Goal: Complete application form: Fill out and submit a form for a specific purpose

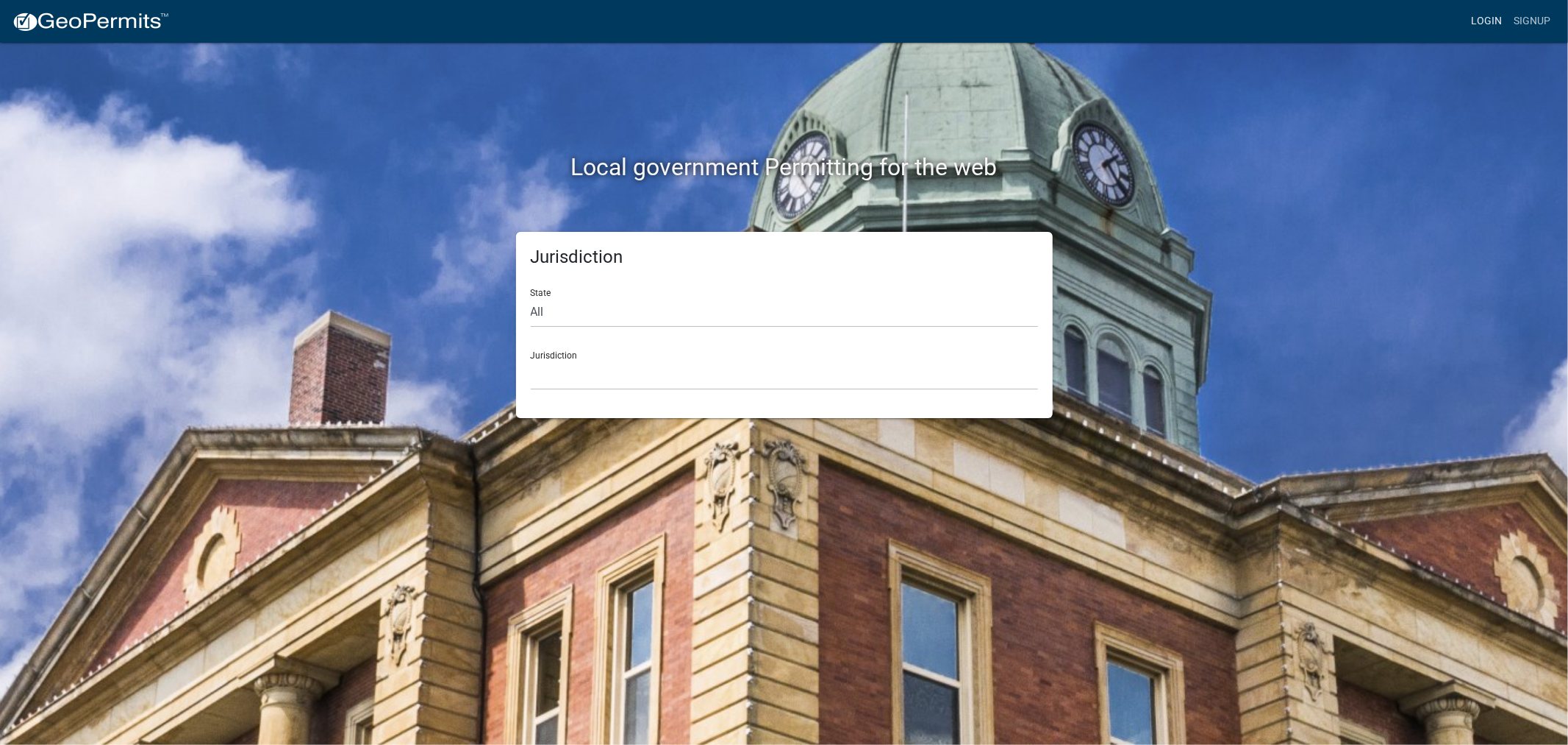
click at [1494, 19] on link "Login" at bounding box center [1486, 21] width 43 height 28
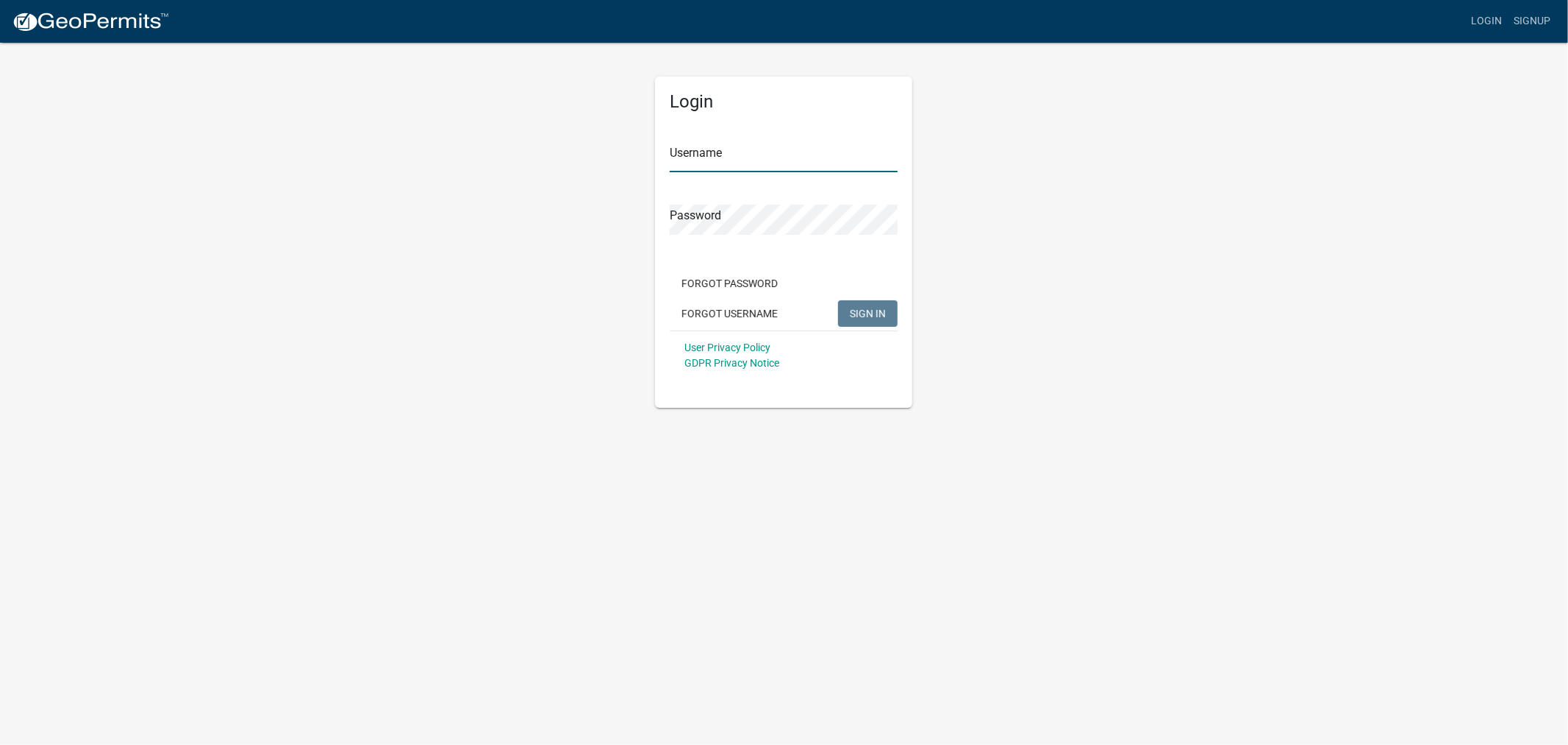
type input "shelleyh"
click at [878, 311] on span "SIGN IN" at bounding box center [868, 312] width 36 height 12
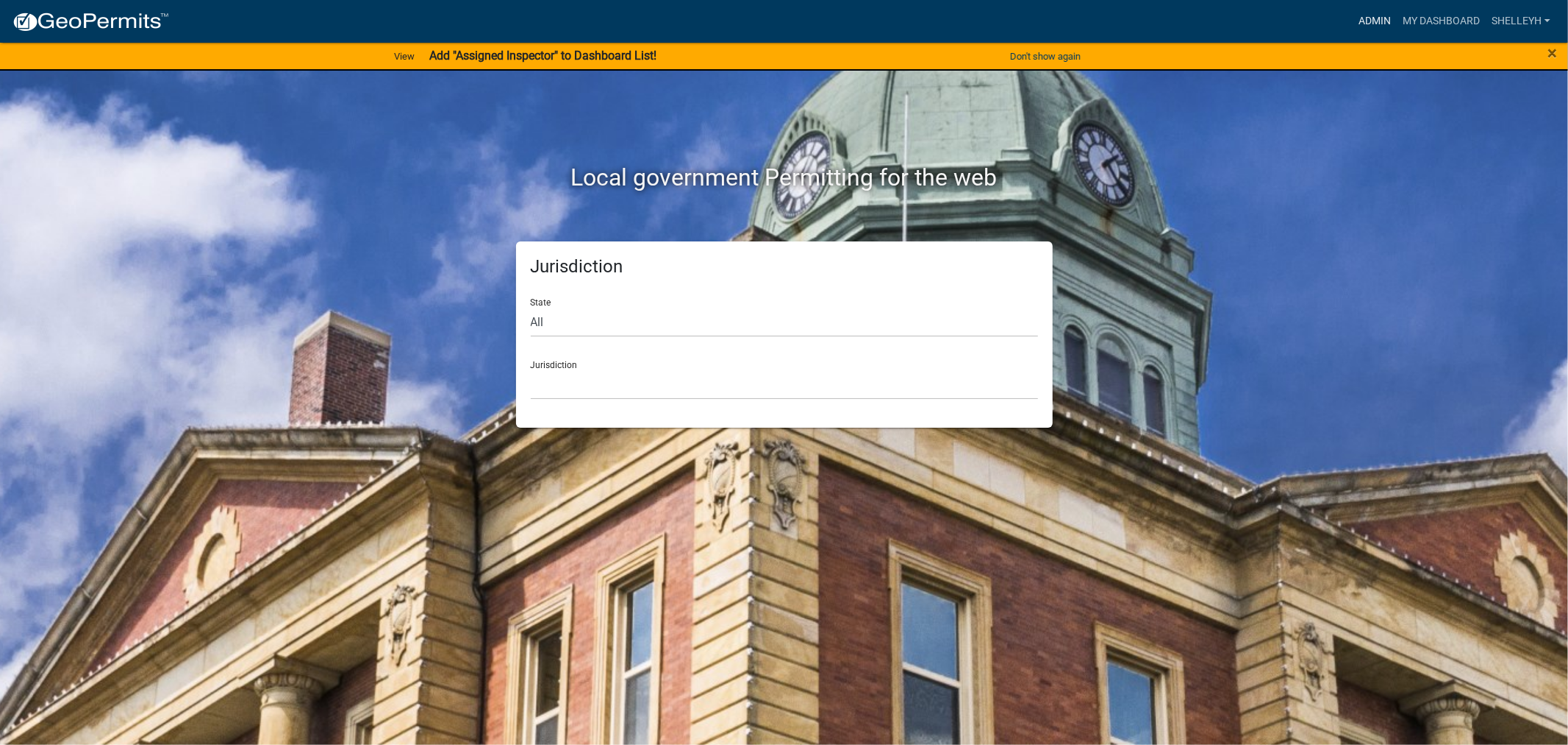
click at [1384, 22] on link "Admin" at bounding box center [1375, 21] width 45 height 28
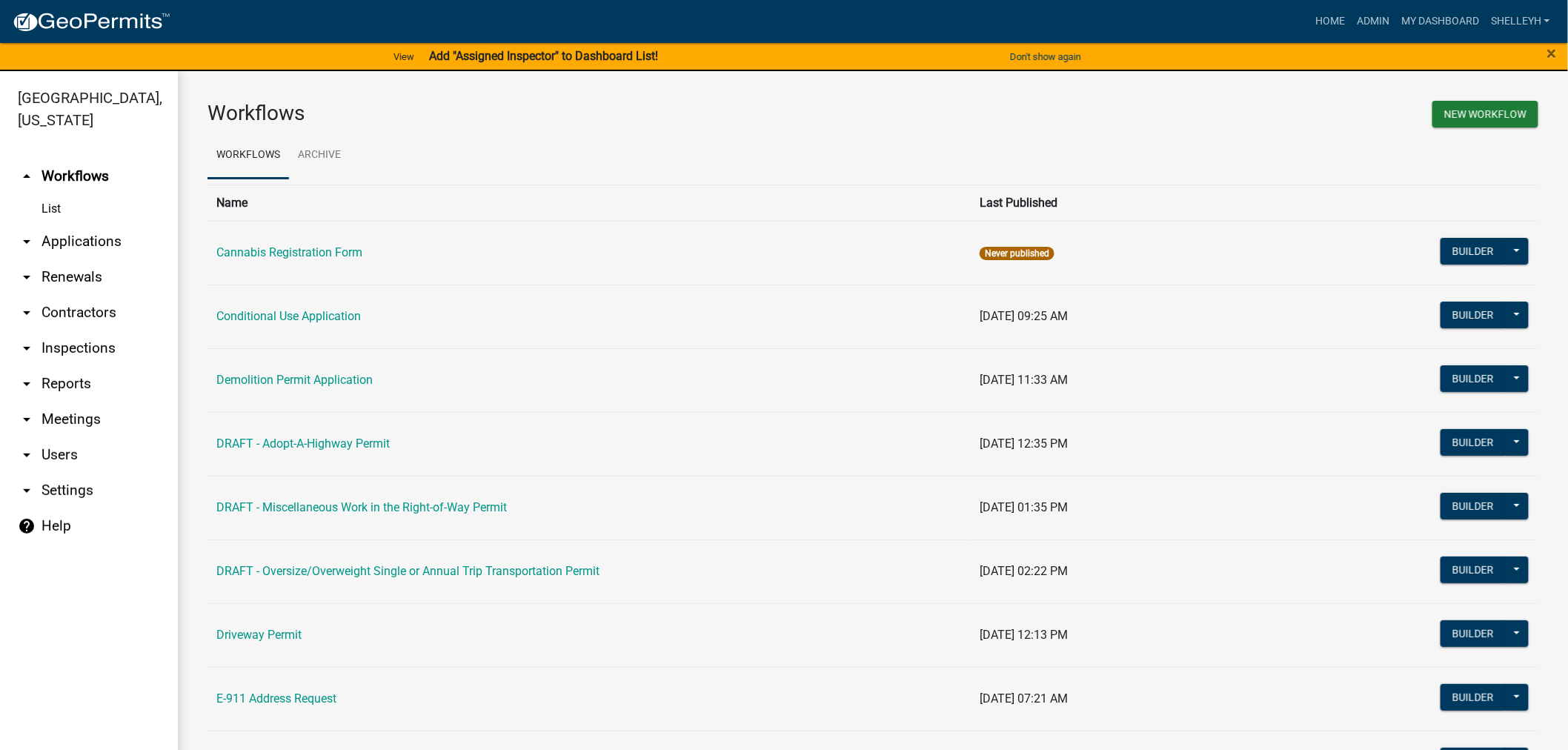
click at [93, 240] on link "arrow_drop_down Applications" at bounding box center [89, 241] width 178 height 36
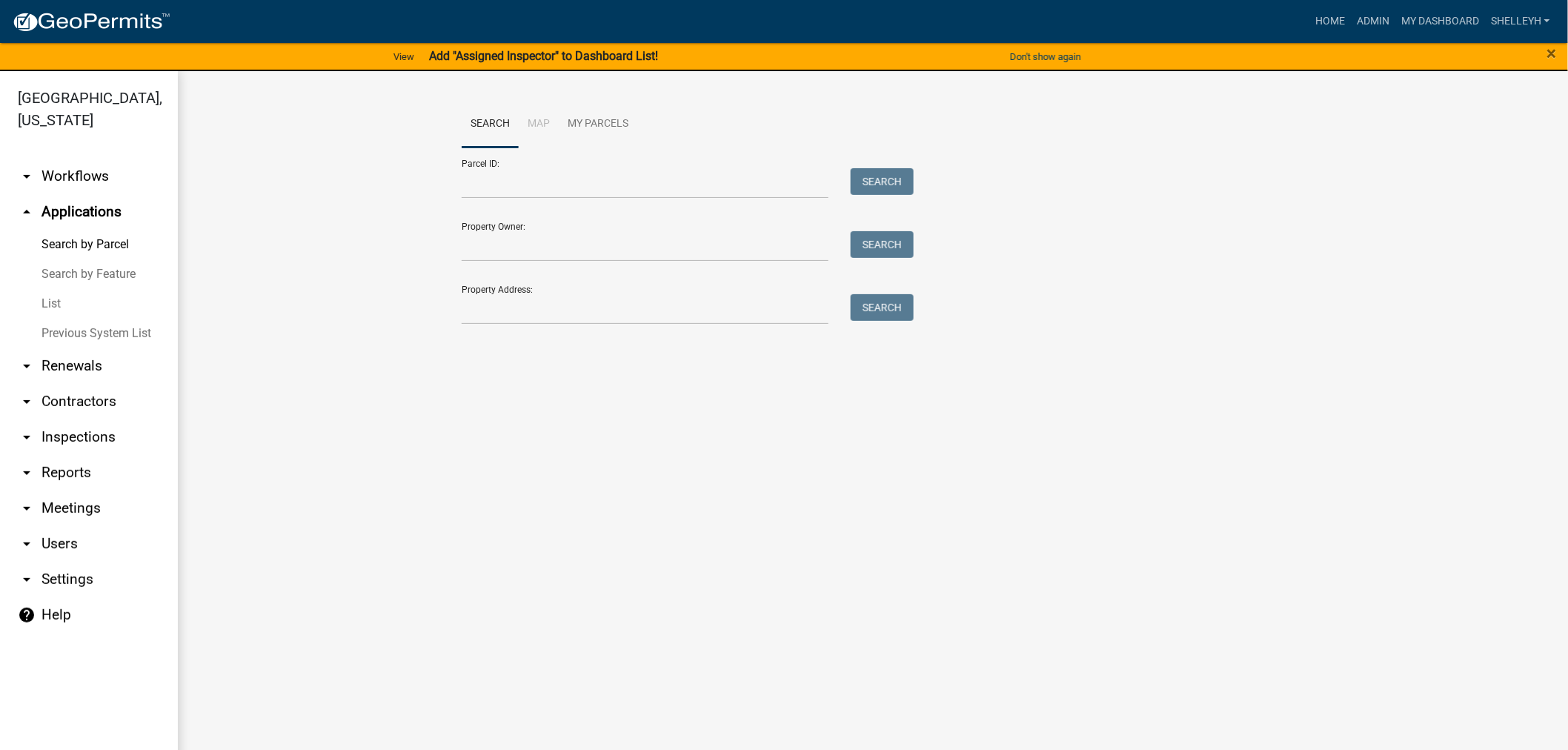
click at [56, 305] on link "List" at bounding box center [89, 304] width 178 height 30
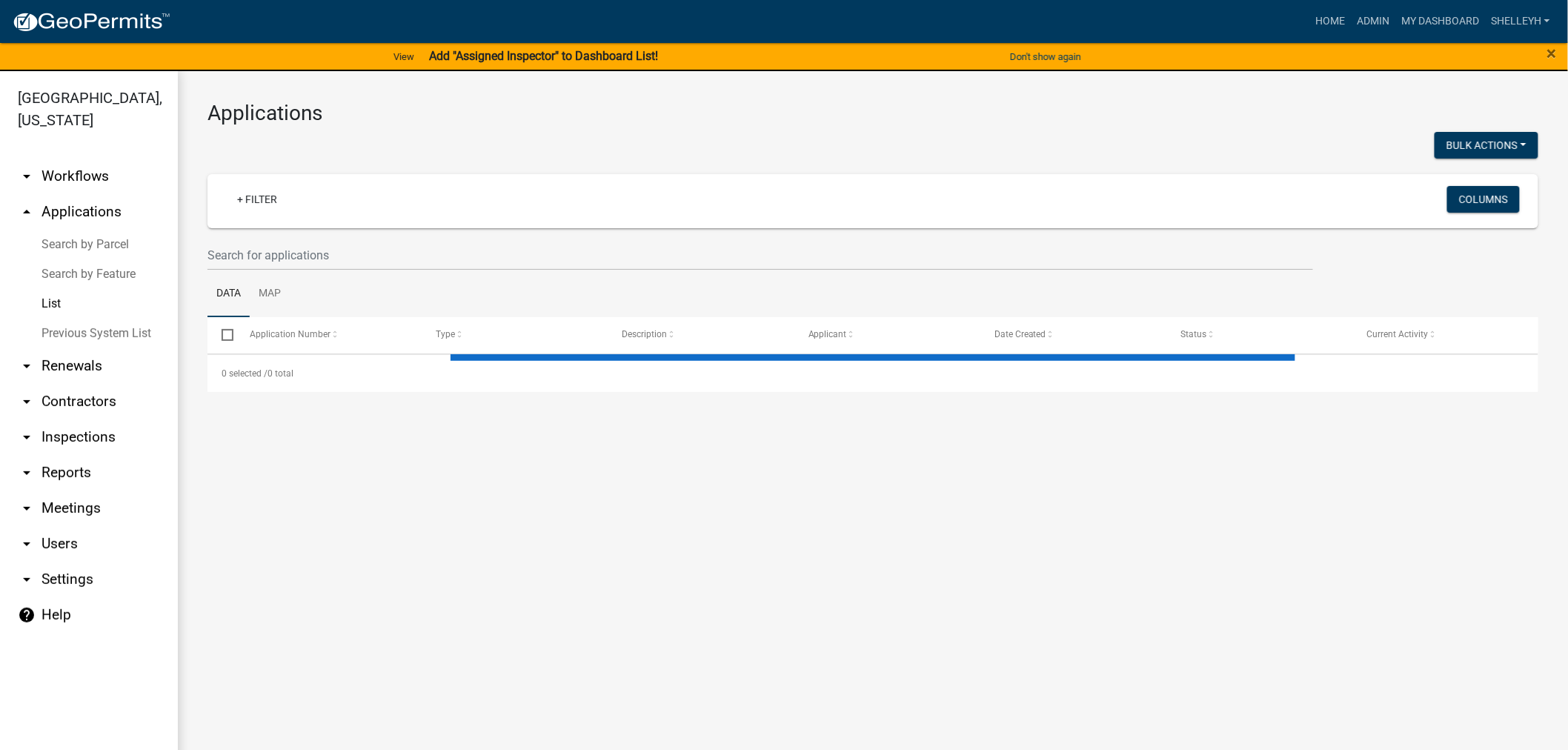
select select "1: 25"
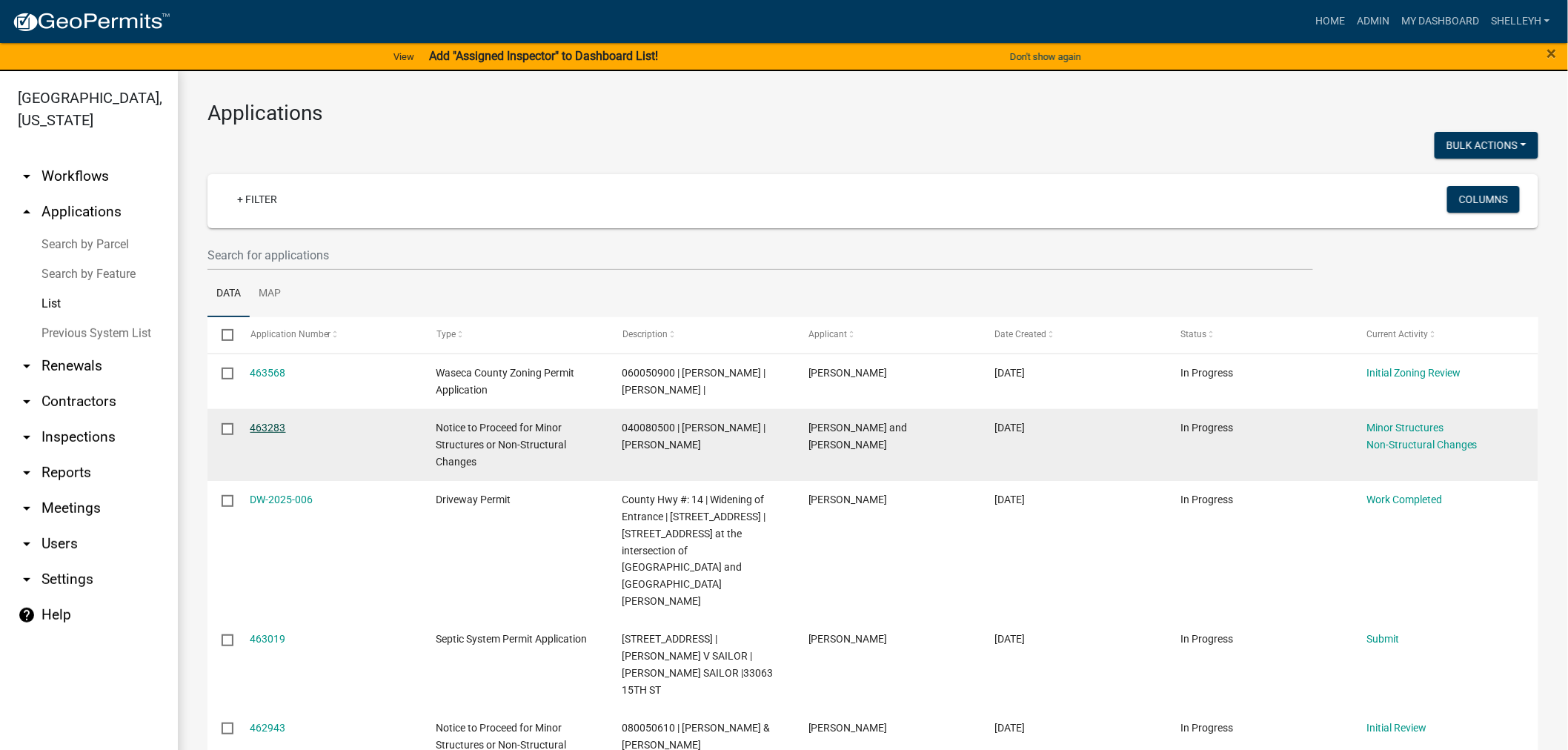
click at [263, 433] on link "463283" at bounding box center [269, 427] width 36 height 12
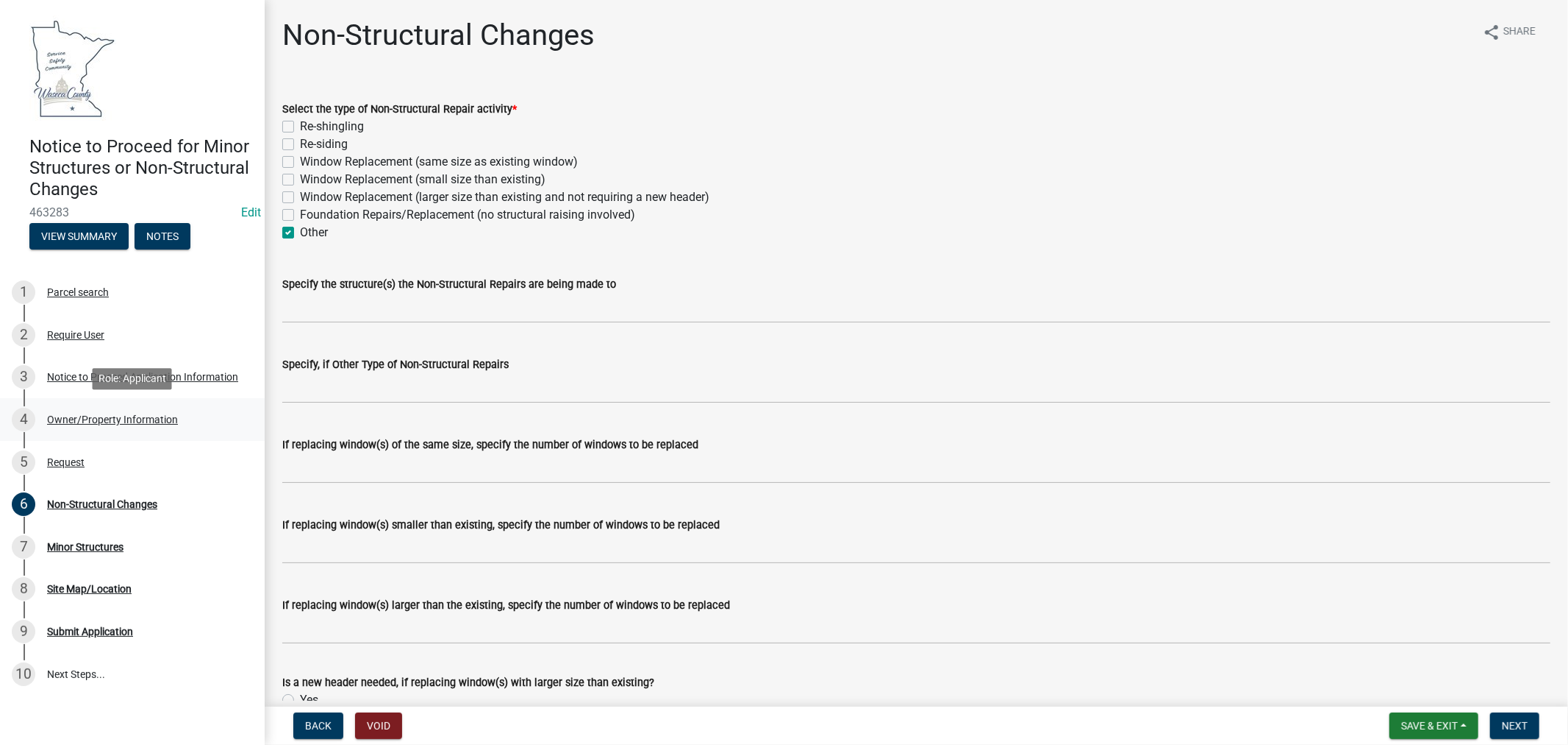
click at [76, 419] on div "Owner/Property Information" at bounding box center [112, 419] width 131 height 10
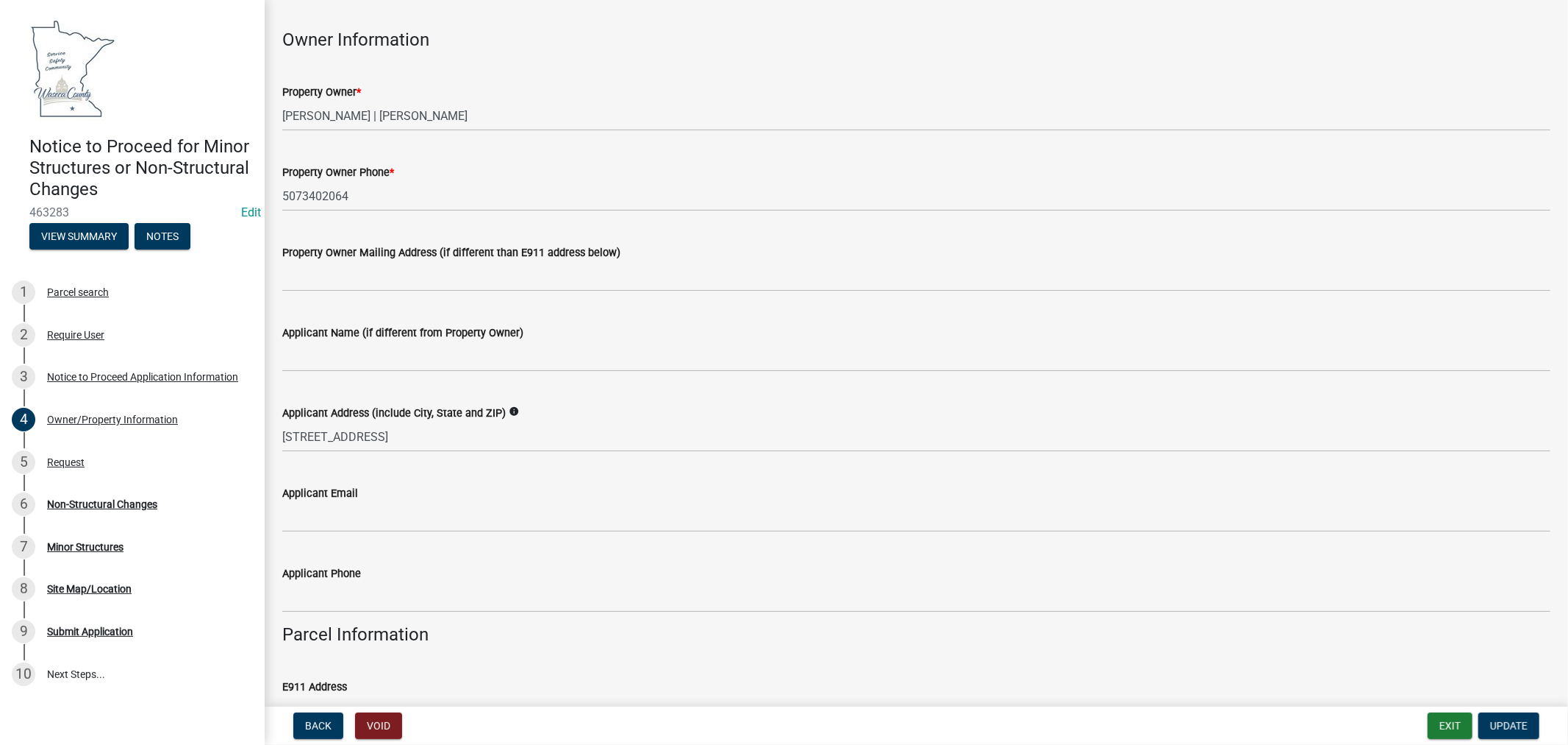
scroll to position [82, 0]
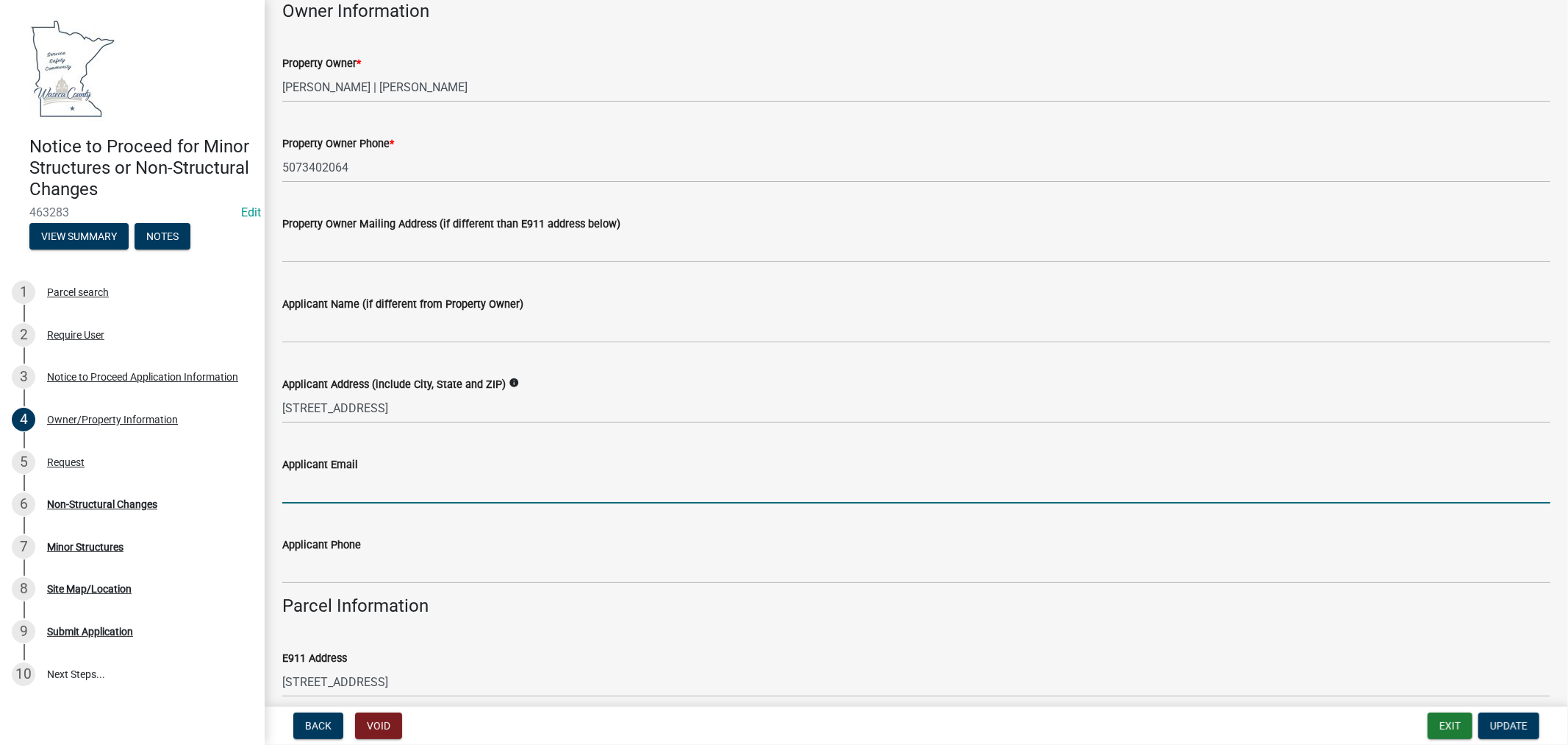
click at [343, 478] on input "Applicant Email" at bounding box center [916, 488] width 1268 height 30
paste input "Angela Tesdahl <angelabluhm78@gmail.com>"
type input "angelabluhm78@gmail.com"
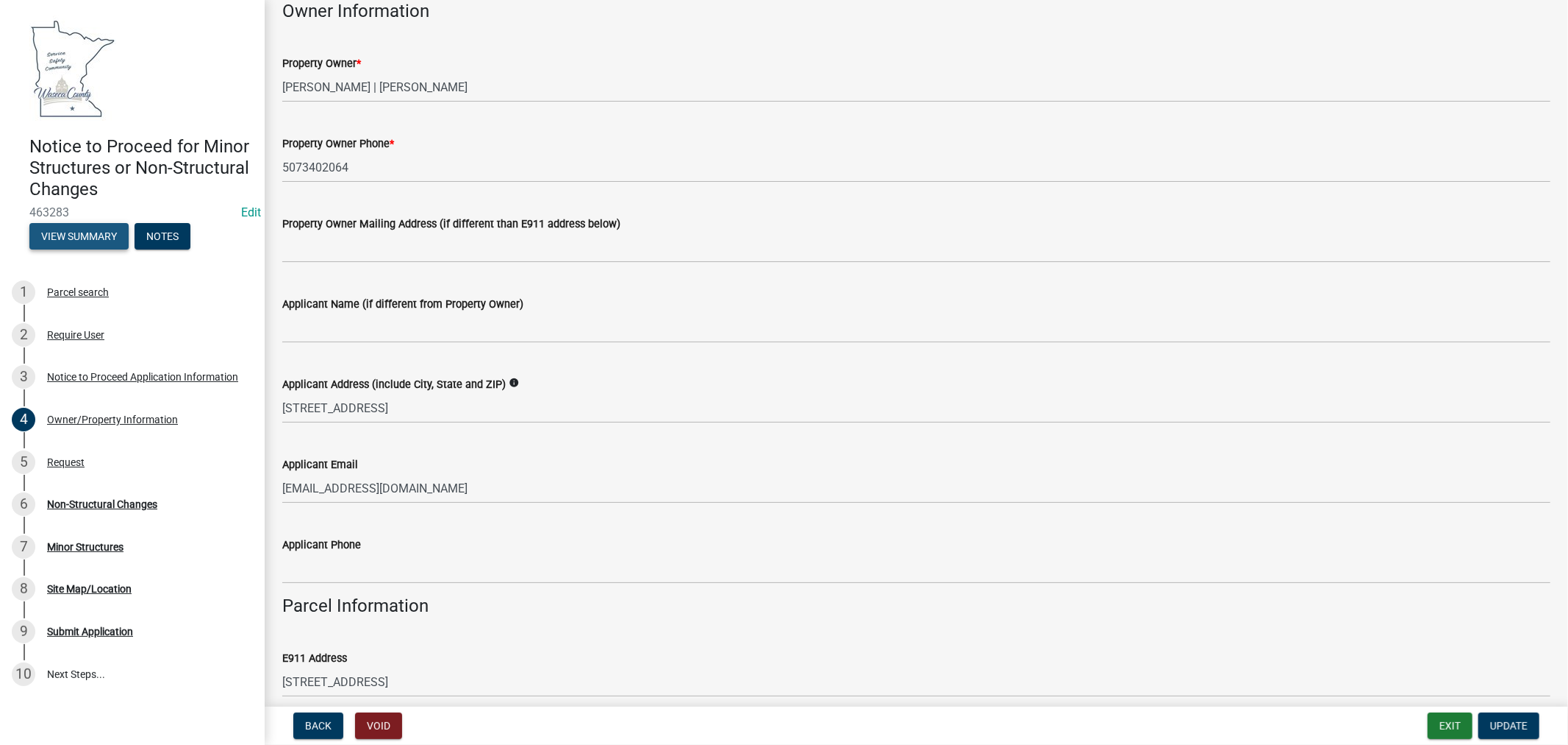
click at [75, 235] on button "View Summary" at bounding box center [79, 236] width 99 height 27
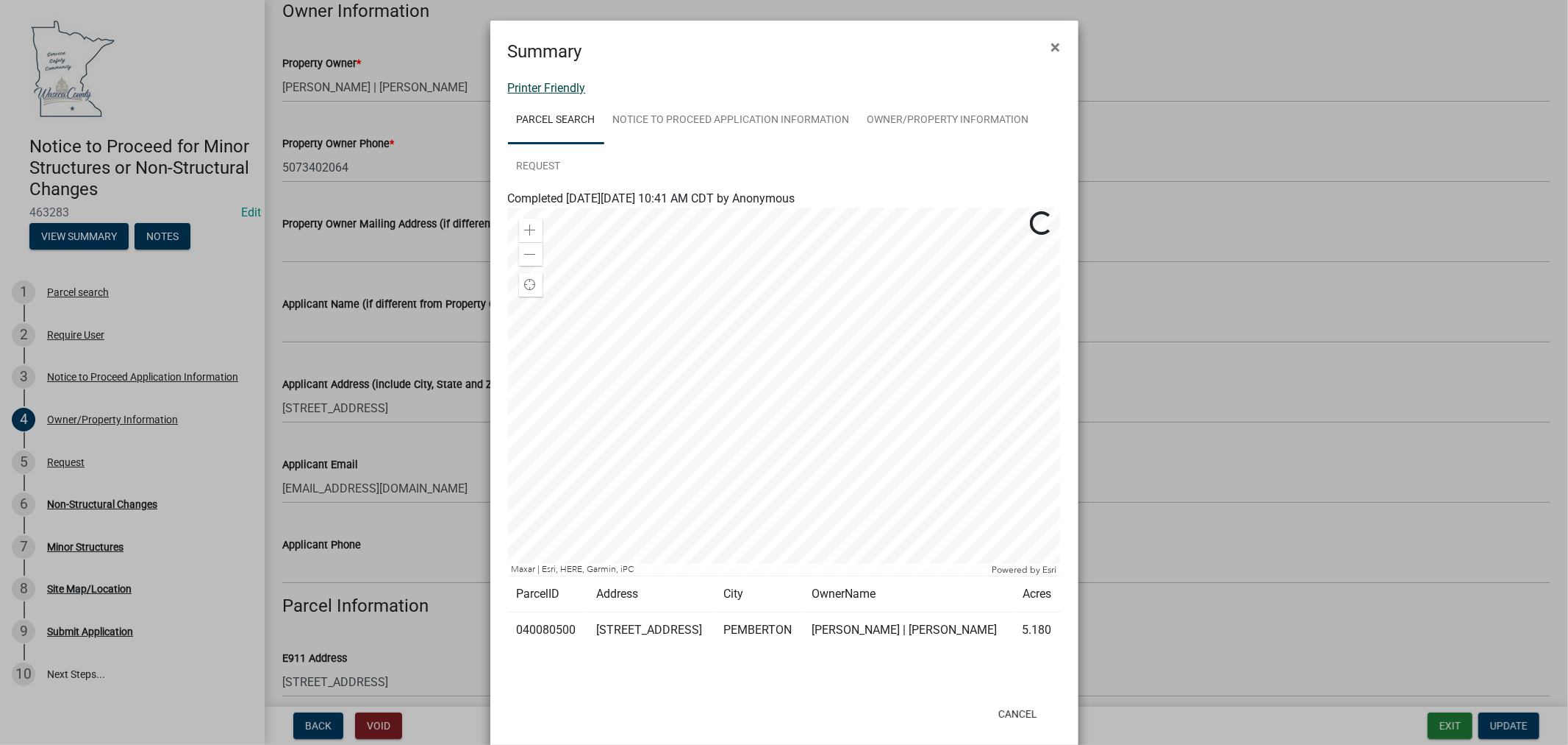
click at [544, 81] on link "Printer Friendly" at bounding box center [547, 87] width 78 height 14
drag, startPoint x: 1055, startPoint y: 47, endPoint x: 1030, endPoint y: 76, distance: 38.3
click at [1055, 47] on button "×" at bounding box center [1056, 47] width 33 height 41
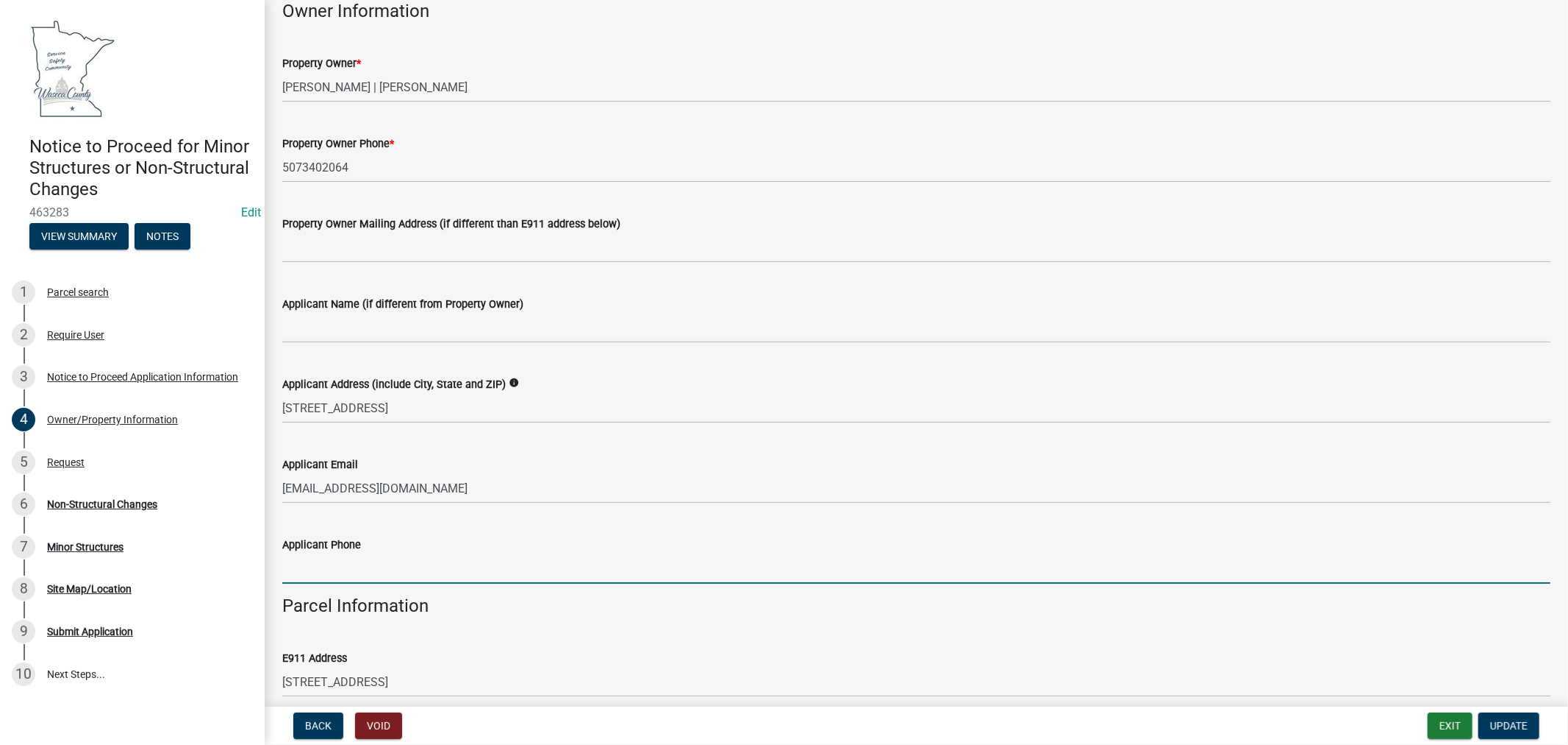
click at [358, 572] on input "Applicant Phone" at bounding box center [916, 569] width 1268 height 30
paste input "5073402064"
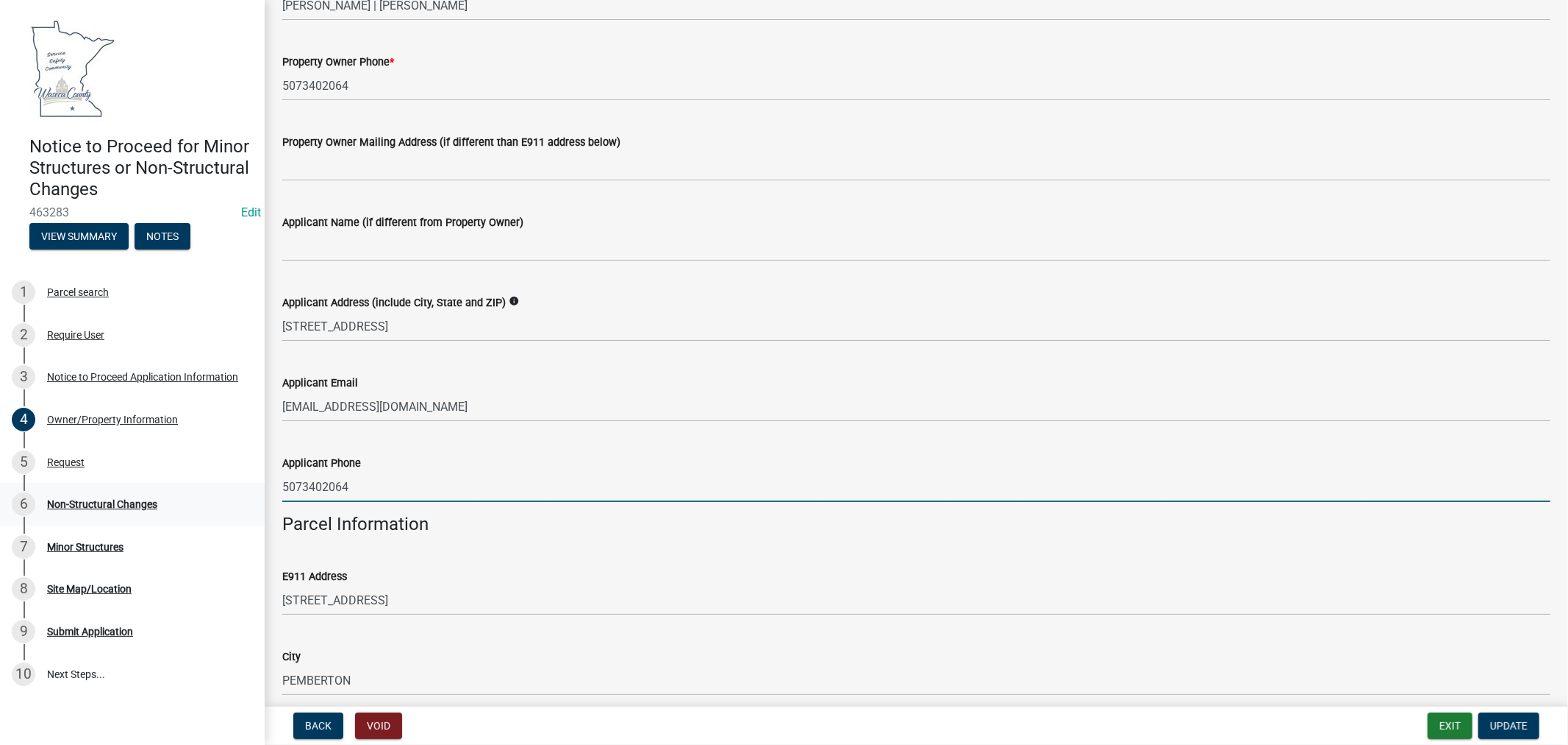
type input "5073402064"
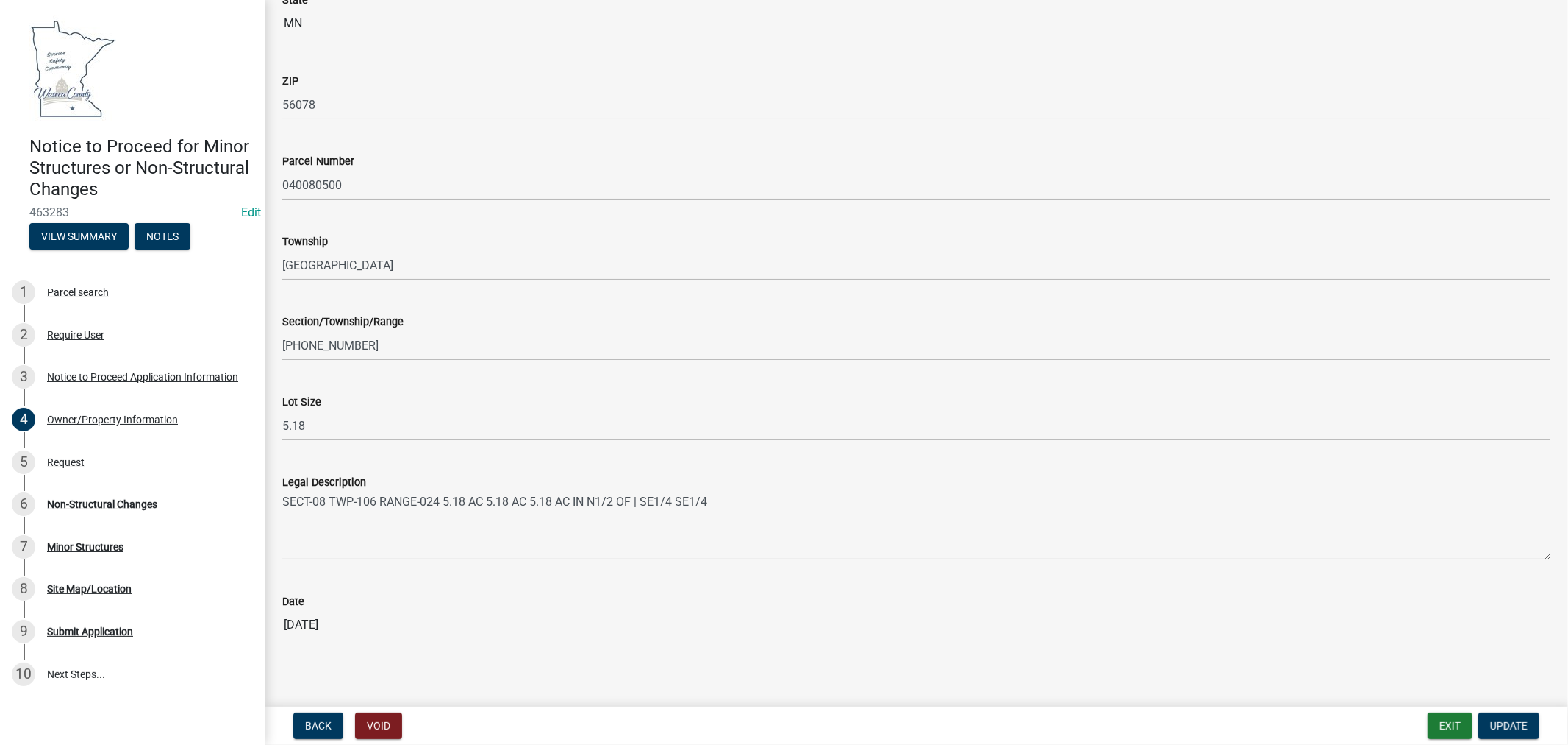
scroll to position [908, 0]
click at [1510, 731] on button "Update" at bounding box center [1510, 725] width 61 height 27
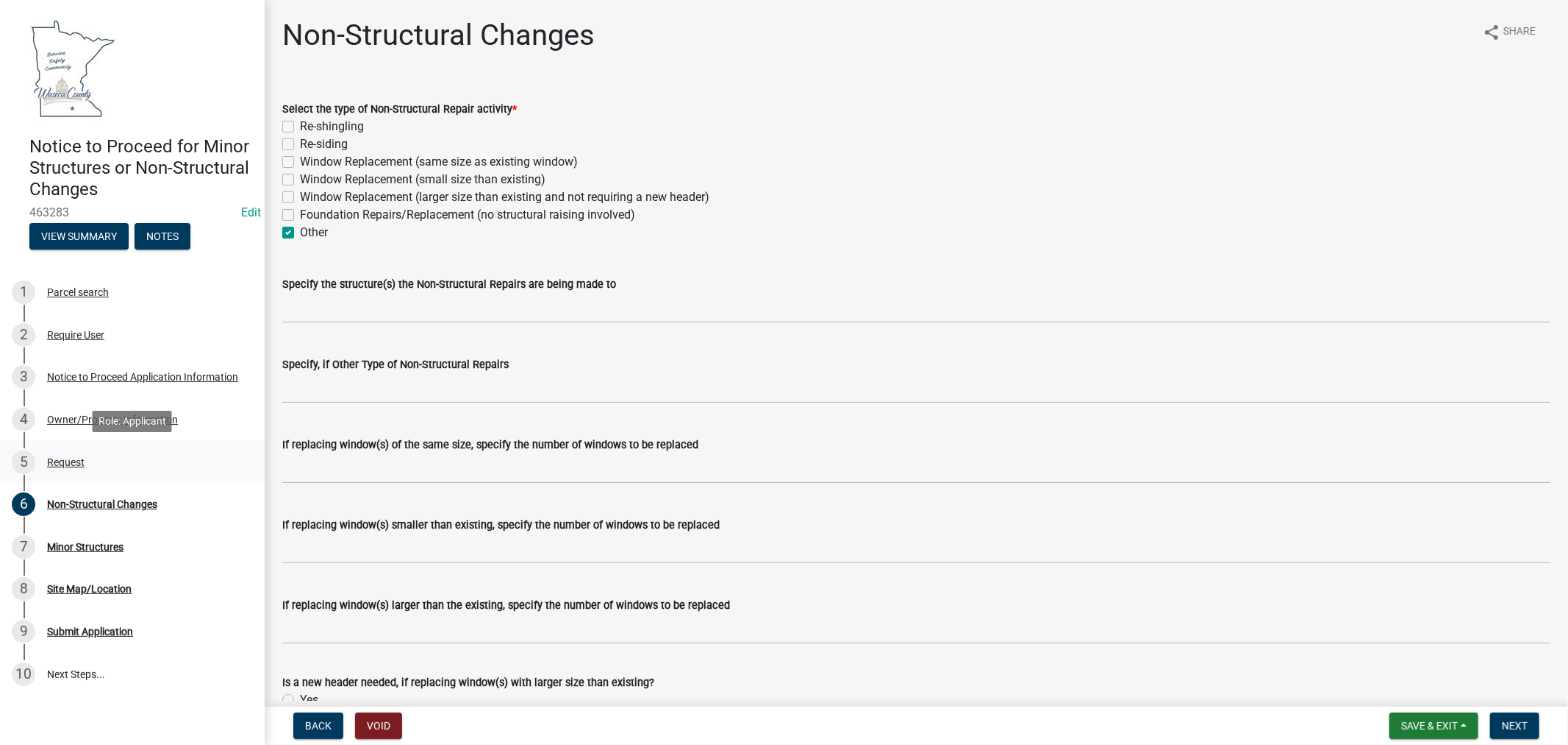
click at [69, 466] on div "5 Request" at bounding box center [126, 462] width 229 height 23
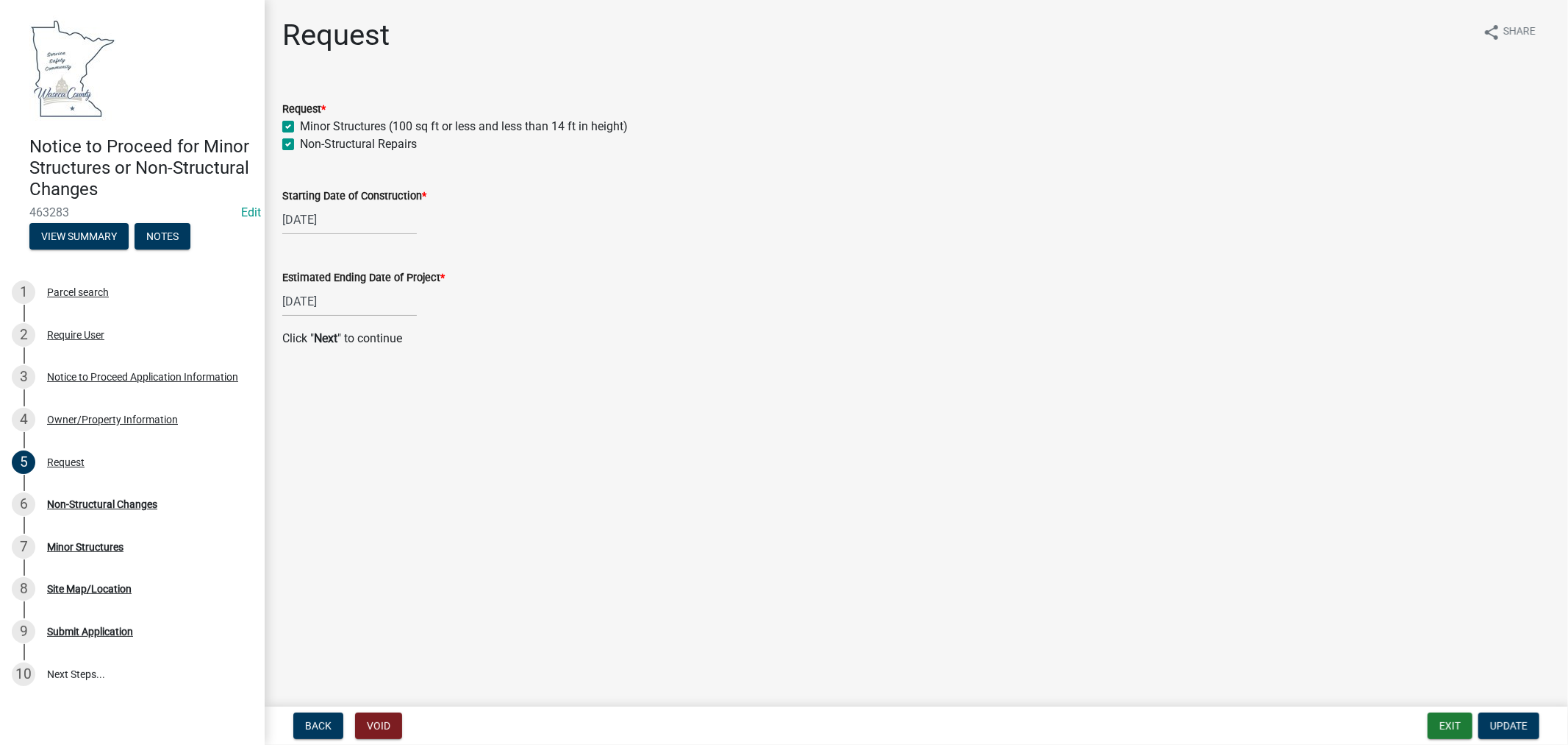
click at [300, 125] on label "Minor Structures (100 sq ft or less and less than 14 ft in height)" at bounding box center [463, 126] width 328 height 18
click at [300, 125] on input "Minor Structures (100 sq ft or less and less than 14 ft in height)" at bounding box center [305, 123] width 9 height 9
checkbox input "false"
checkbox input "true"
select select "11"
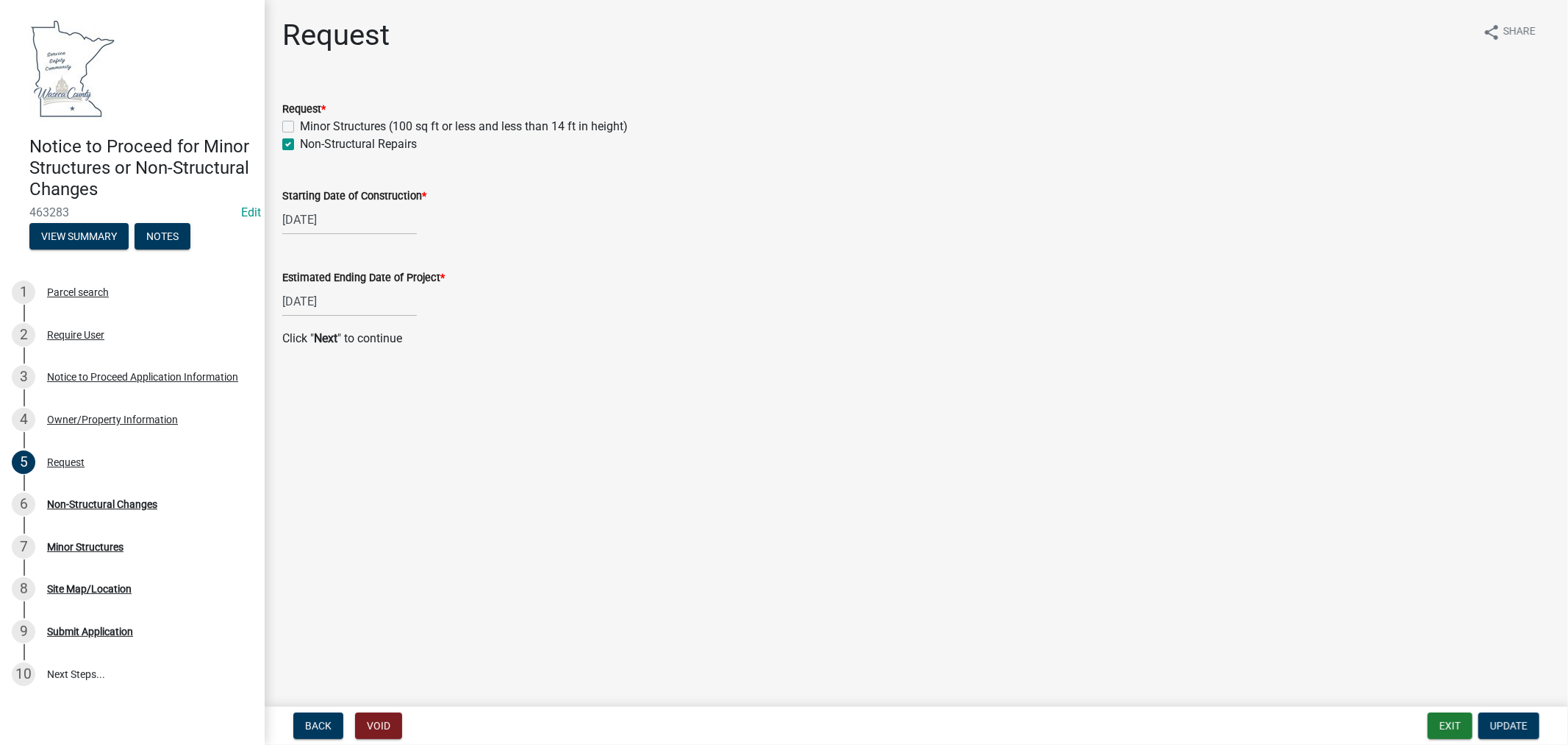
select select "2026"
drag, startPoint x: 346, startPoint y: 303, endPoint x: 305, endPoint y: 303, distance: 41.0
click at [305, 303] on input "11/30/2026" at bounding box center [349, 301] width 135 height 30
click at [303, 329] on button "Previous month" at bounding box center [296, 332] width 18 height 23
click at [300, 331] on span "Previous month" at bounding box center [297, 332] width 11 height 11
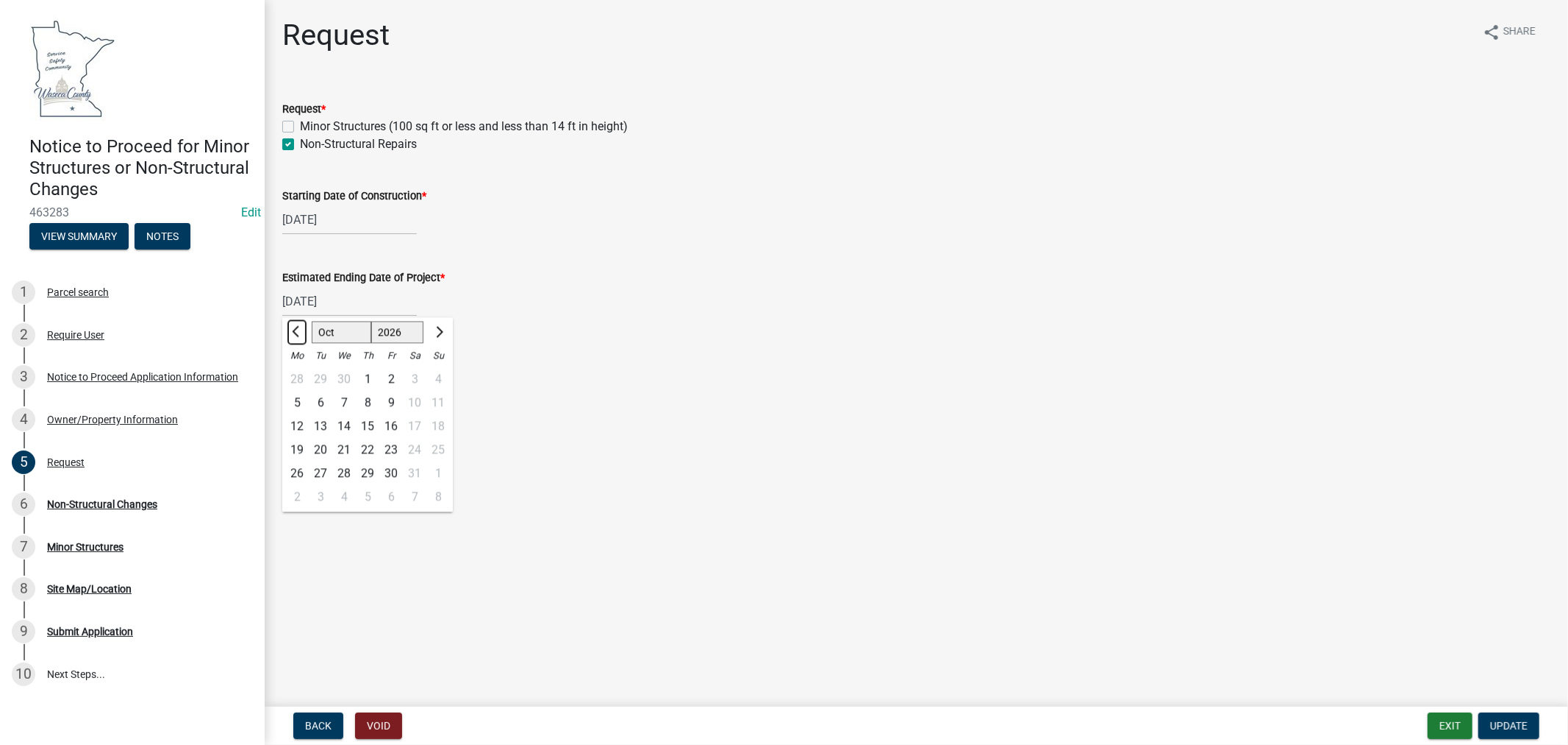
select select "9"
click at [391, 425] on div "18" at bounding box center [391, 425] width 23 height 23
type input "09/18/2026"
click at [356, 303] on div "09/18/2026" at bounding box center [349, 301] width 135 height 30
select select "9"
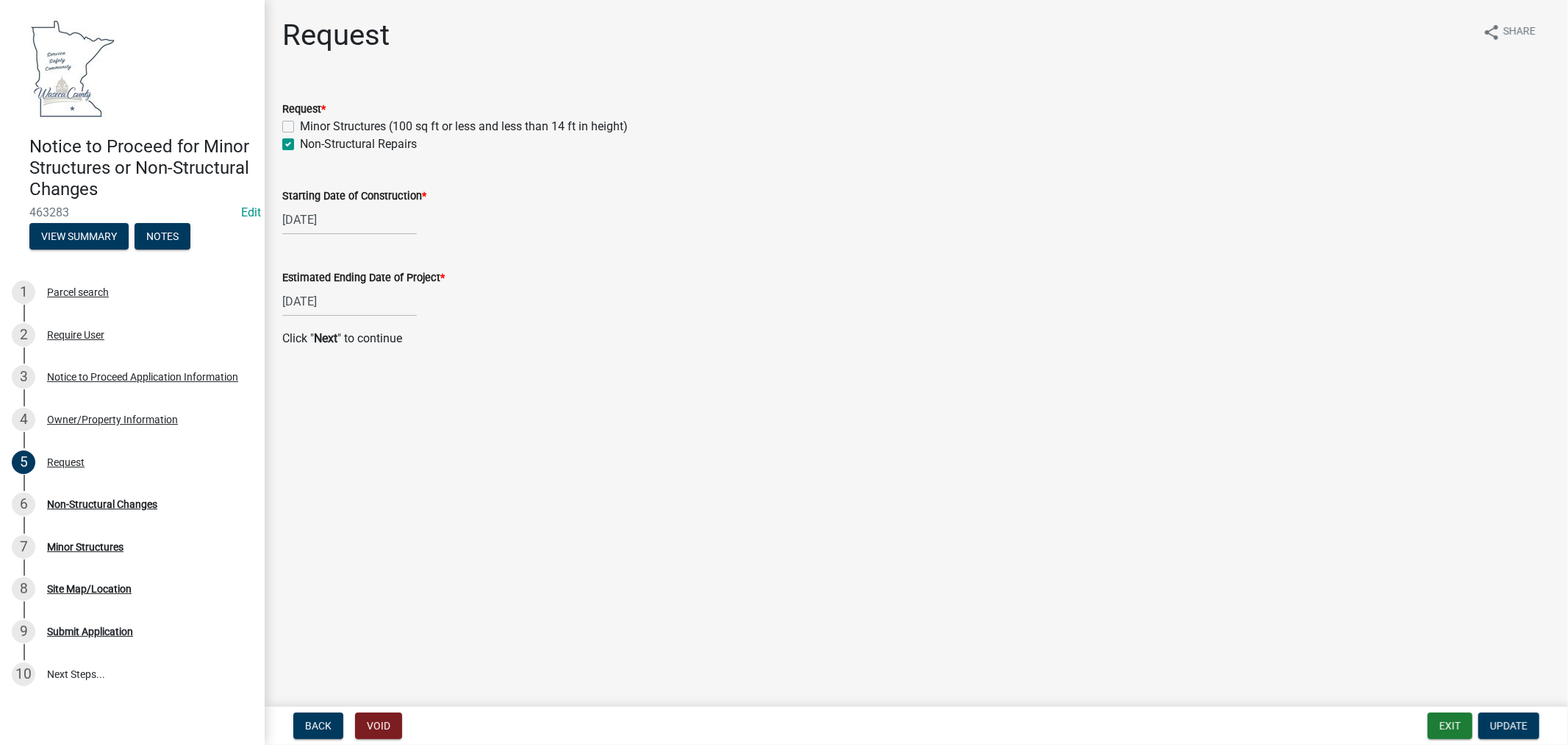
select select "2026"
click at [294, 331] on span "Previous month" at bounding box center [297, 332] width 11 height 11
select select "8"
click at [395, 424] on div "14" at bounding box center [391, 425] width 23 height 23
type input "08/14/2026"
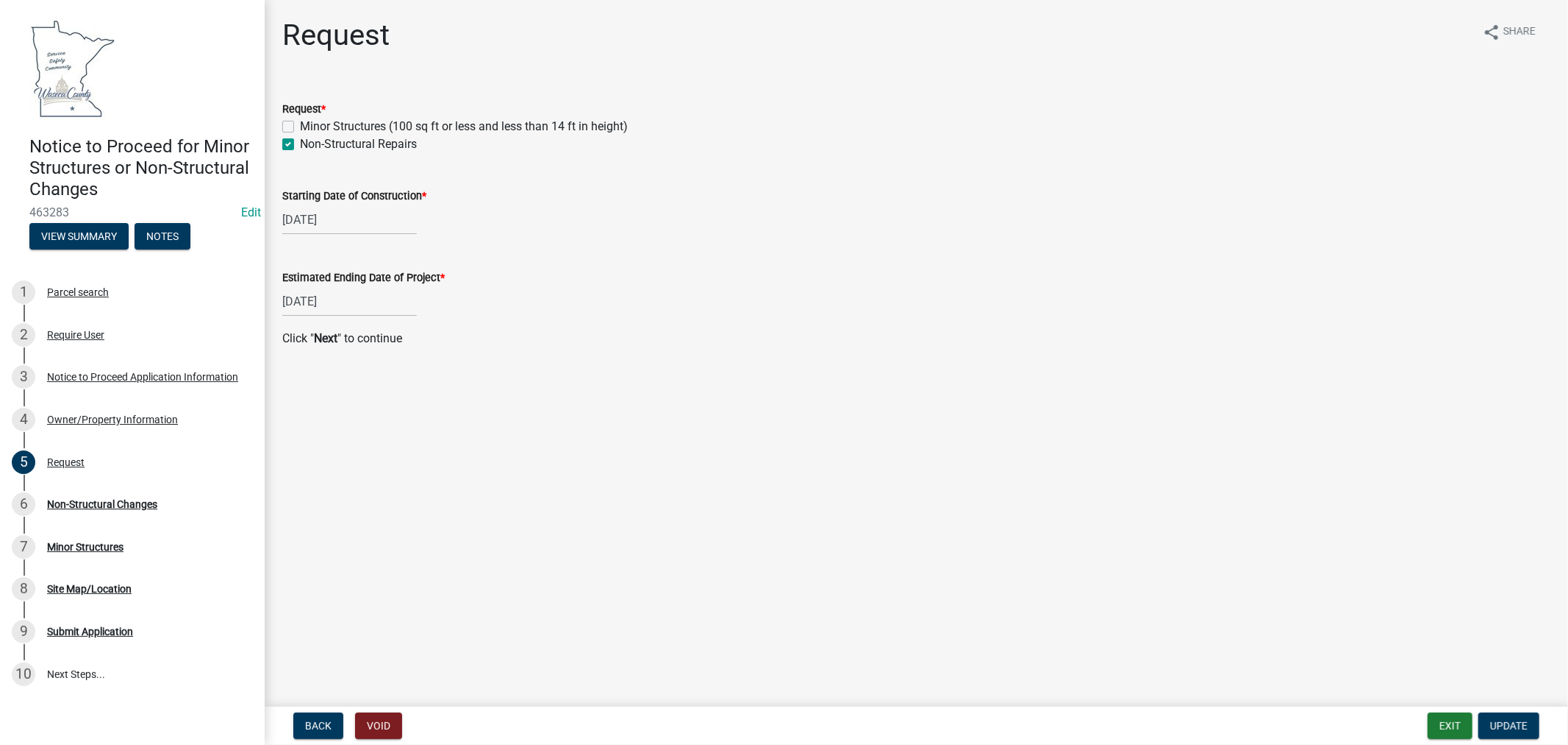
click at [337, 222] on div "08/13/2025" at bounding box center [349, 219] width 135 height 30
select select "8"
select select "2025"
click at [369, 339] on div "14" at bounding box center [367, 344] width 23 height 23
type input "08/14/2025"
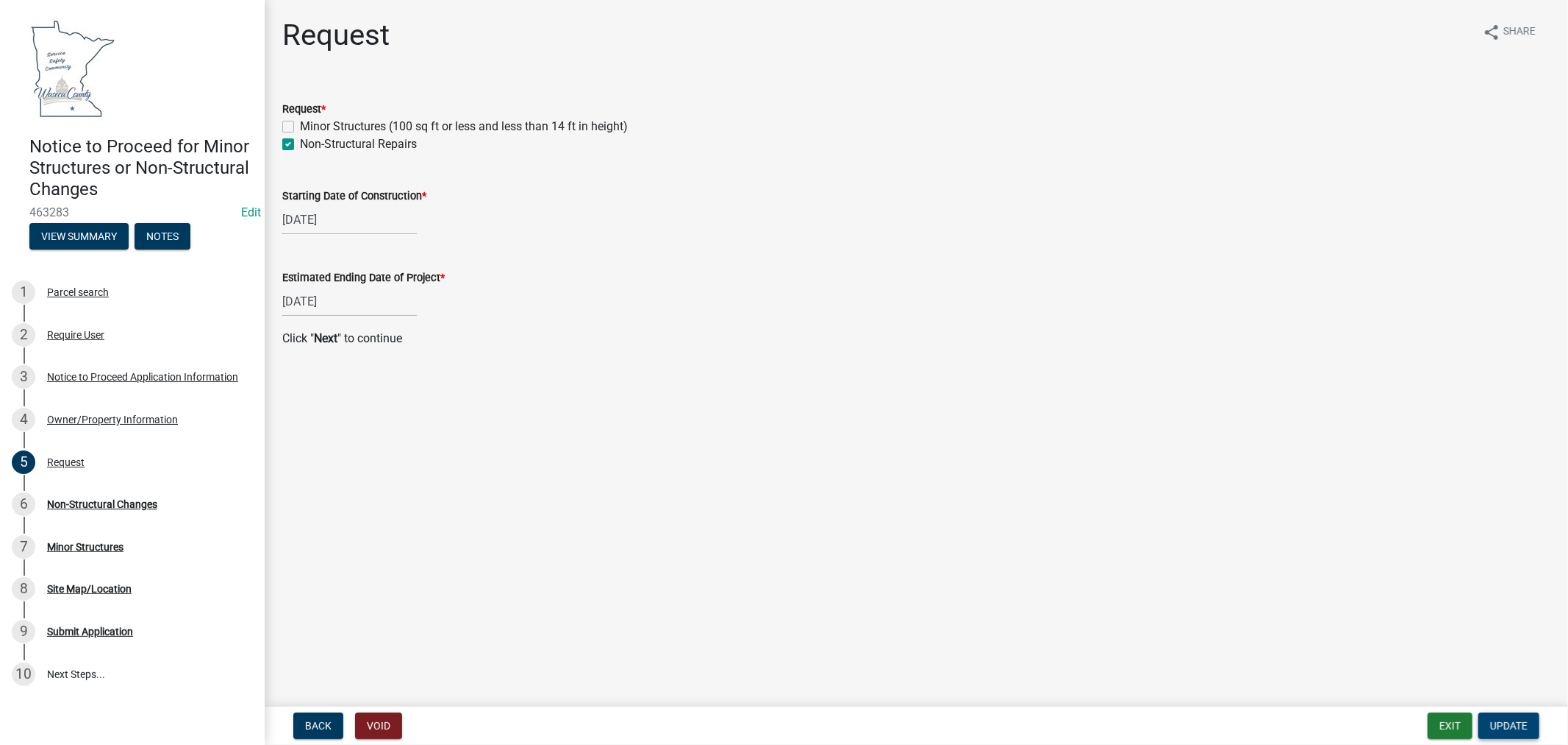
click at [1523, 724] on span "Update" at bounding box center [1509, 725] width 37 height 12
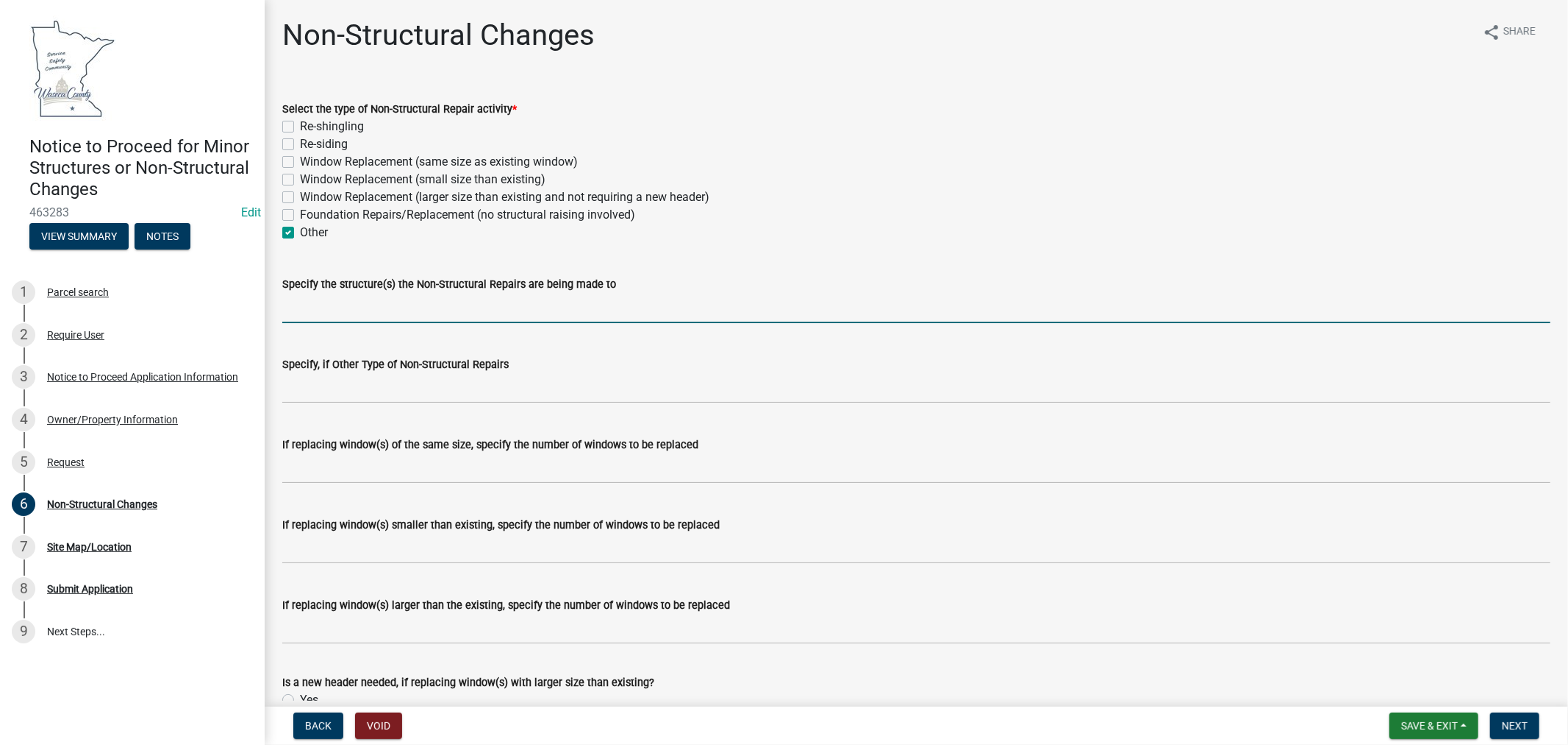
click at [488, 302] on input "Specify the structure(s) the Non-Structural Repairs are being made to" at bounding box center [916, 307] width 1268 height 30
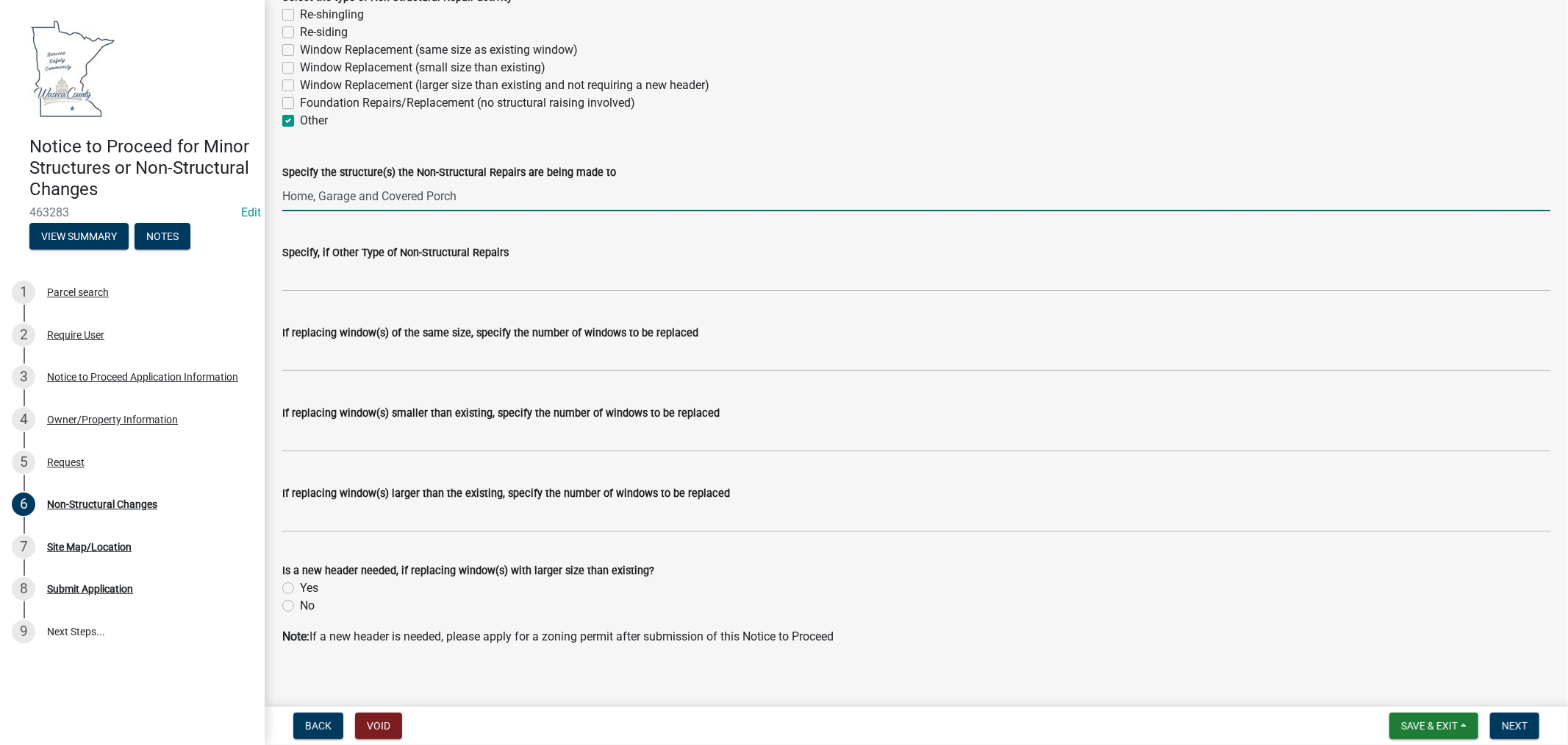
scroll to position [125, 0]
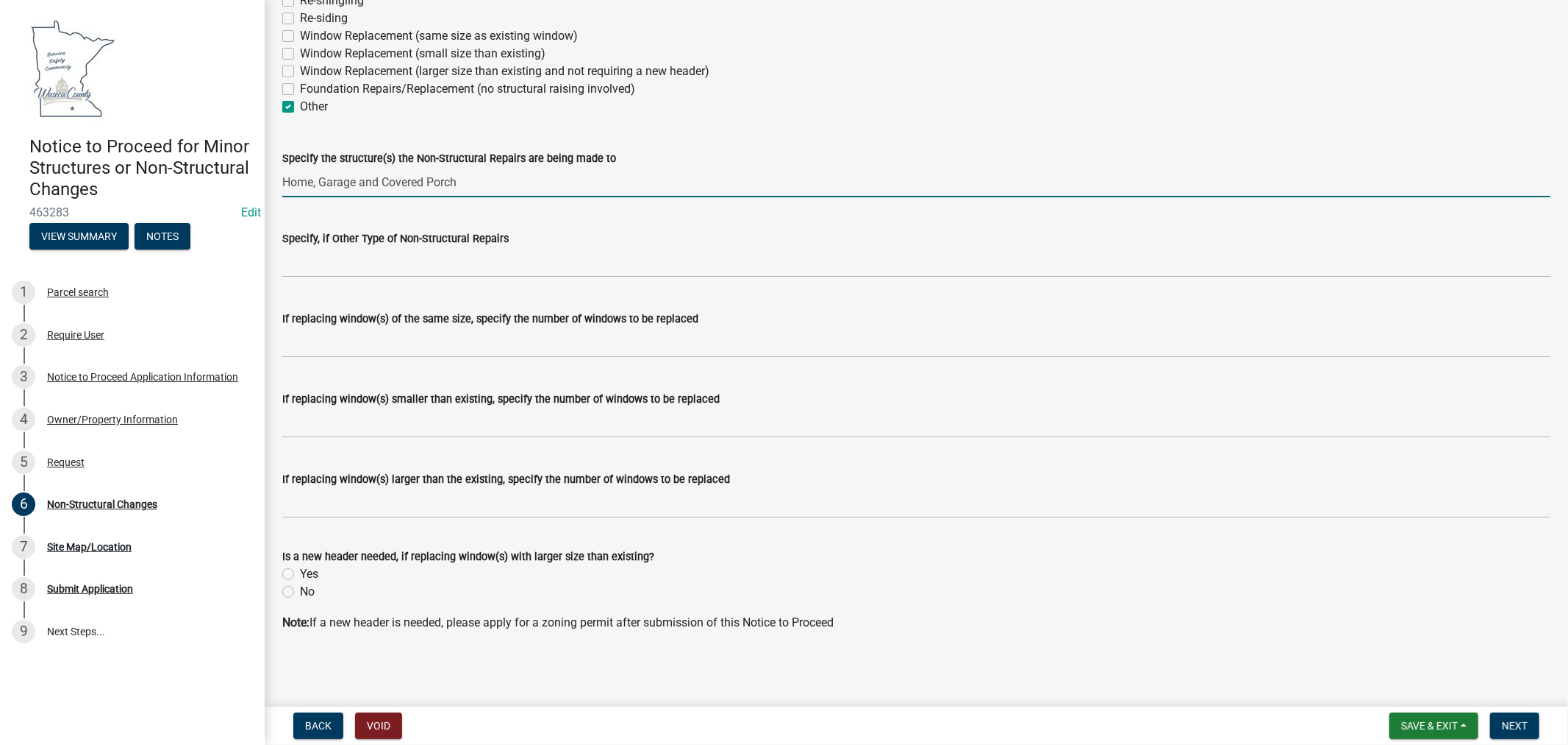
type input "Home, Garage and Covered Porch"
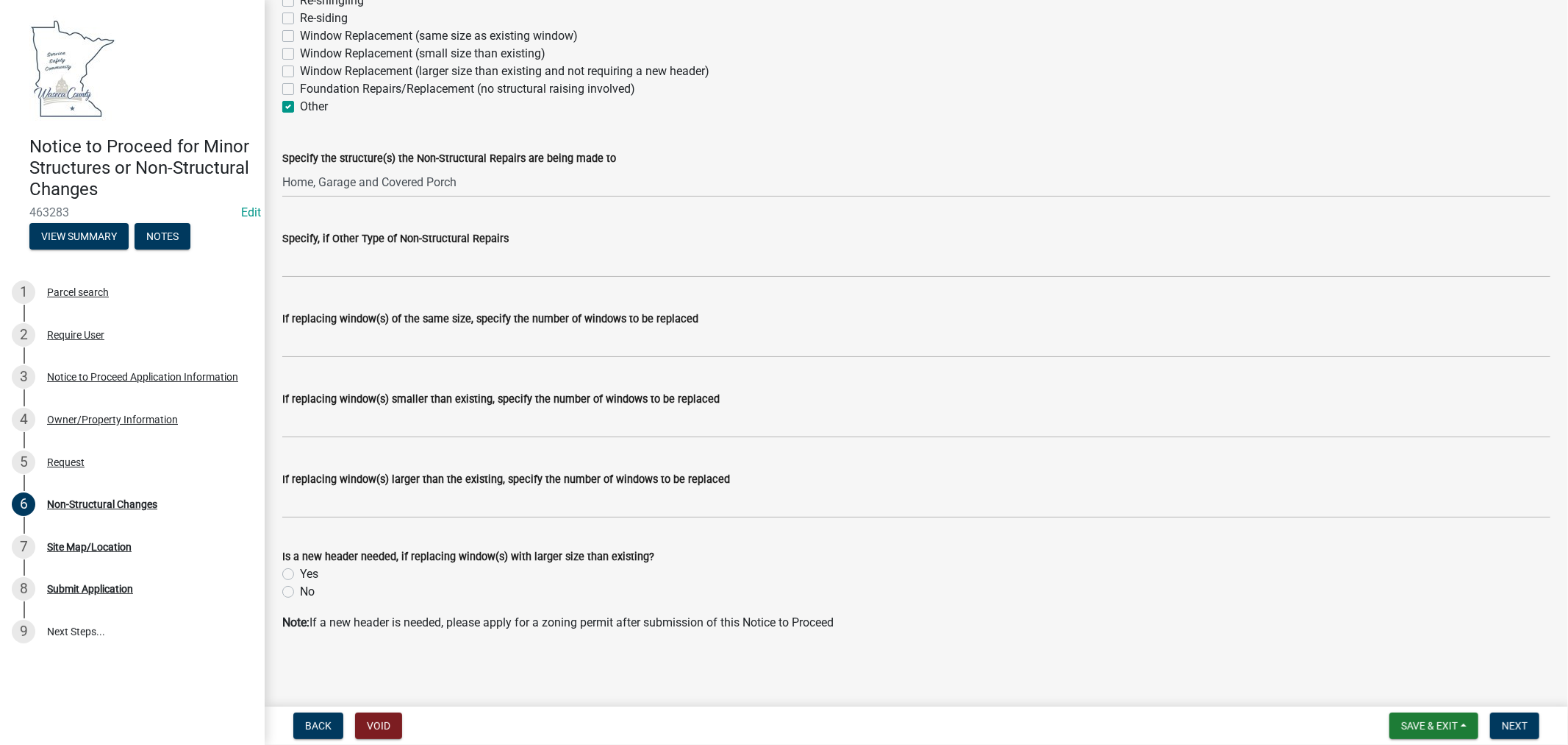
click at [300, 595] on label "No" at bounding box center [307, 591] width 15 height 18
click at [300, 593] on input "No" at bounding box center [305, 587] width 9 height 9
radio input "true"
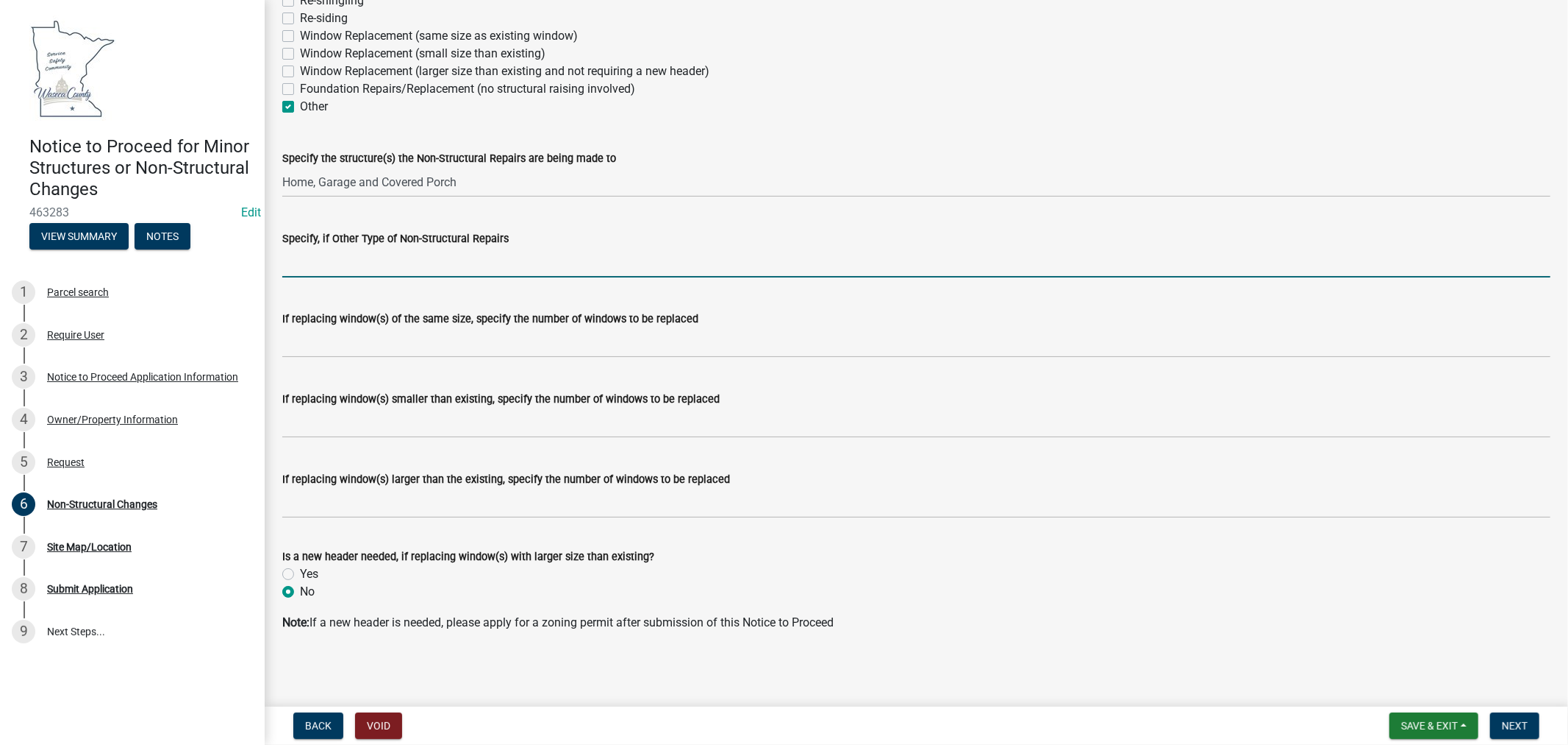
click at [395, 255] on input "Specify, if Other Type of Non-Structural Repairs" at bounding box center [916, 262] width 1268 height 30
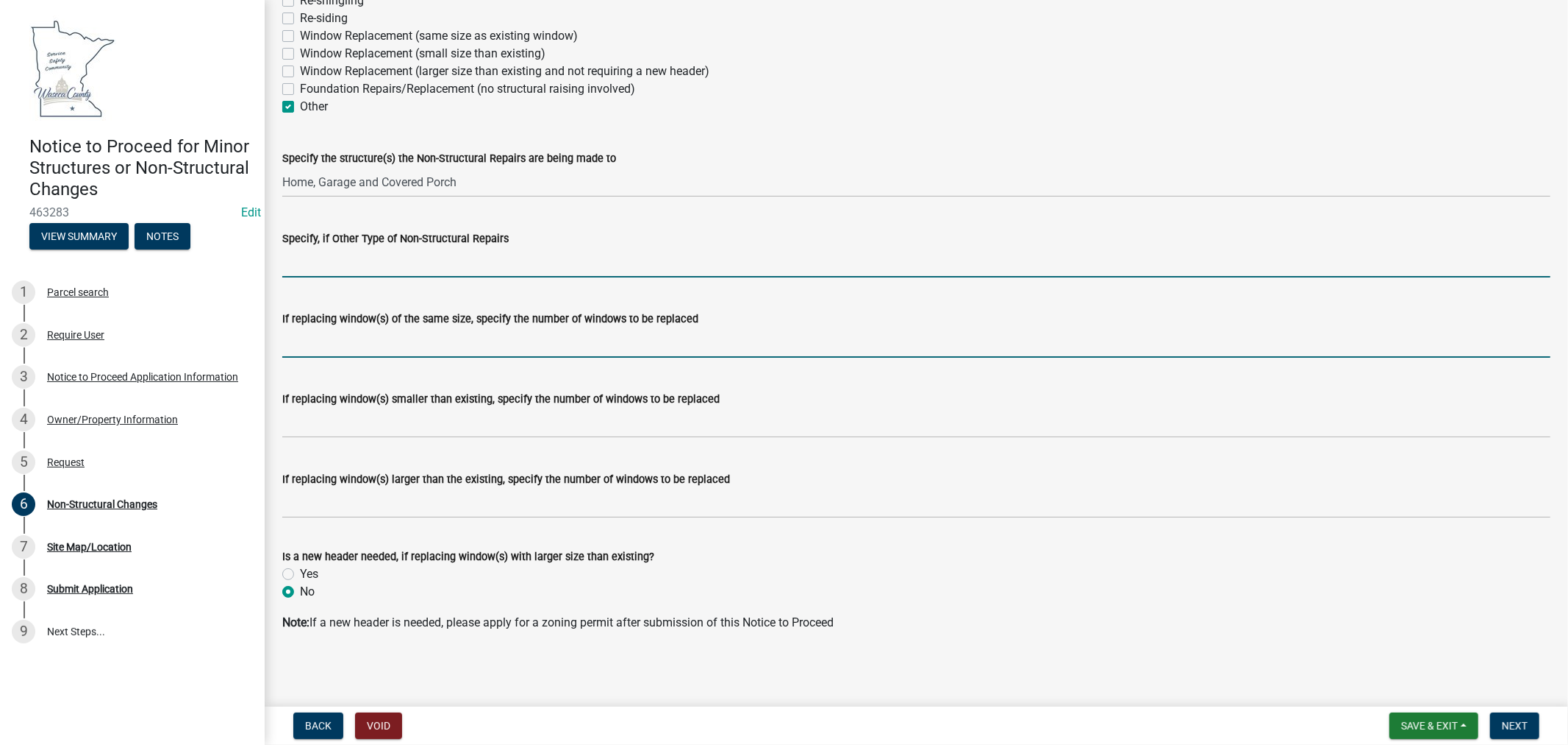
click at [299, 342] on input "If replacing window(s) of the same size, specify the number of windows to be re…" at bounding box center [916, 342] width 1268 height 30
click at [305, 268] on input "Specify, if Other Type of Non-Structural Repairs" at bounding box center [916, 262] width 1268 height 30
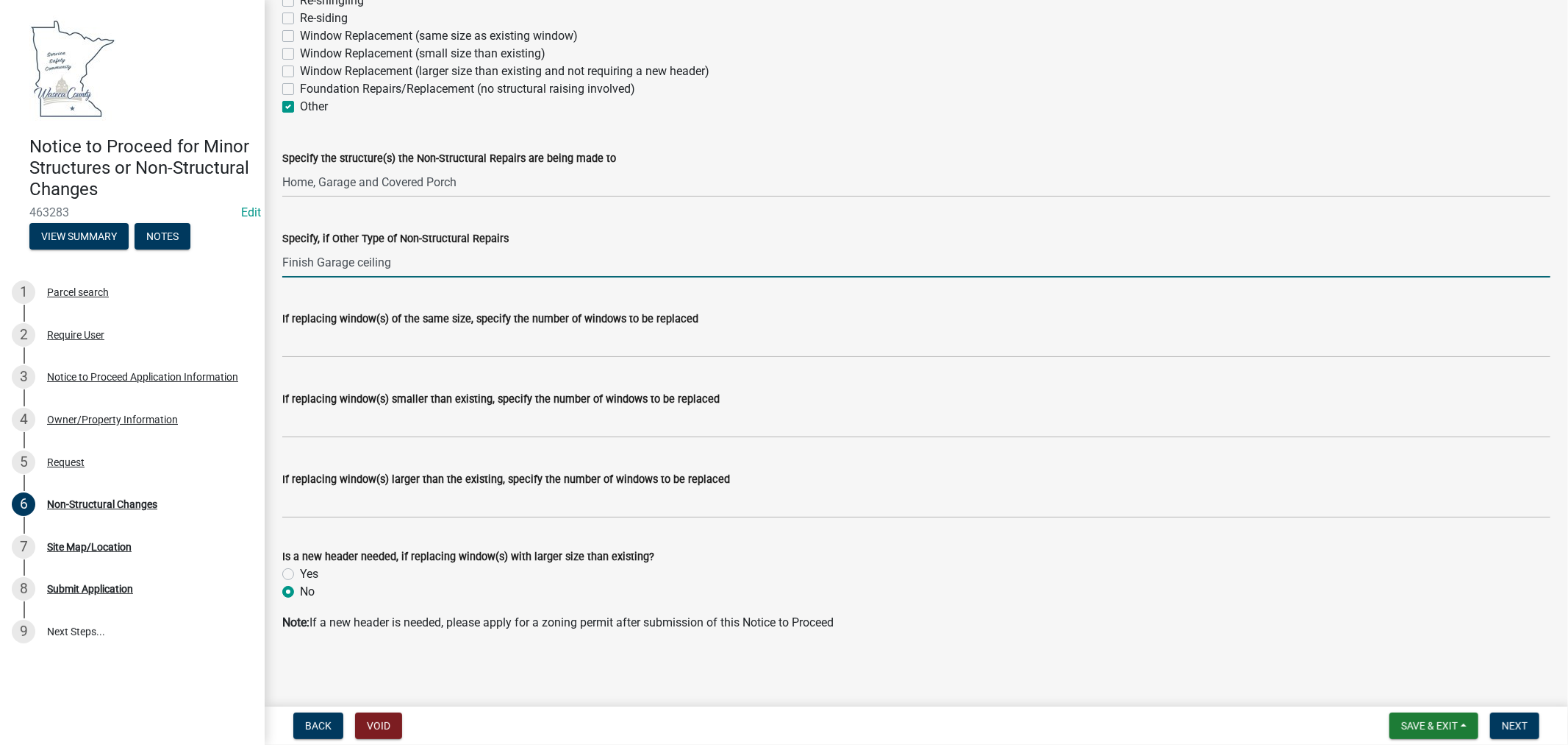
click at [313, 263] on input "Finish Garage ceiling" at bounding box center [916, 262] width 1268 height 30
click at [476, 264] on input "Finish & Insulate Garage ceiling" at bounding box center [916, 262] width 1268 height 30
click at [589, 260] on input "Finish & Insulate Garage ceiling. Electrical/HVAC/Plumbing in the house" at bounding box center [916, 262] width 1268 height 30
click at [771, 264] on input "Finish & Insulate Garage ceiling. Electrical/HVAC/Plumbing/Sheetrock/Trim in th…" at bounding box center [916, 262] width 1268 height 30
click at [377, 263] on input "Finish & Insulate Garage ceiling. Electrical/HVAC/Plumbing/Sheetrock/Trim in th…" at bounding box center [916, 262] width 1268 height 30
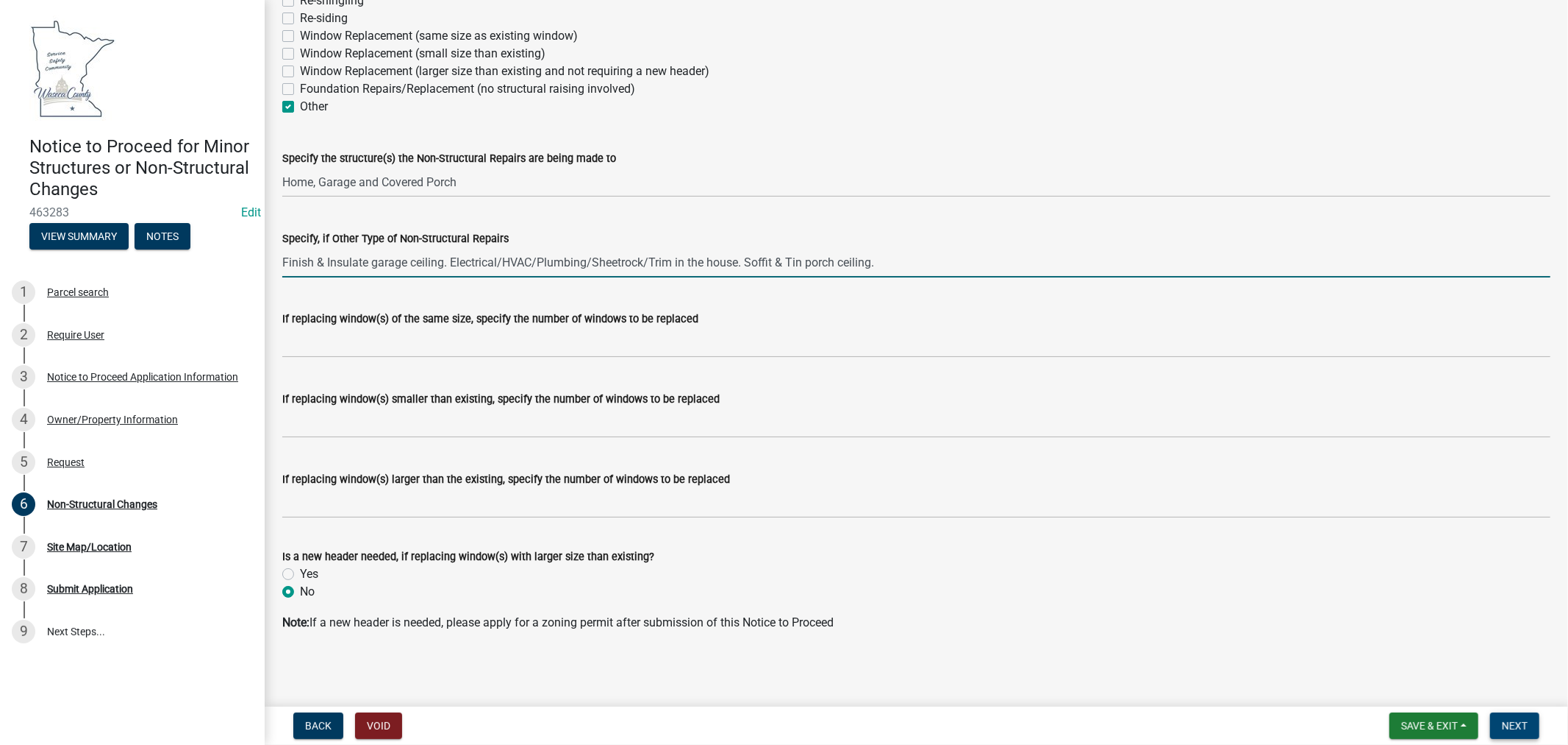
type input "Finish & Insulate garage ceiling. Electrical/HVAC/Plumbing/Sheetrock/Trim in th…"
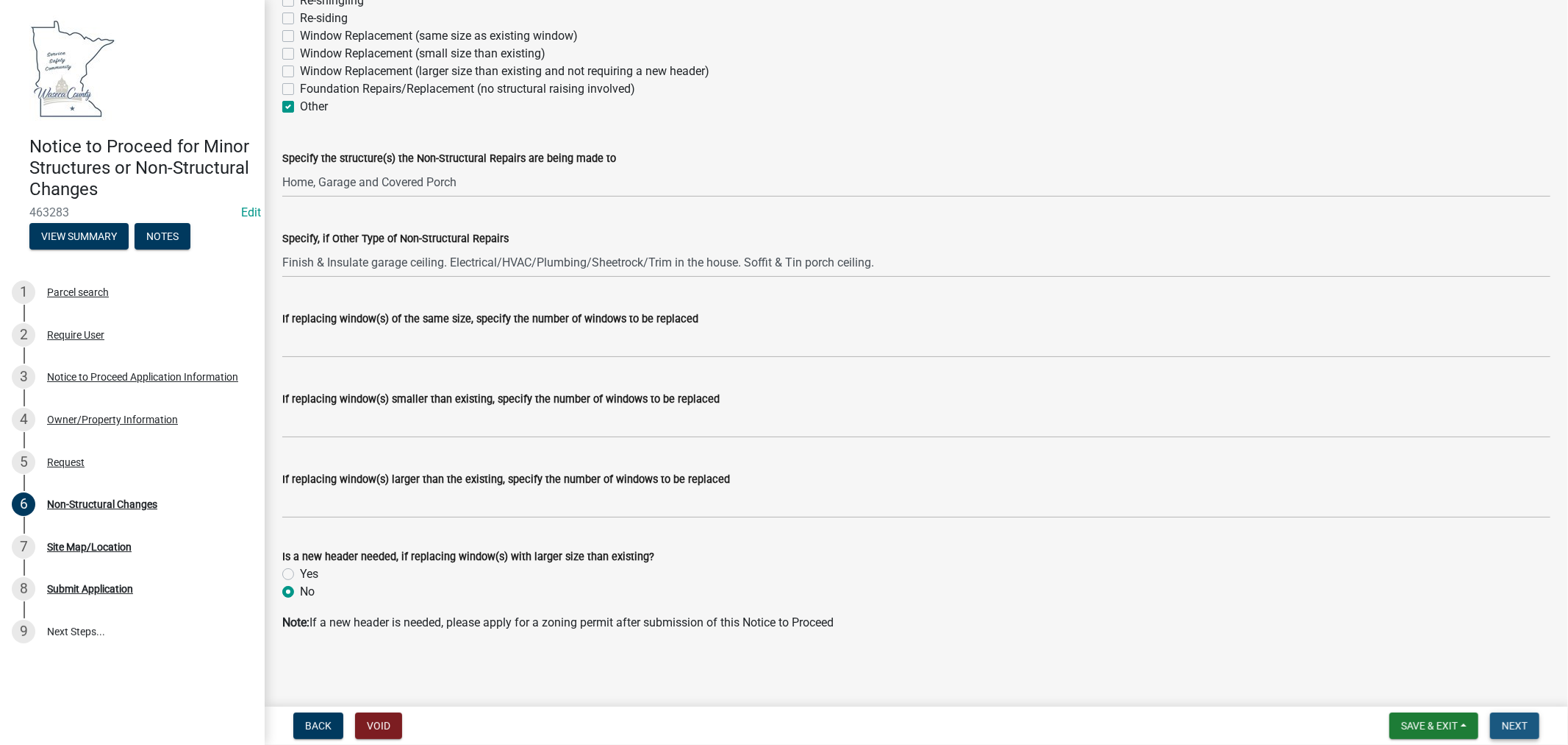
click at [1519, 729] on span "Next" at bounding box center [1515, 725] width 26 height 12
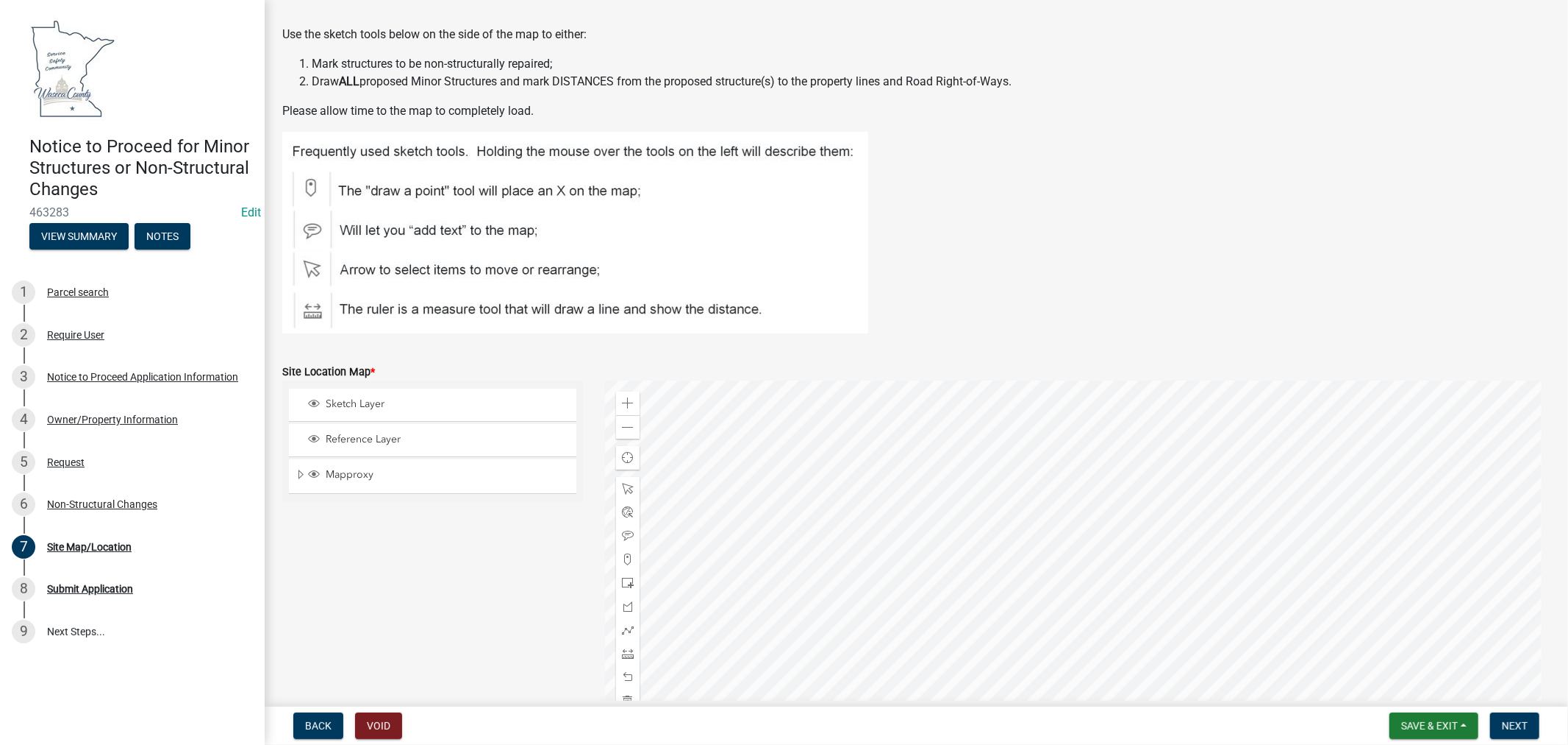
scroll to position [59, 0]
click at [617, 579] on div at bounding box center [628, 579] width 23 height 23
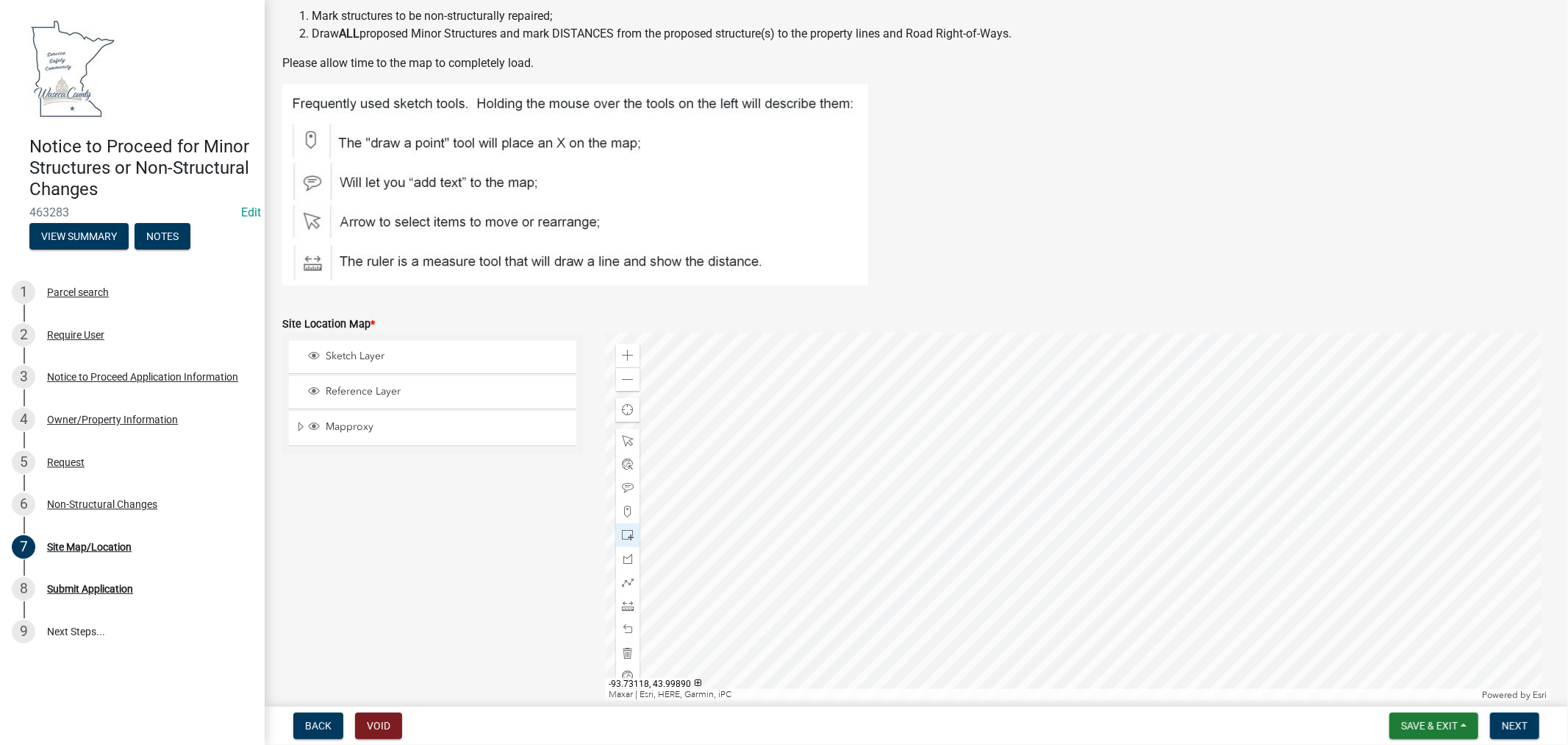
click at [973, 527] on div at bounding box center [1078, 516] width 946 height 368
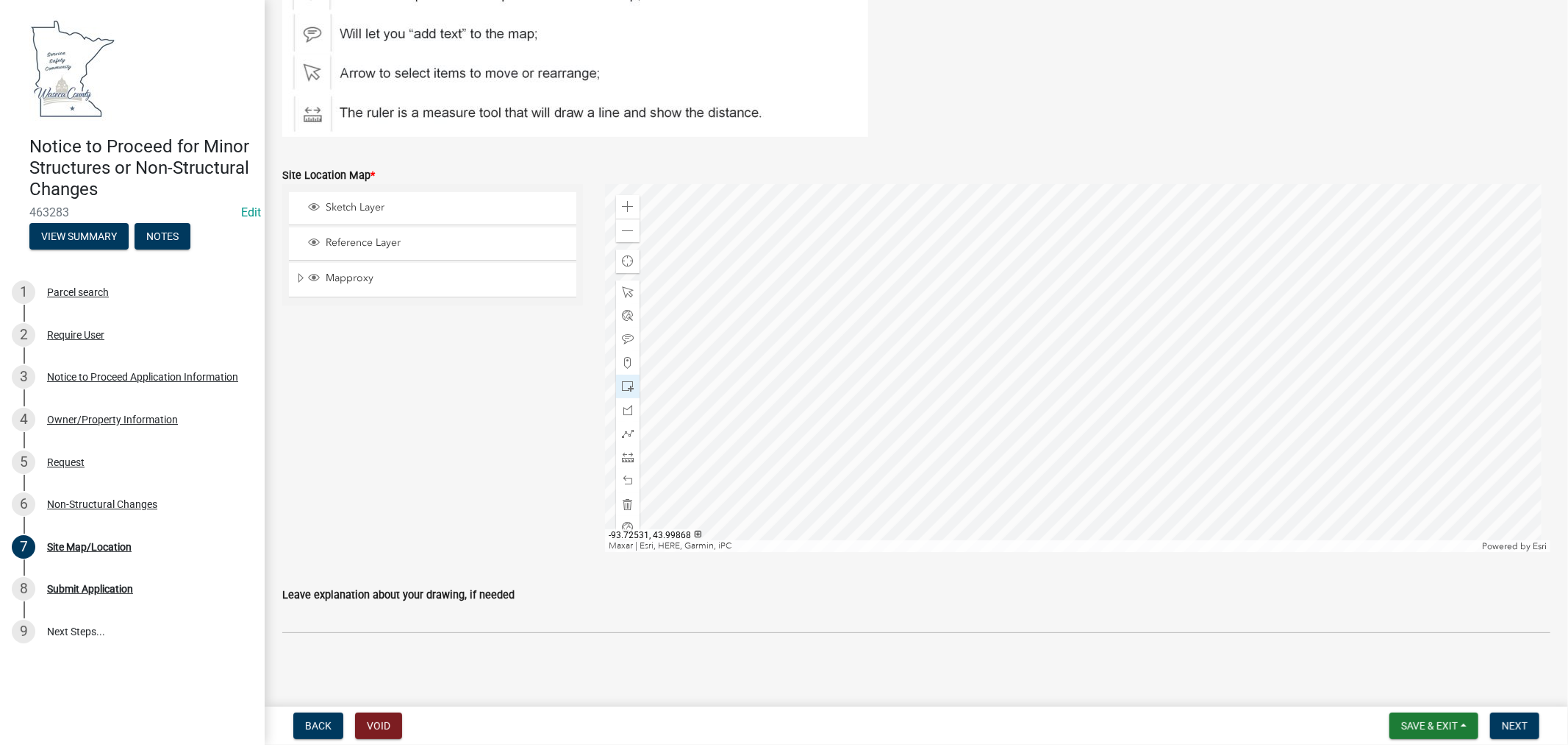
scroll to position [255, 0]
click at [1515, 729] on span "Next" at bounding box center [1515, 725] width 26 height 12
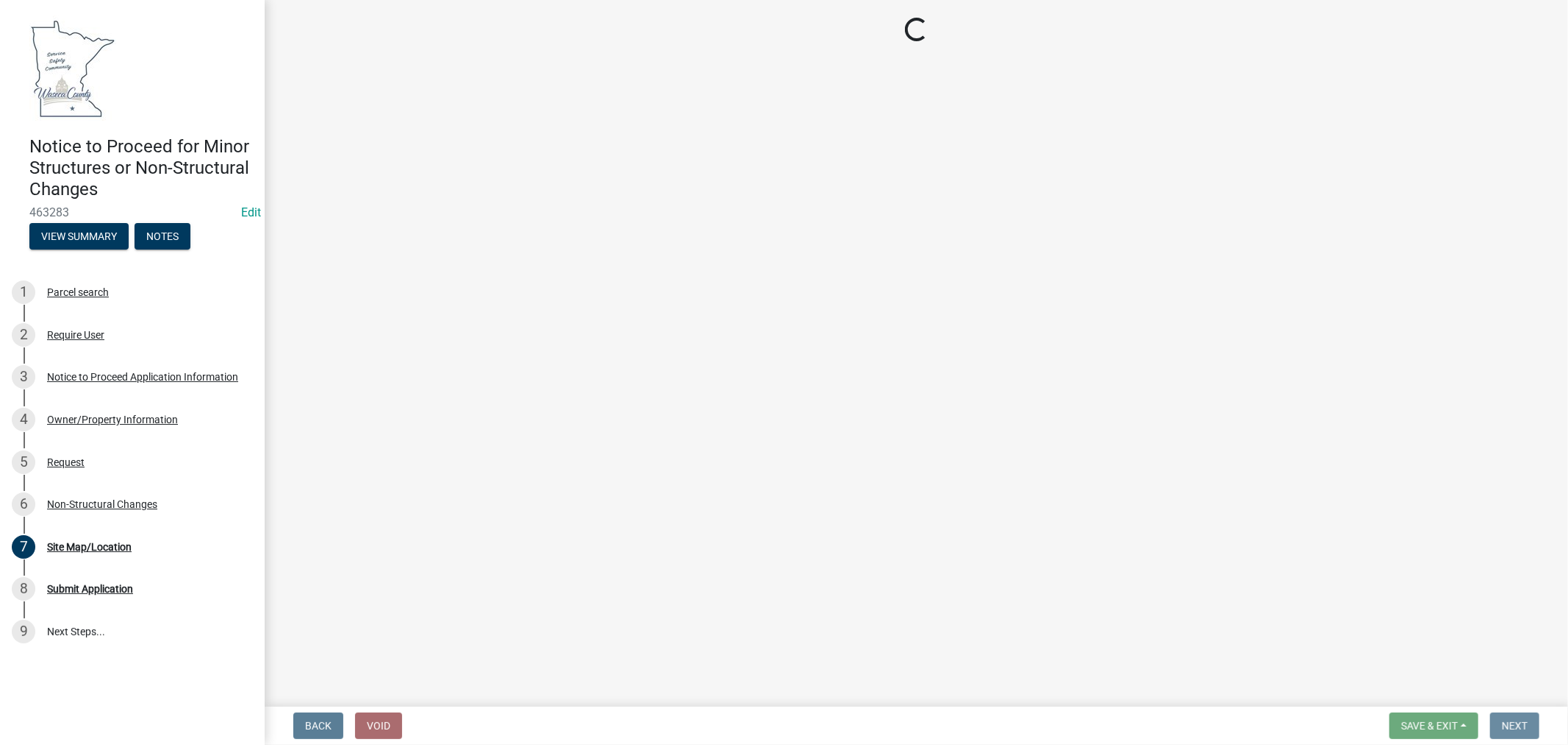
scroll to position [0, 0]
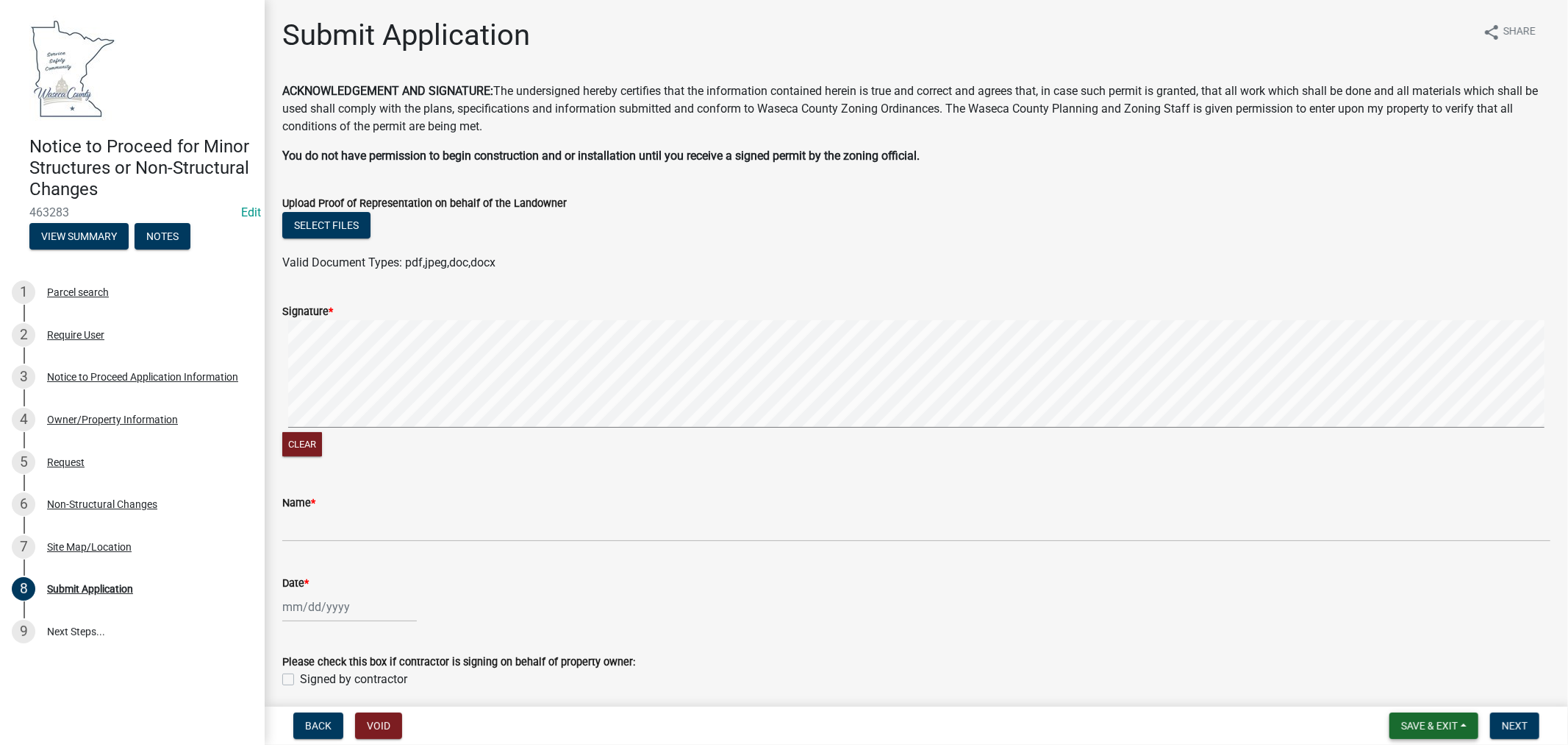
click at [1432, 728] on span "Save & Exit" at bounding box center [1430, 725] width 57 height 12
click at [1401, 653] on button "Save" at bounding box center [1419, 652] width 118 height 35
click at [85, 503] on div "Non-Structural Changes" at bounding box center [102, 503] width 110 height 10
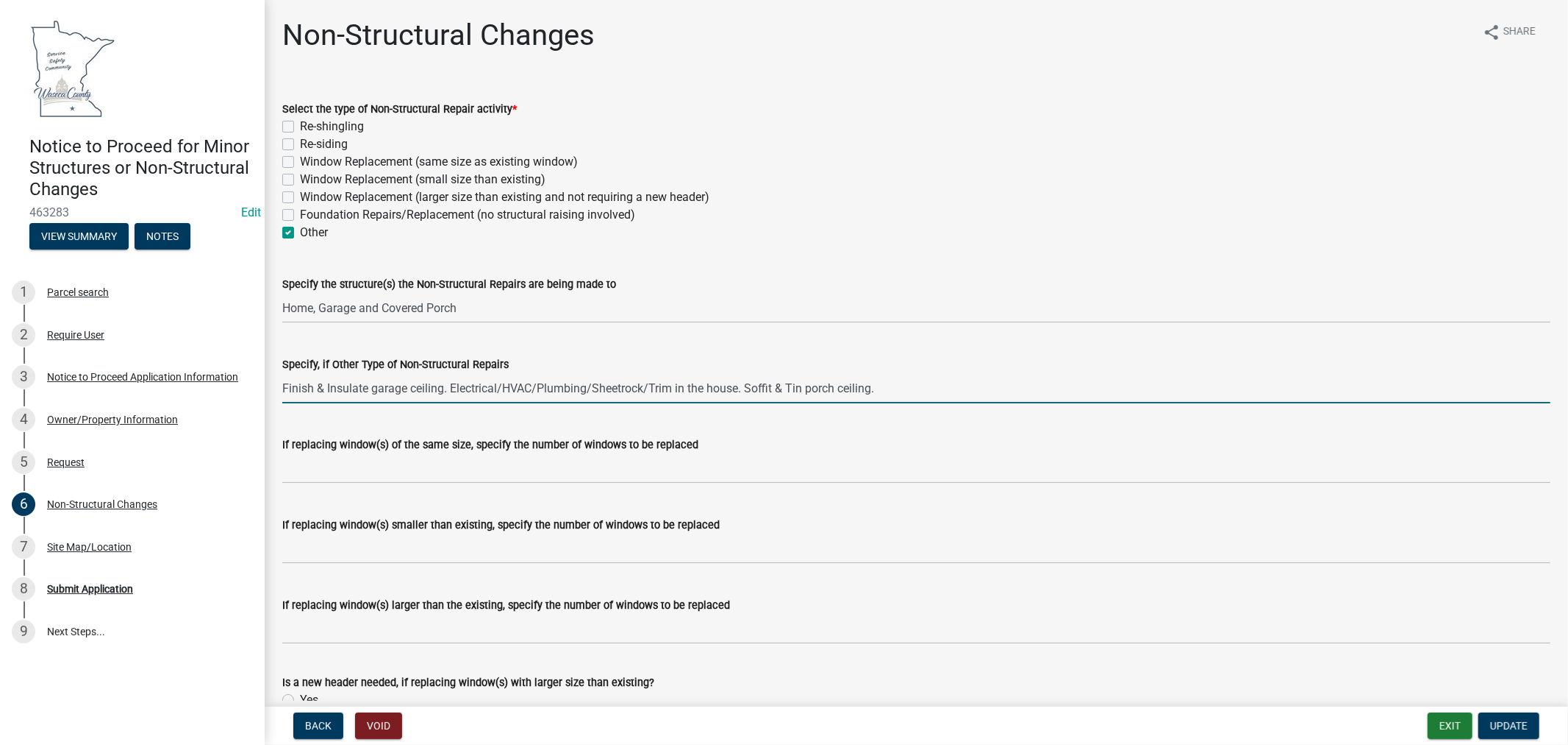
drag, startPoint x: 912, startPoint y: 386, endPoint x: 281, endPoint y: 376, distance: 631.1
click at [282, 376] on input "Finish & Insulate garage ceiling. Electrical/HVAC/Plumbing/Sheetrock/Trim in th…" at bounding box center [916, 388] width 1268 height 30
click at [76, 585] on div "Submit Application" at bounding box center [90, 588] width 86 height 10
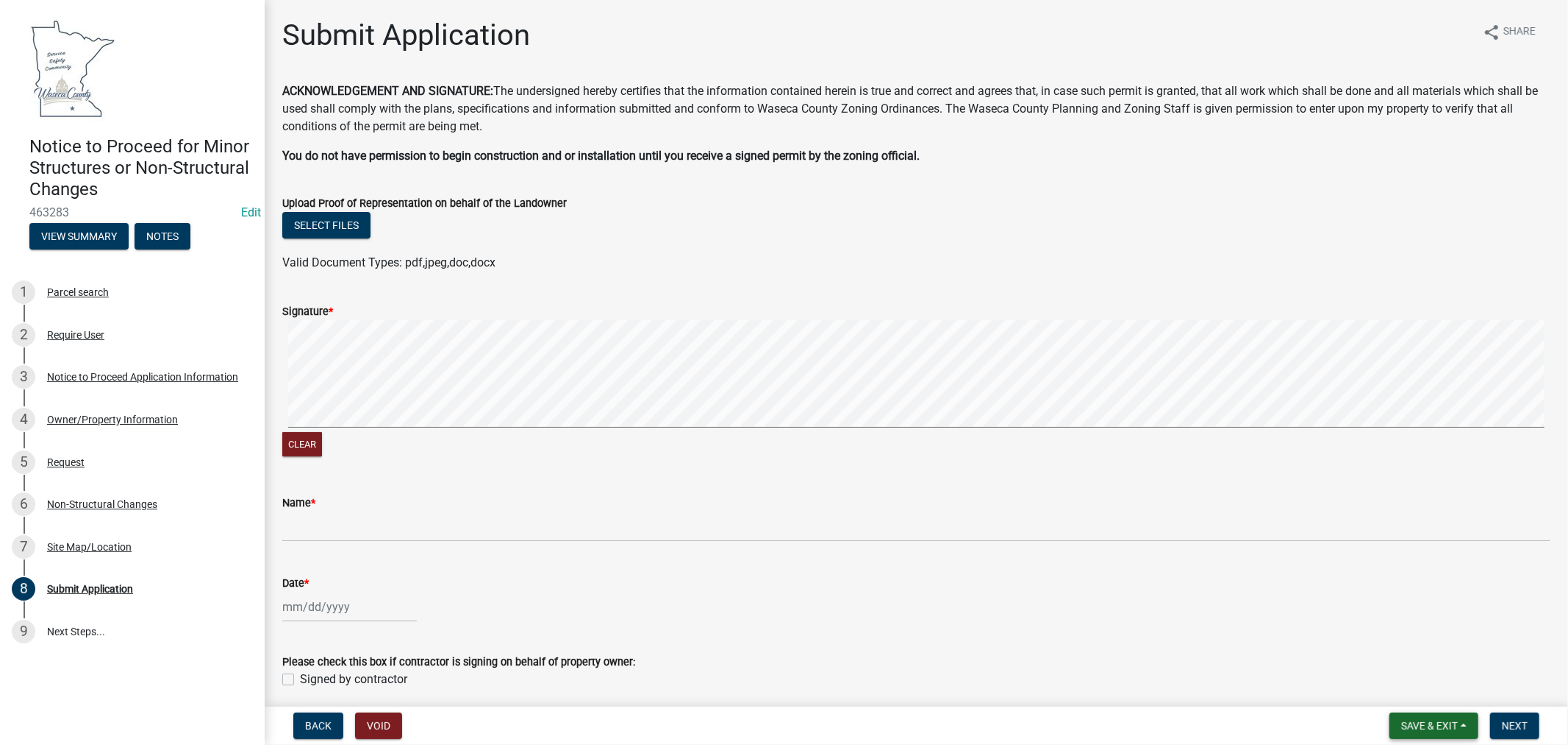
click at [1432, 716] on button "Save & Exit" at bounding box center [1434, 725] width 89 height 27
click at [1420, 697] on button "Save & Exit" at bounding box center [1419, 687] width 118 height 35
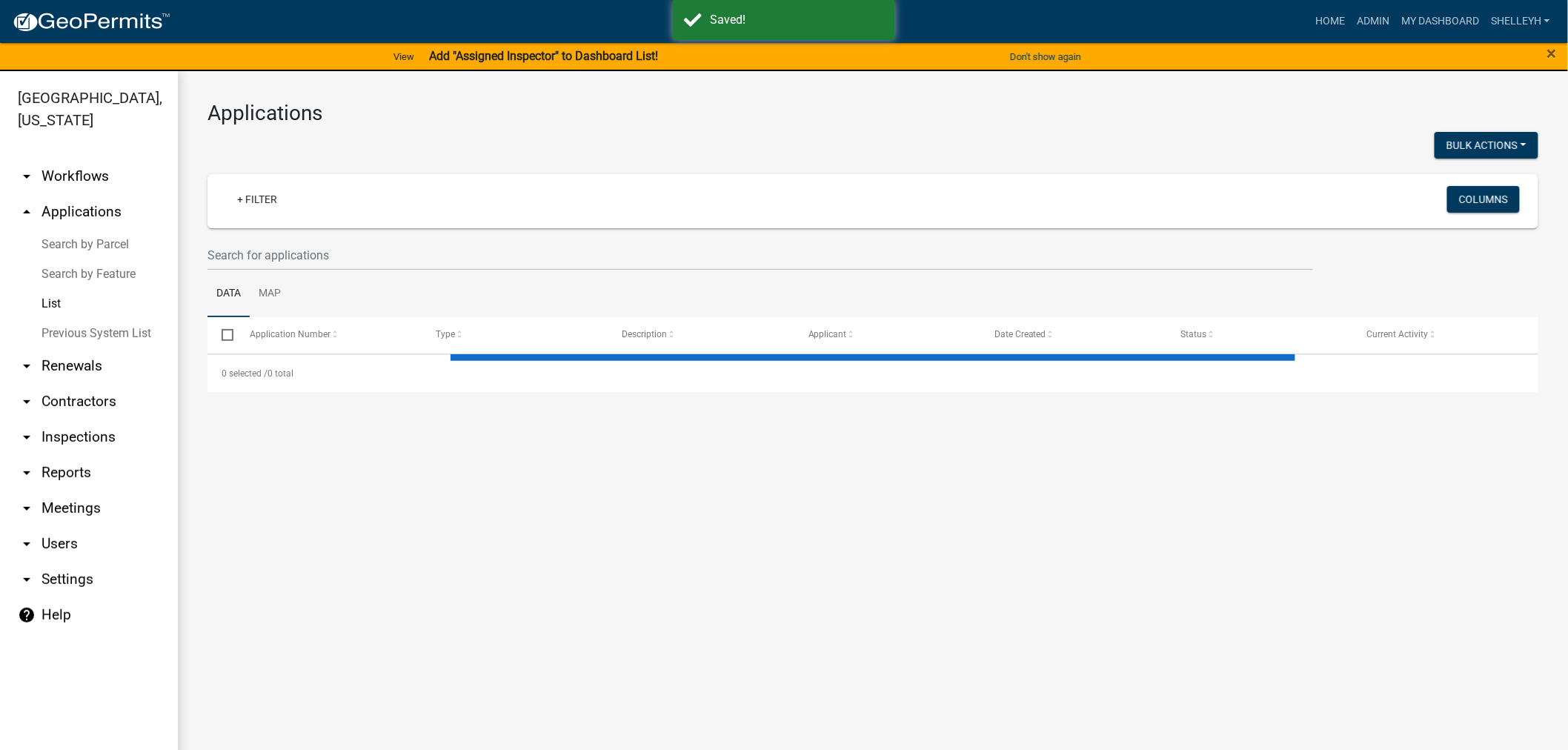
select select "1: 25"
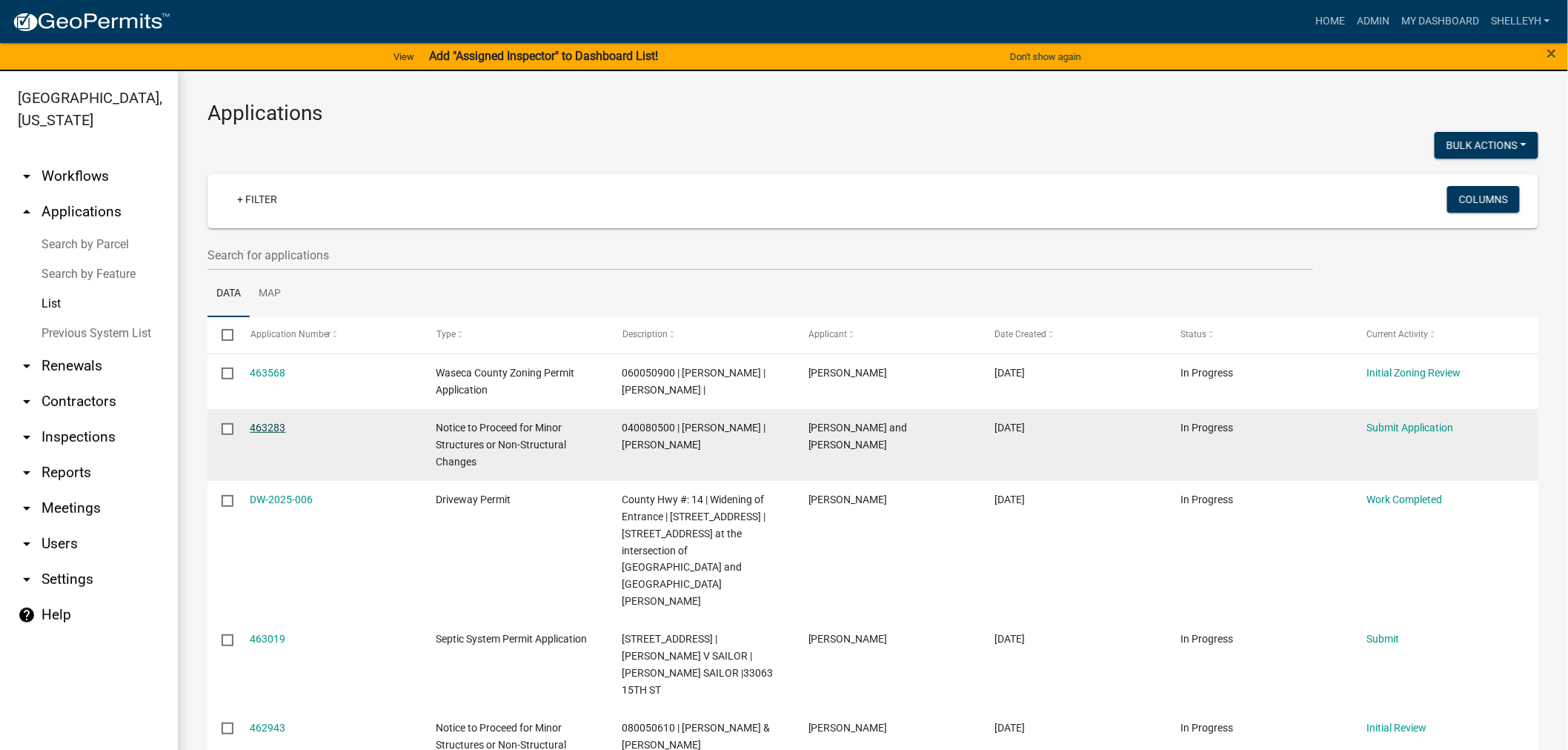
click at [264, 433] on link "463283" at bounding box center [269, 427] width 36 height 12
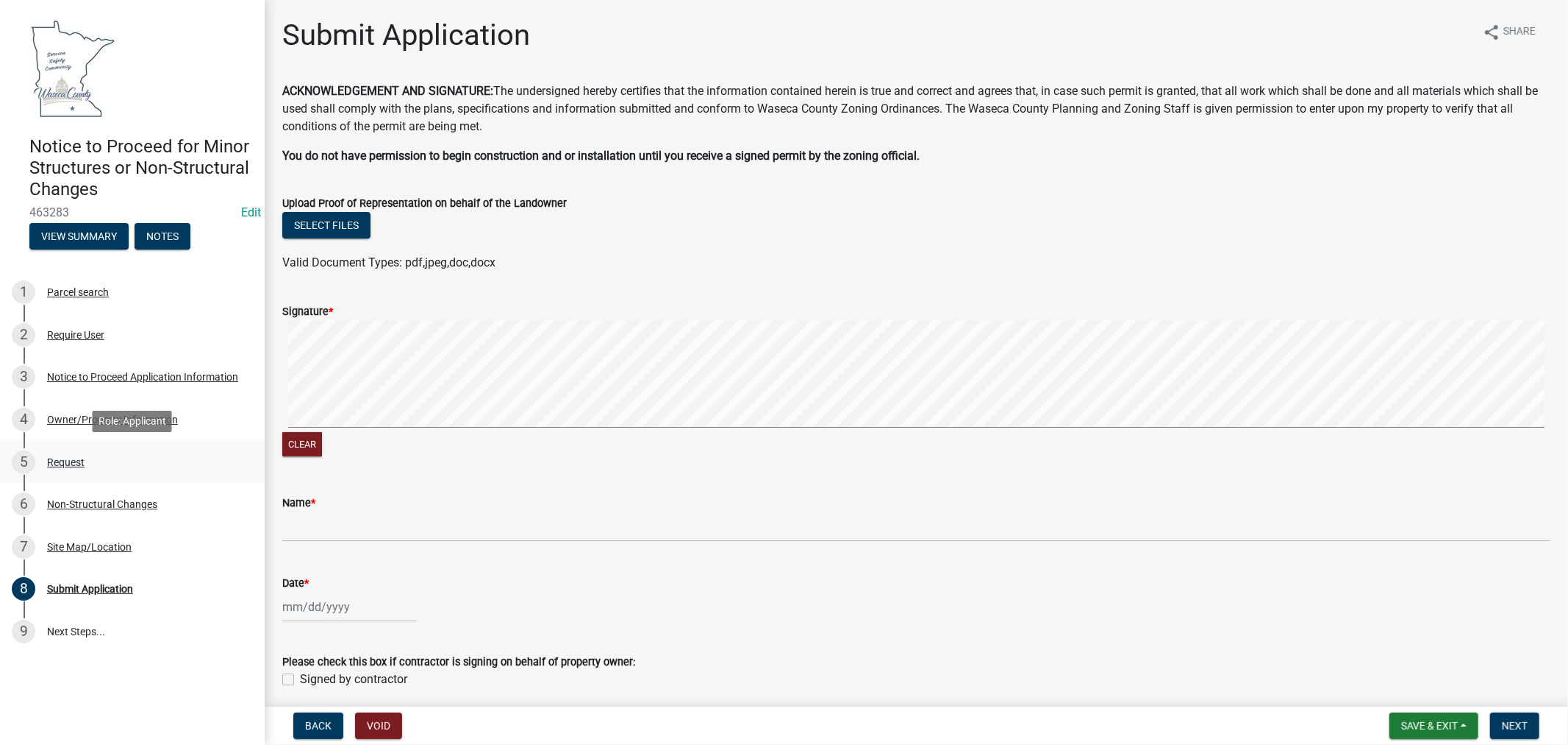
click at [70, 458] on div "Request" at bounding box center [66, 462] width 37 height 10
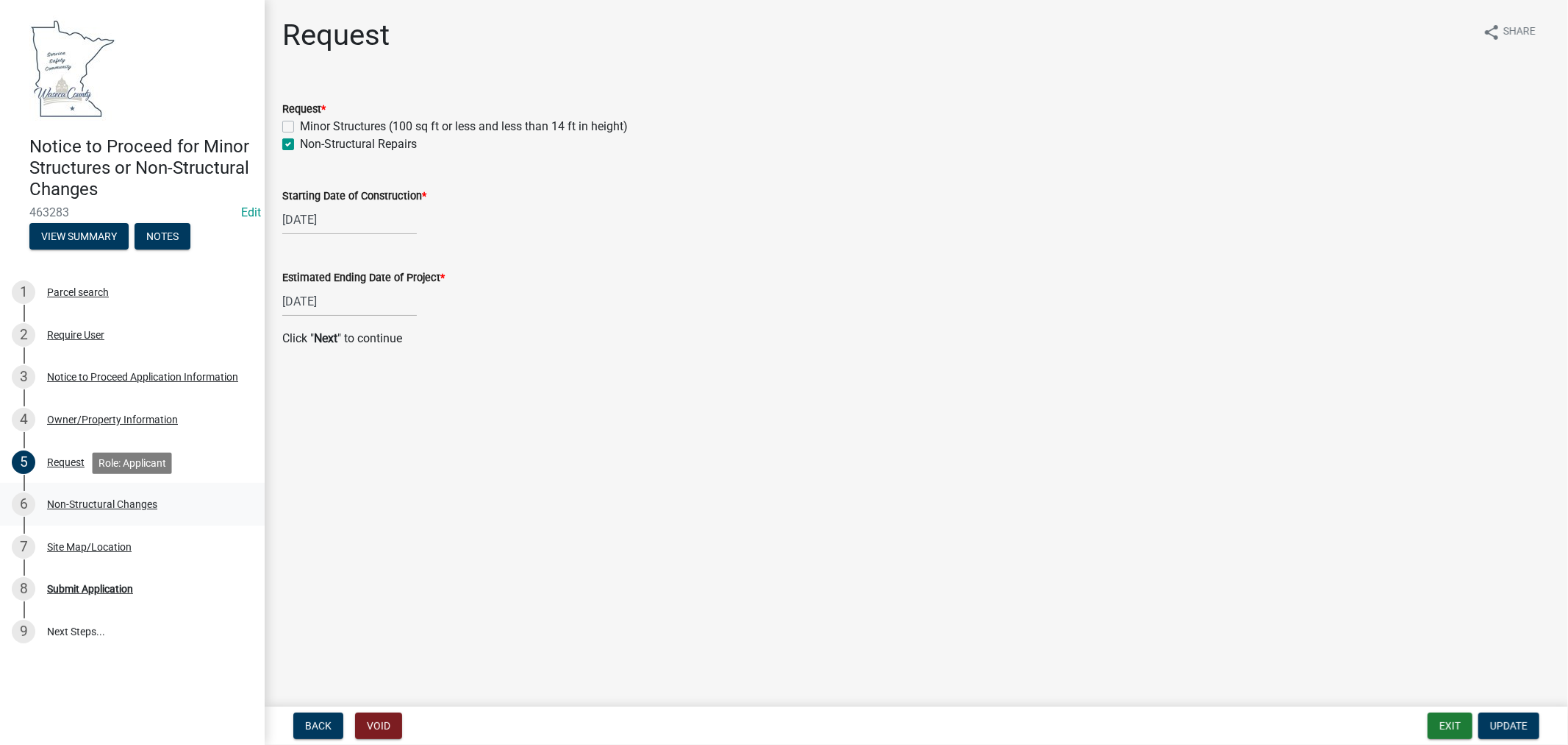
click at [120, 501] on div "Non-Structural Changes" at bounding box center [102, 503] width 110 height 10
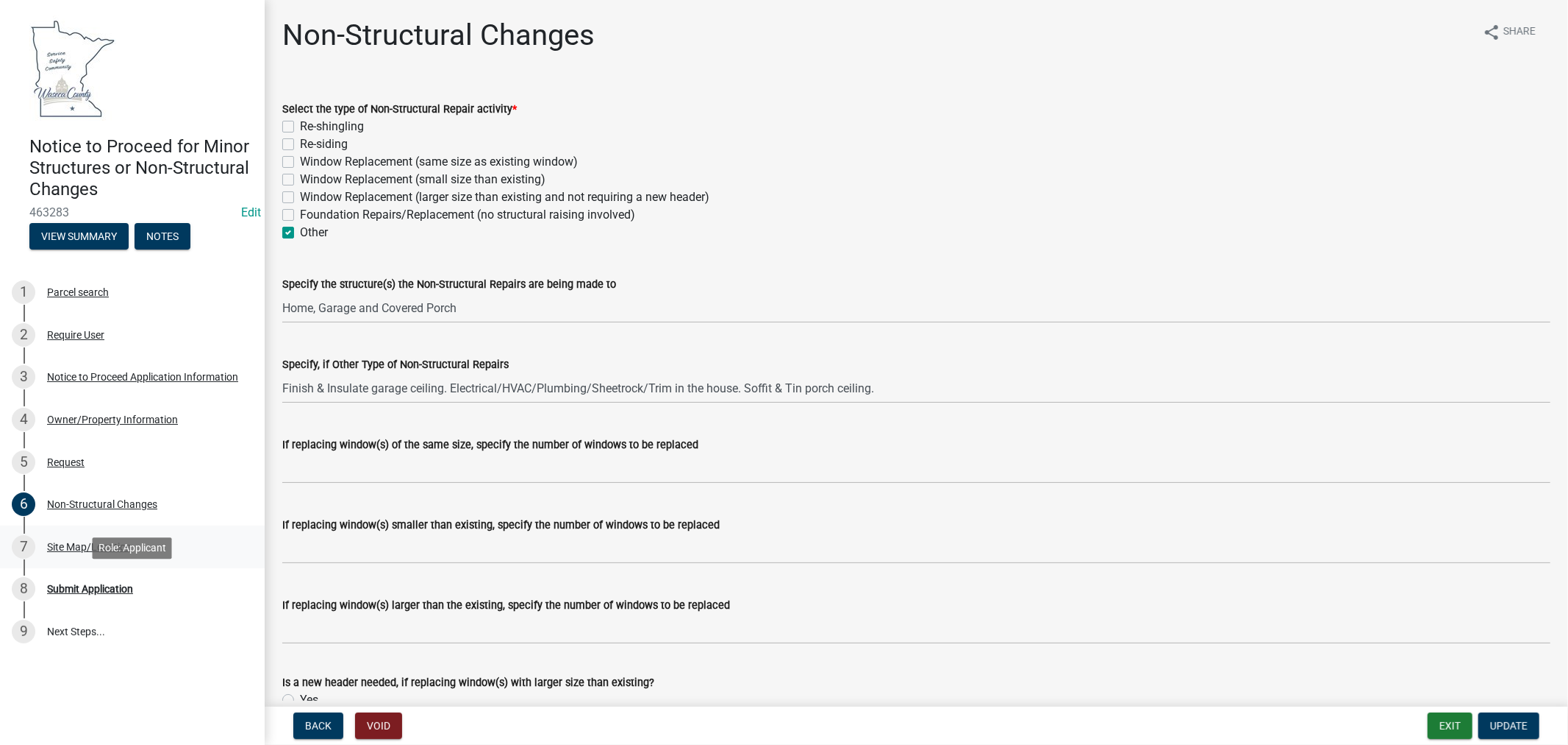
drag, startPoint x: 75, startPoint y: 583, endPoint x: 133, endPoint y: 564, distance: 61.0
click at [75, 583] on div "Submit Application" at bounding box center [90, 588] width 86 height 10
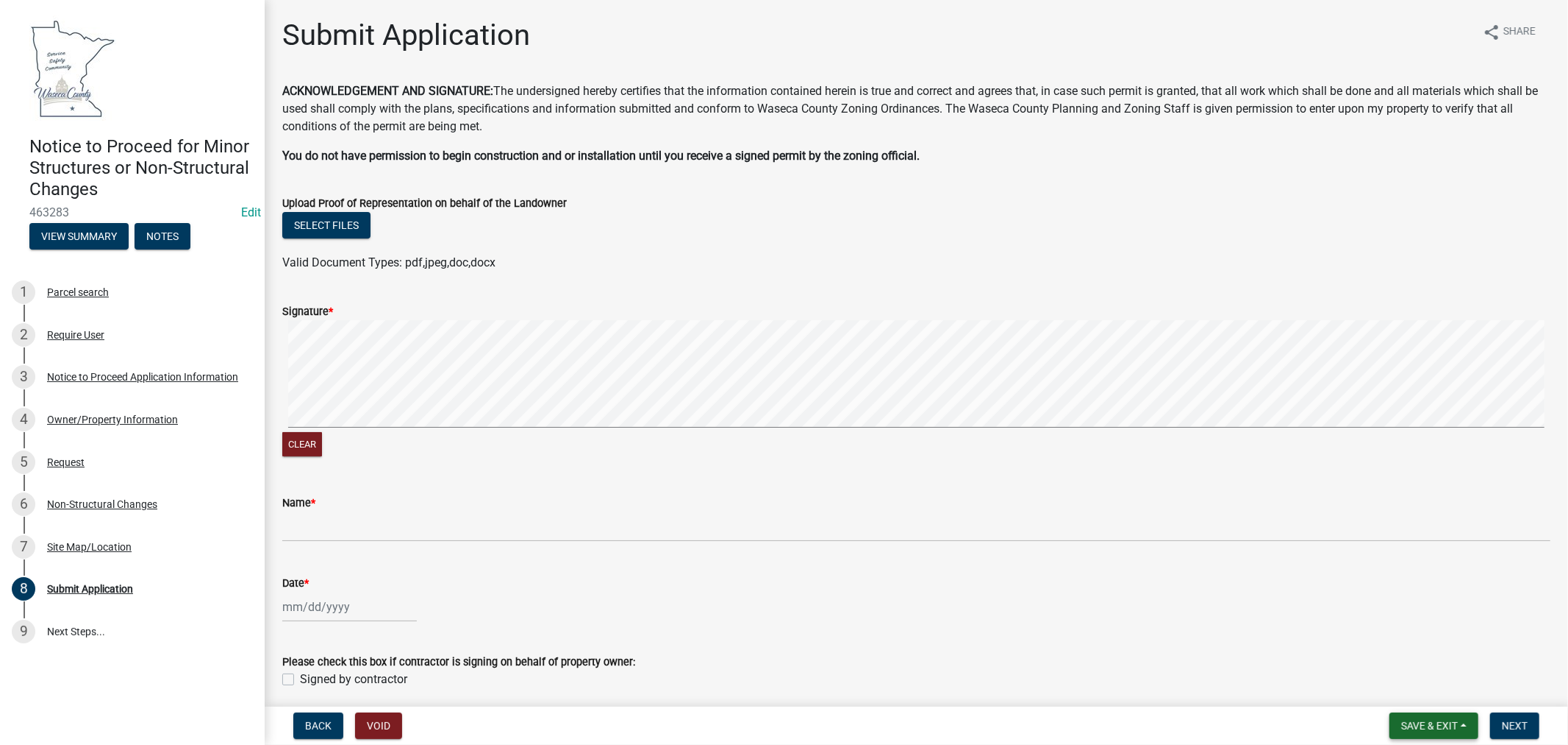
click at [1420, 736] on button "Save & Exit" at bounding box center [1434, 725] width 89 height 27
drag, startPoint x: 1416, startPoint y: 688, endPoint x: 1408, endPoint y: 673, distance: 17.0
click at [1416, 688] on button "Save & Exit" at bounding box center [1419, 687] width 118 height 35
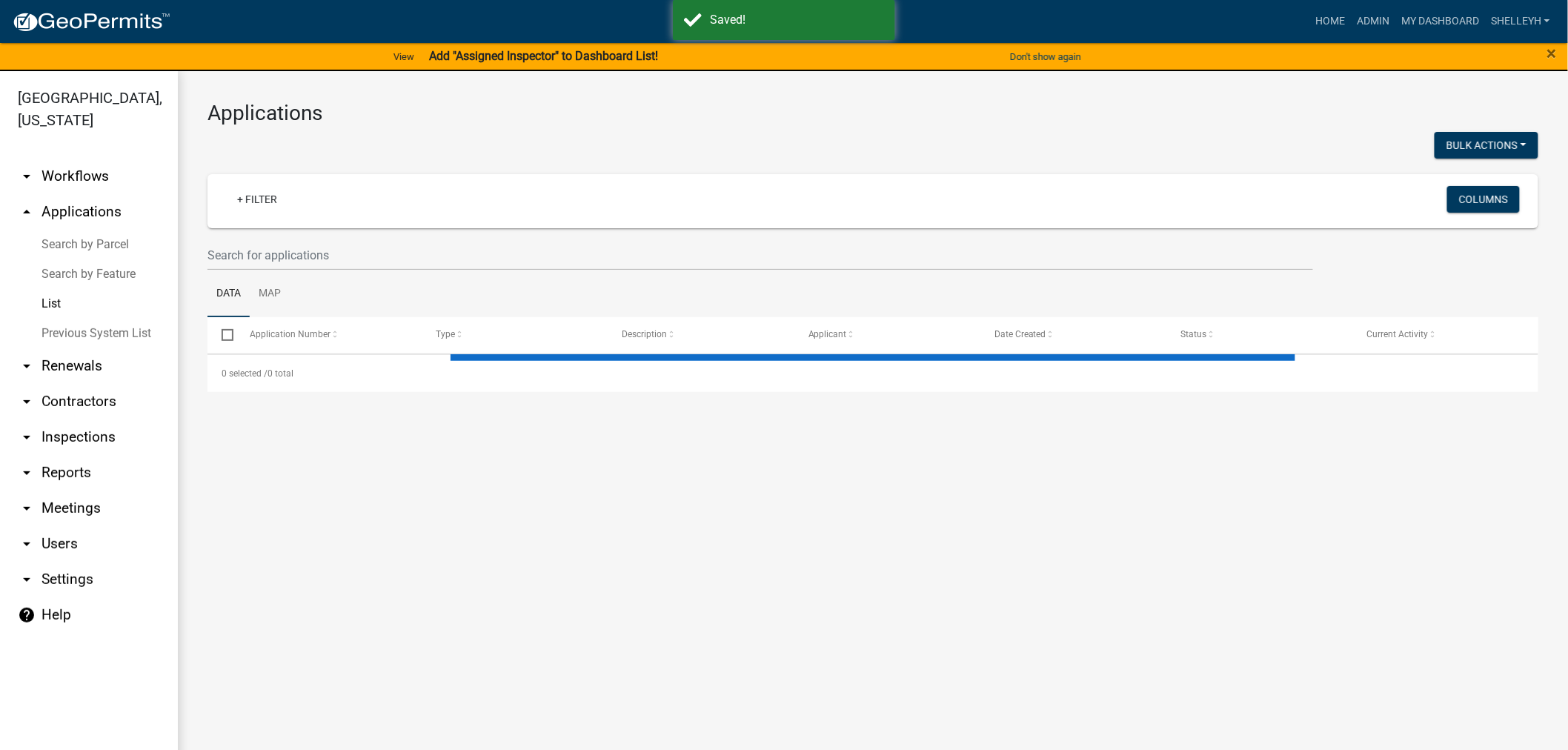
select select "1: 25"
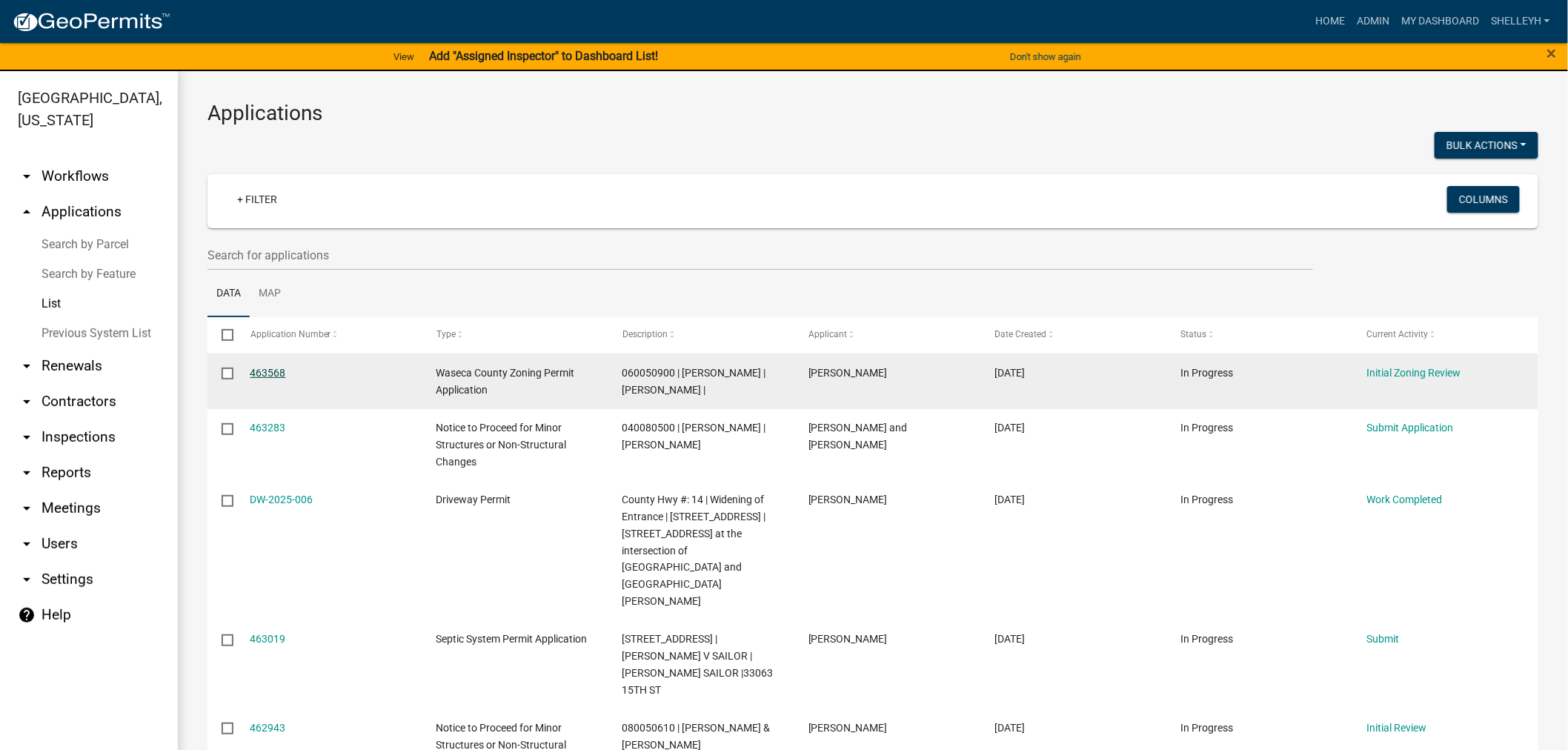
click at [275, 371] on link "463568" at bounding box center [269, 372] width 36 height 12
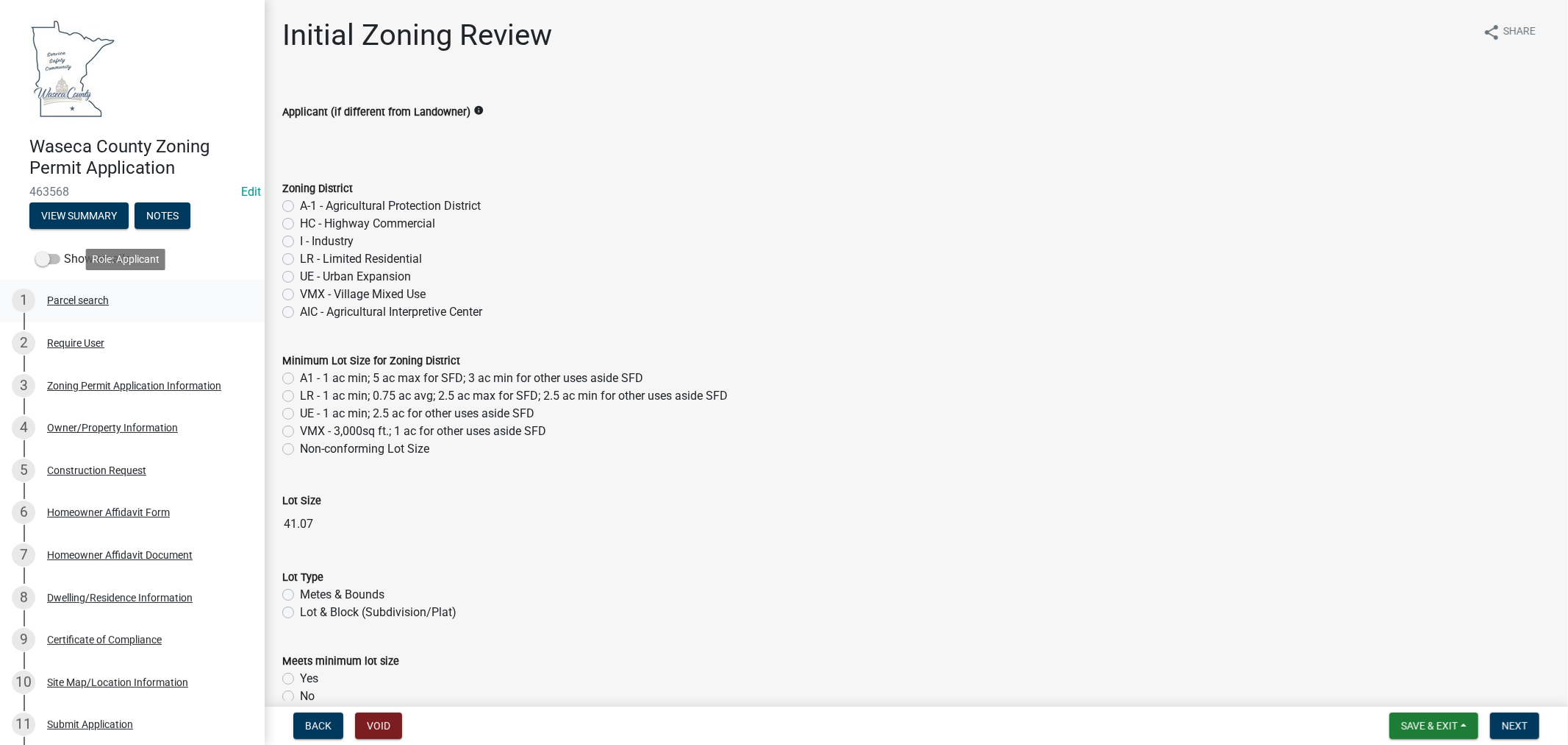
click at [71, 298] on div "Parcel search" at bounding box center [78, 300] width 62 height 10
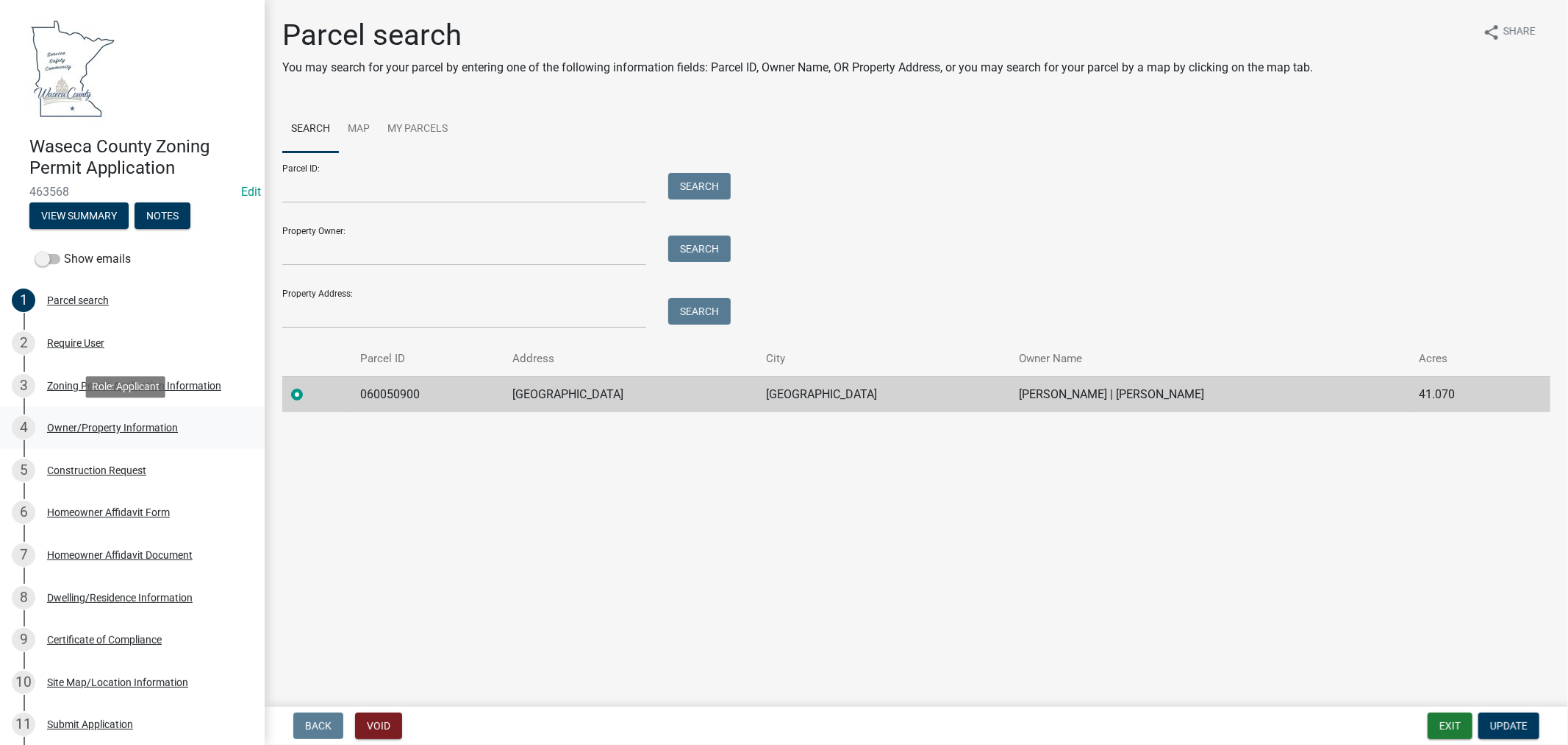
click at [93, 424] on div "Owner/Property Information" at bounding box center [112, 427] width 131 height 10
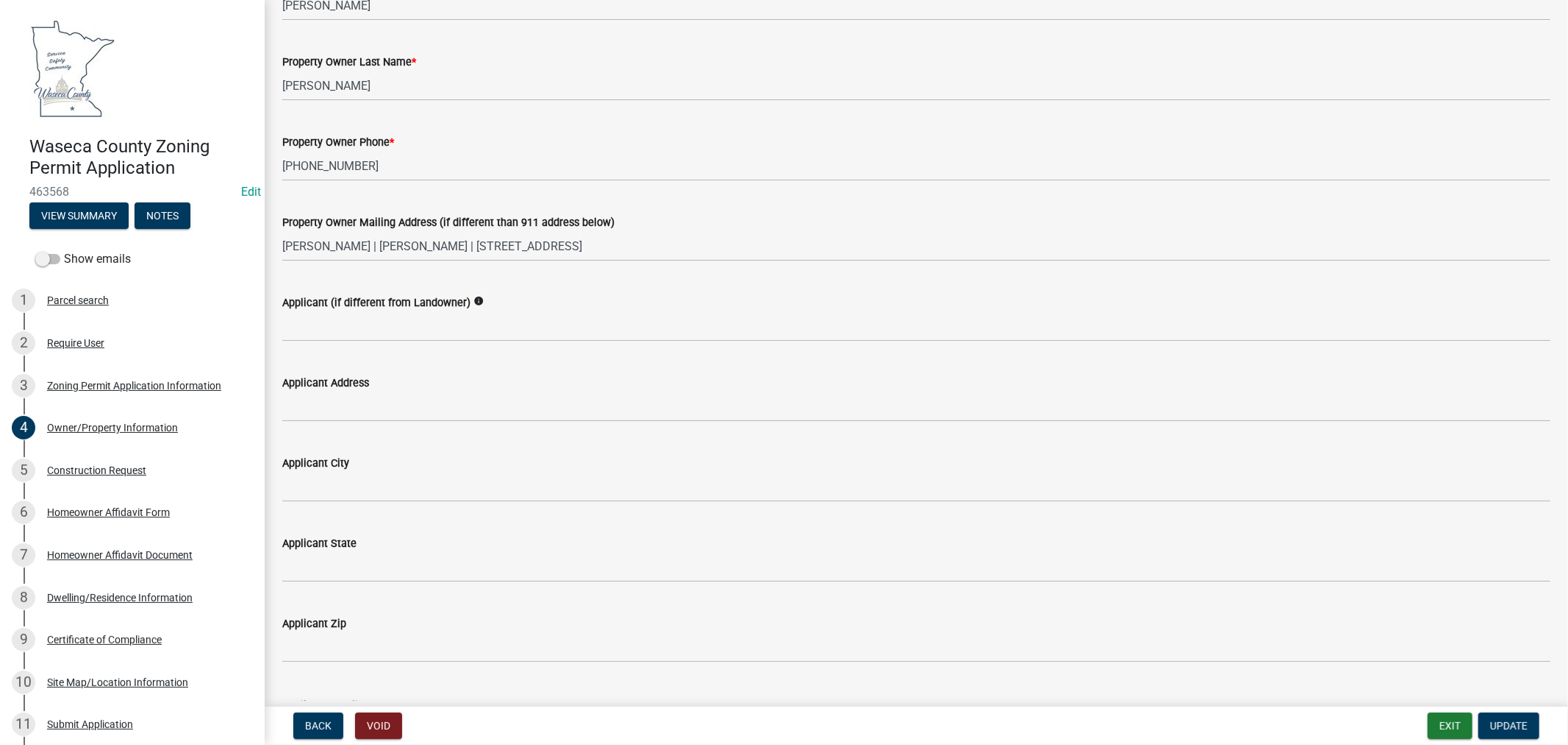
scroll to position [245, 0]
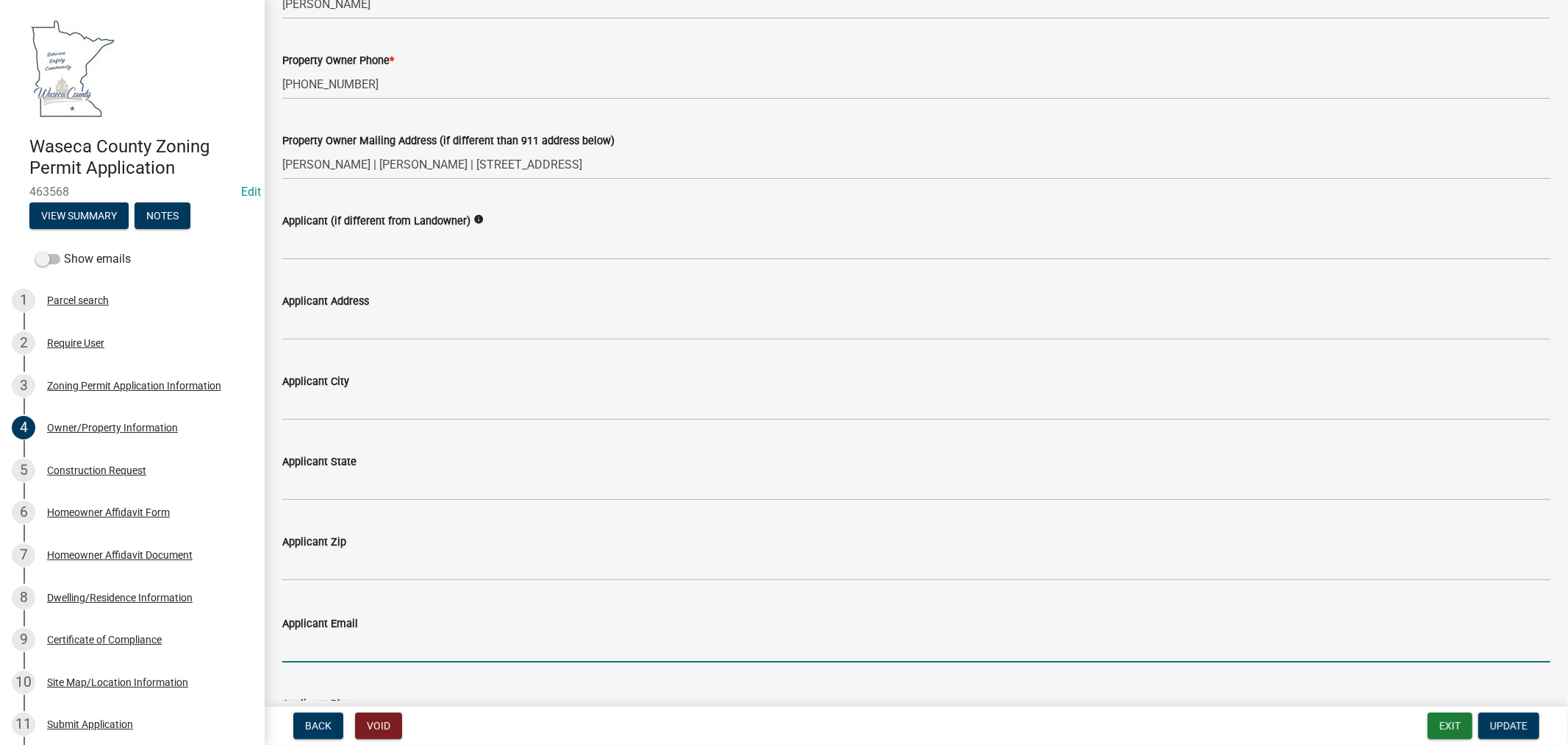
click at [348, 645] on input "Applicant Email" at bounding box center [916, 647] width 1268 height 30
paste input "Casey Robinson <casey.robinson33@gmail.com>"
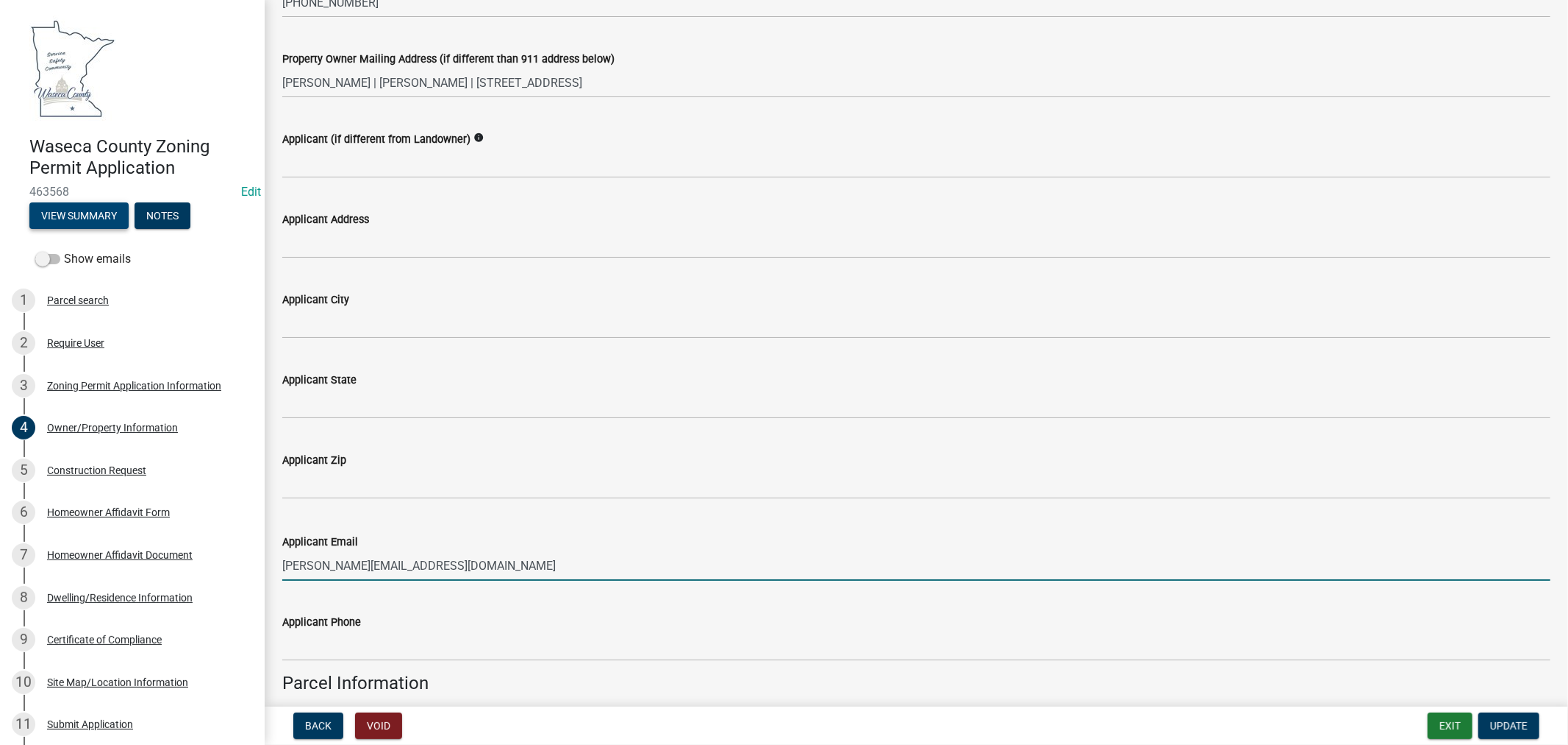
type input "[PERSON_NAME][EMAIL_ADDRESS][DOMAIN_NAME]"
click at [67, 216] on button "View Summary" at bounding box center [79, 216] width 99 height 27
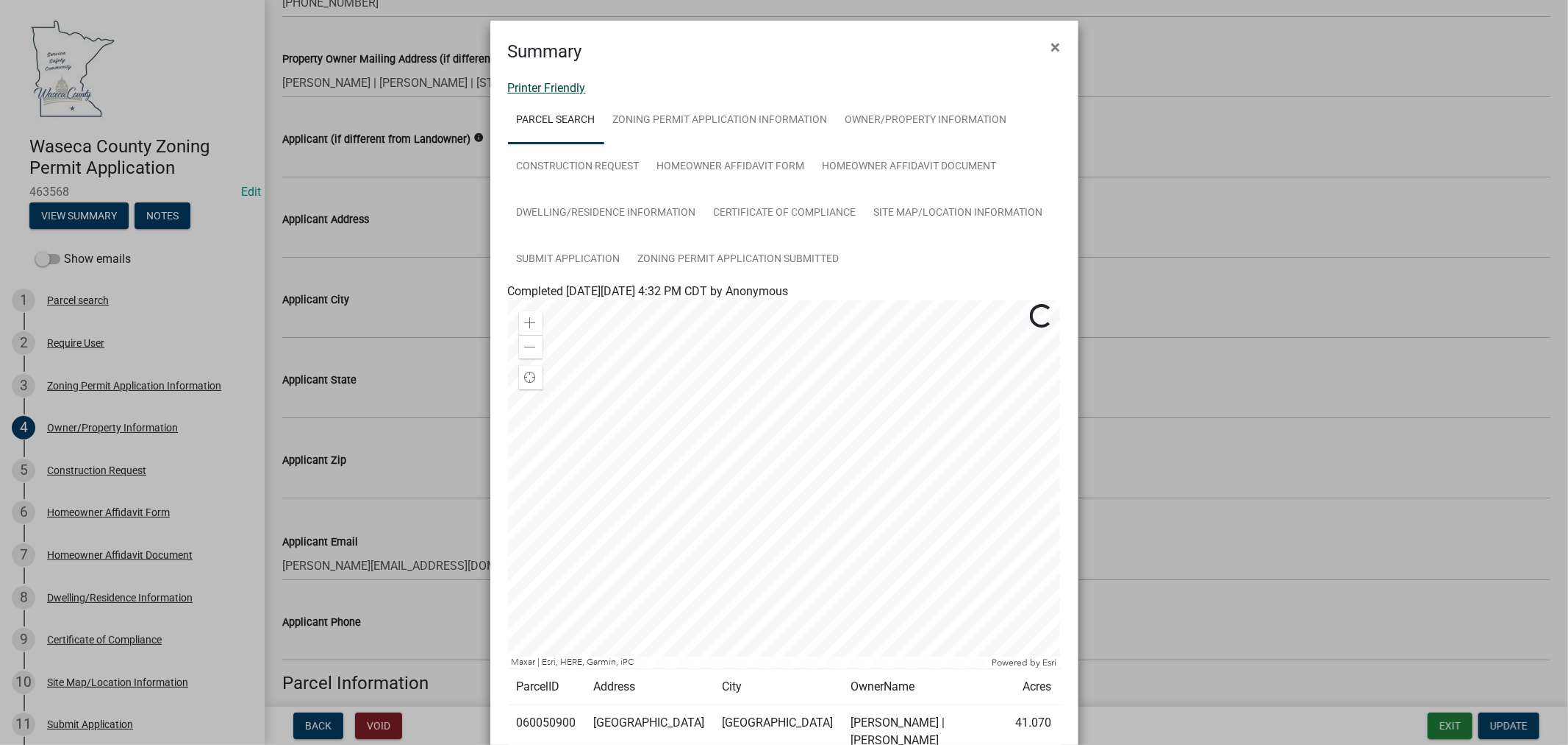
click at [572, 85] on link "Printer Friendly" at bounding box center [547, 87] width 78 height 14
click at [1052, 43] on span "×" at bounding box center [1056, 47] width 9 height 20
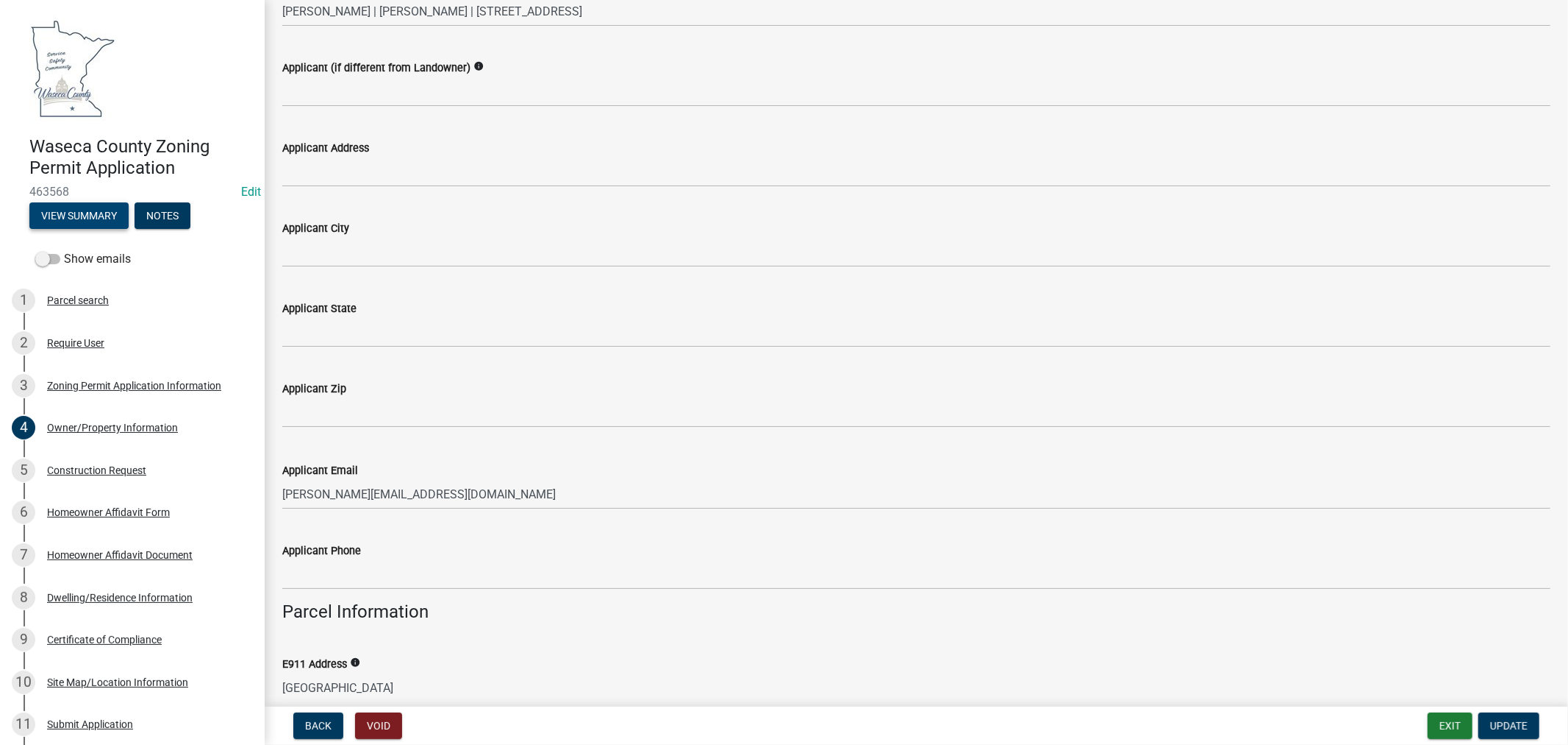
scroll to position [490, 0]
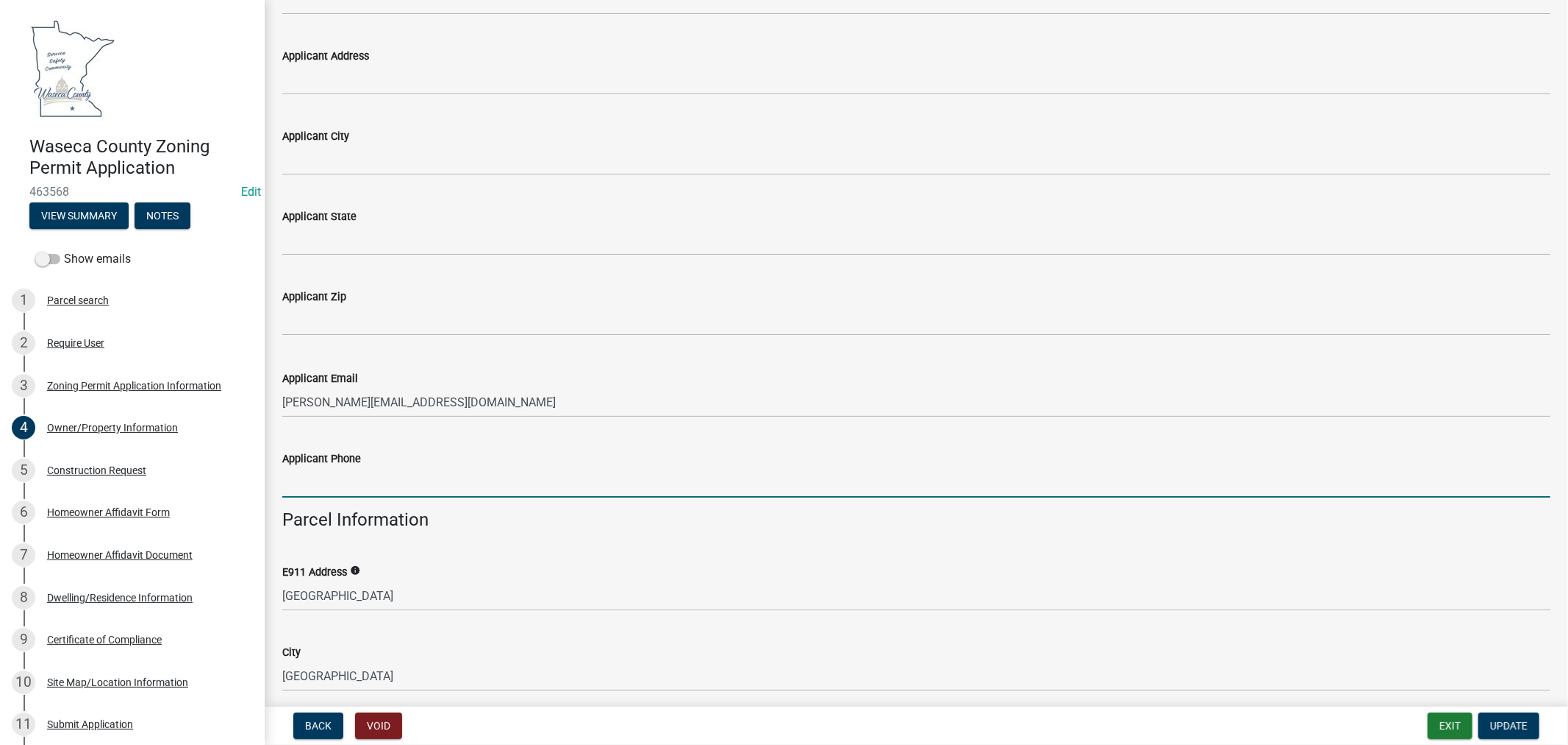
click at [341, 483] on input "Applicant Phone" at bounding box center [916, 482] width 1268 height 30
paste input "[PHONE_NUMBER]"
type input "[PHONE_NUMBER]"
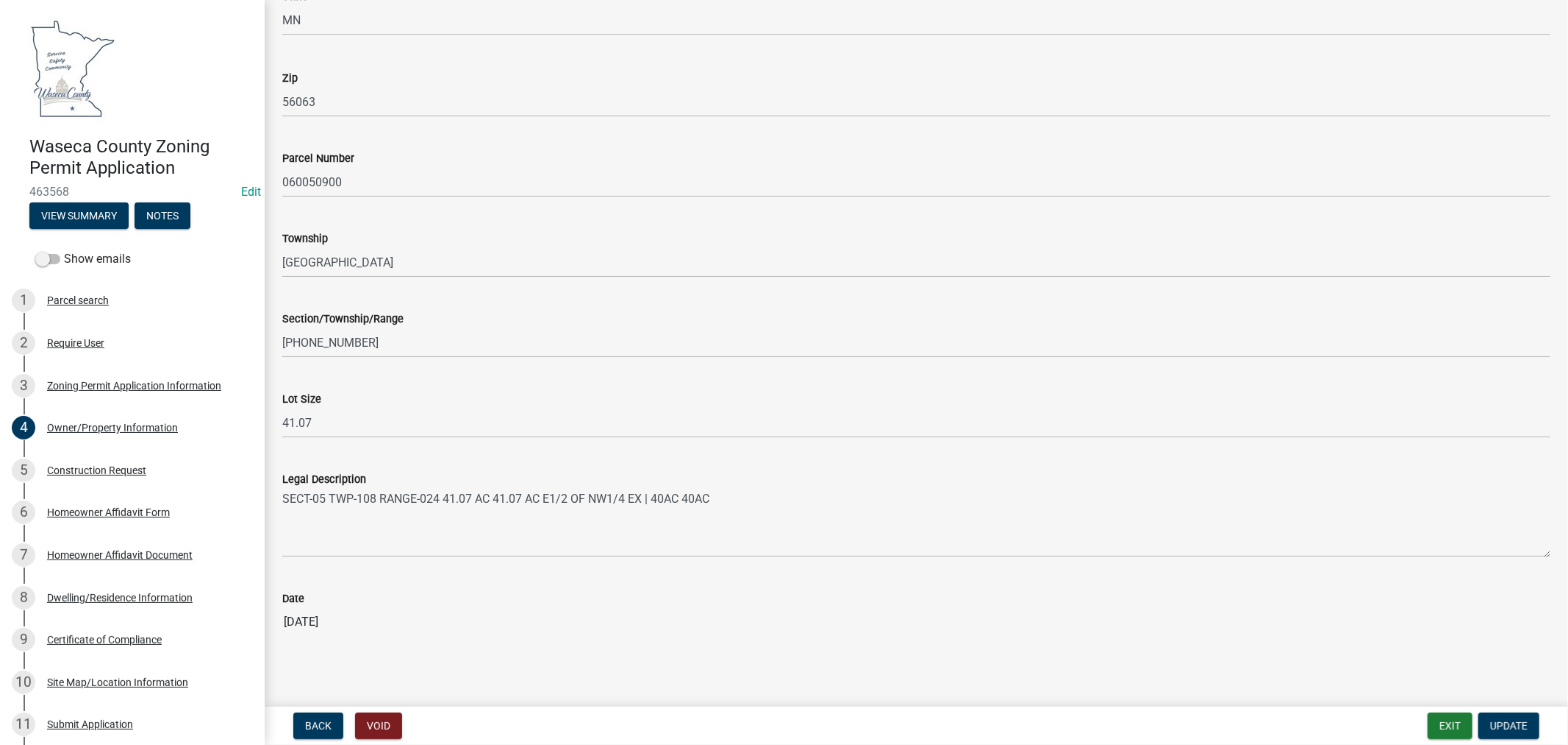
scroll to position [1230, 0]
click at [1518, 728] on span "Update" at bounding box center [1509, 725] width 37 height 12
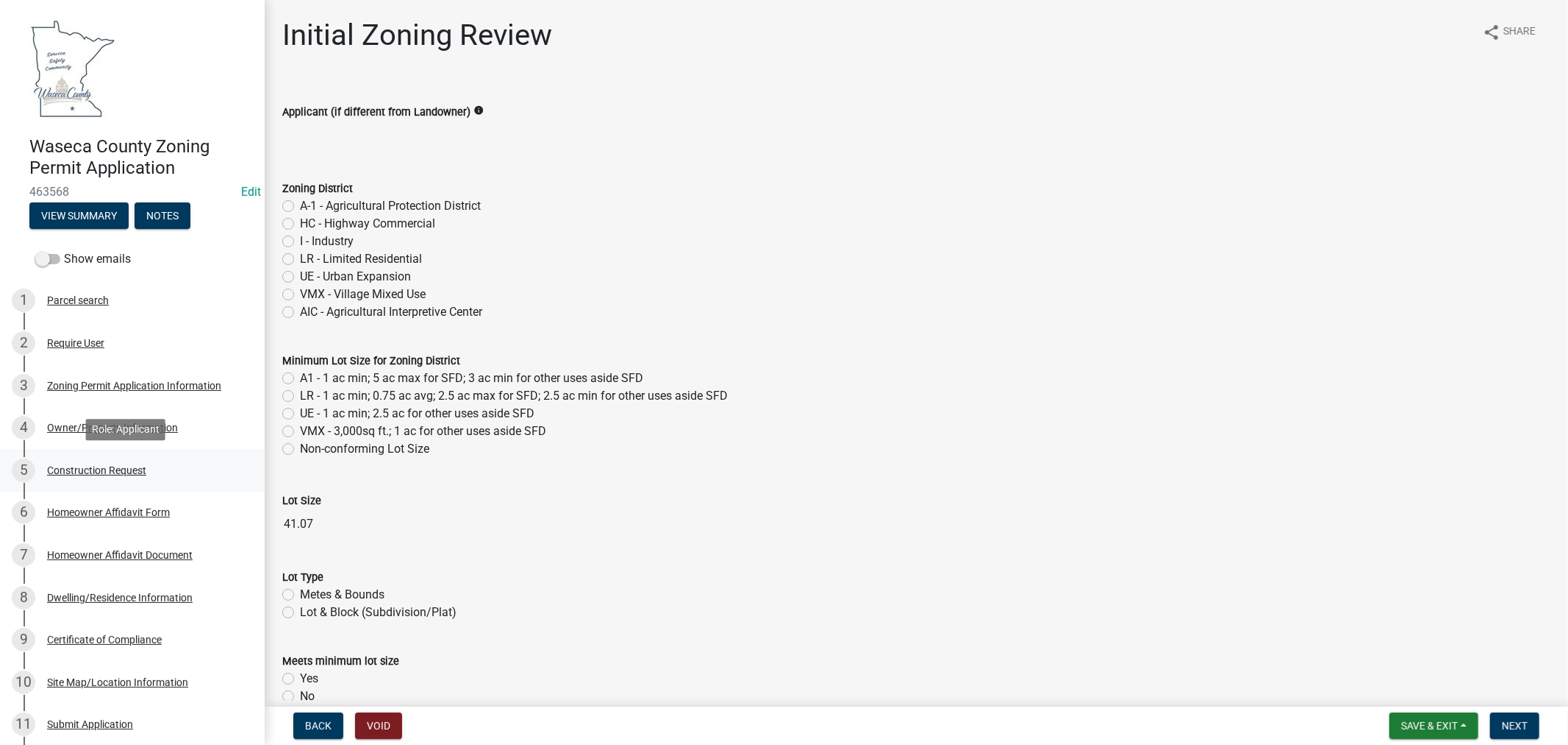
click at [76, 469] on div "Construction Request" at bounding box center [97, 470] width 99 height 10
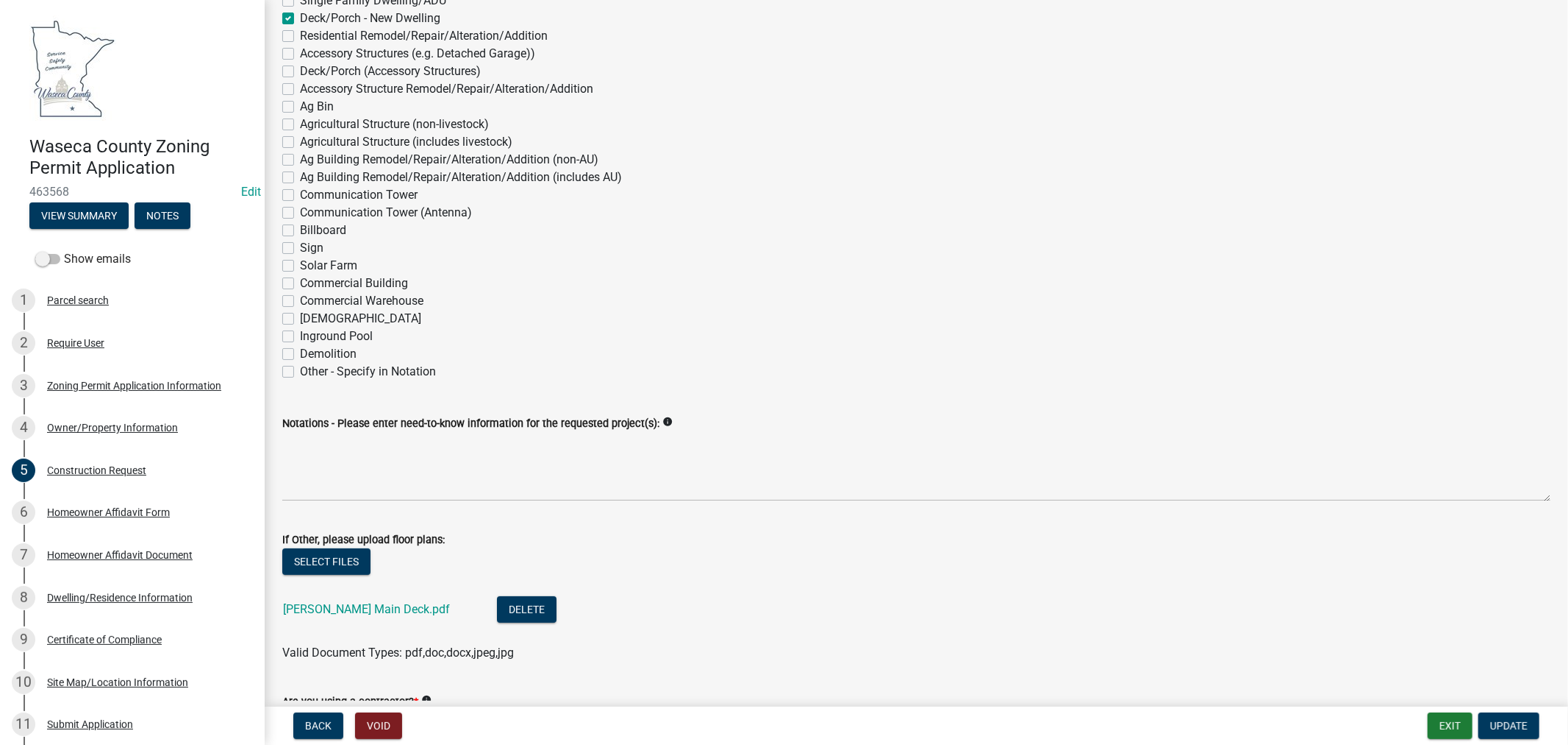
scroll to position [163, 0]
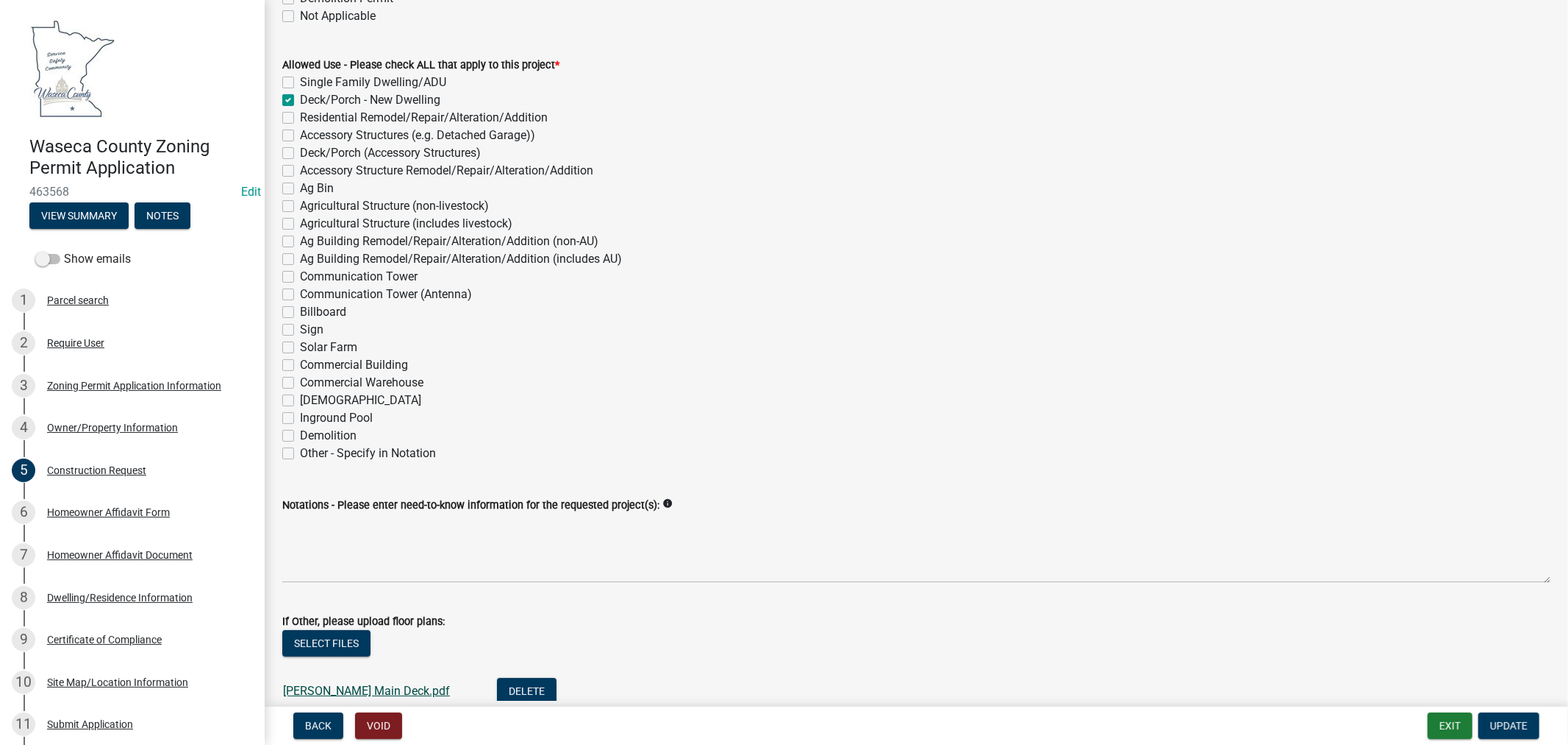
click at [370, 688] on link "[PERSON_NAME] Main Deck.pdf" at bounding box center [367, 690] width 167 height 14
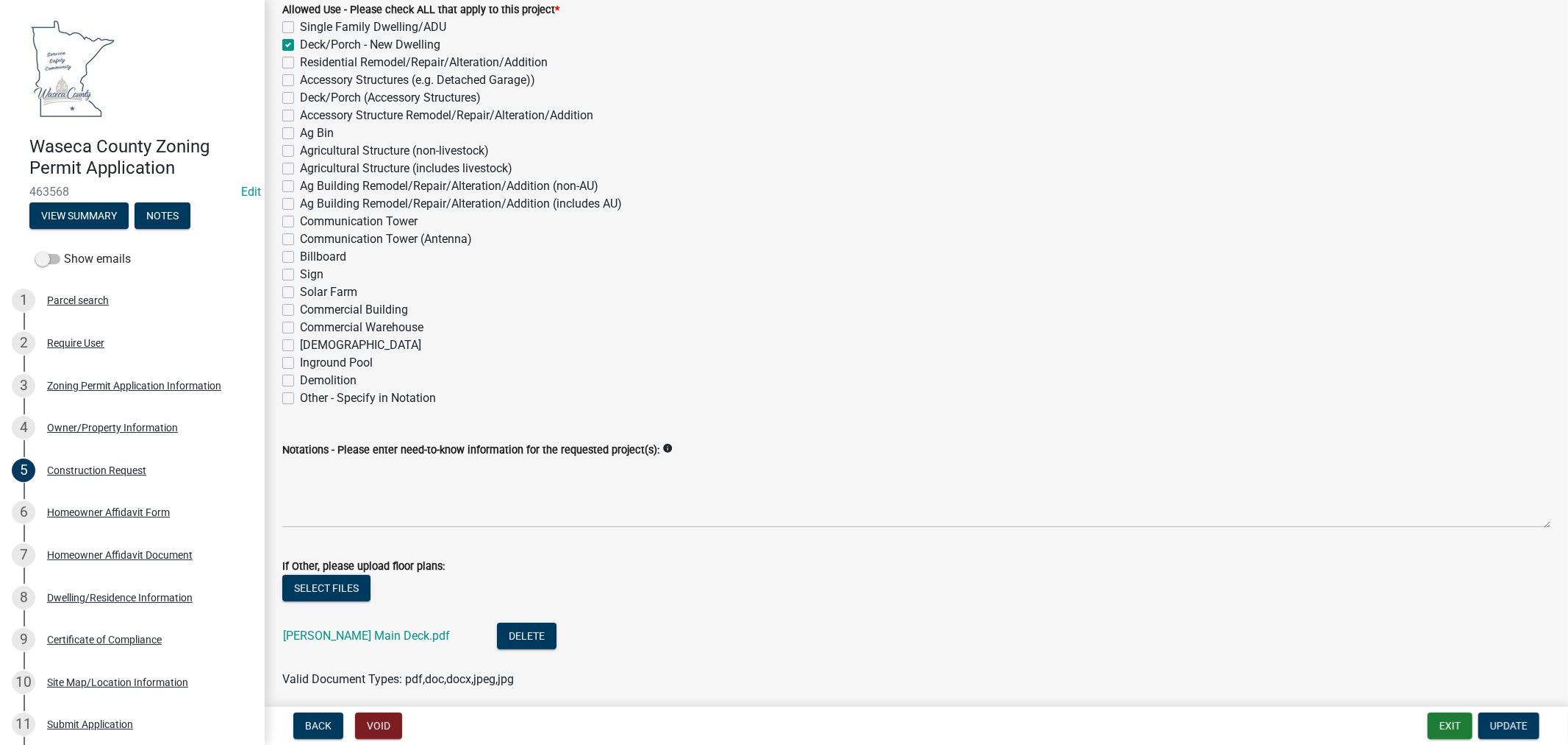
scroll to position [245, 0]
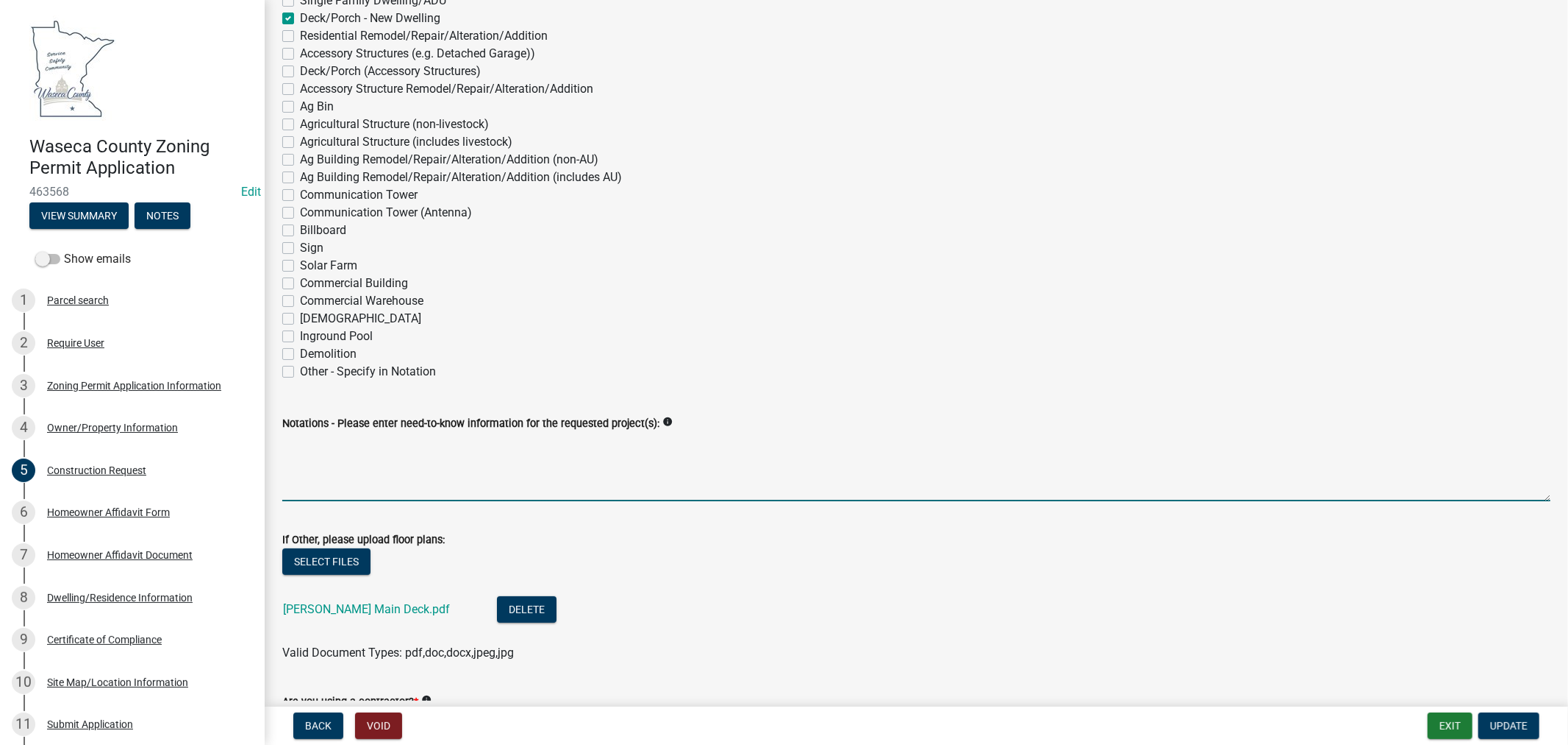
click at [493, 451] on textarea "Notations - Please enter need-to-know information for the requested project(s):" at bounding box center [916, 466] width 1268 height 69
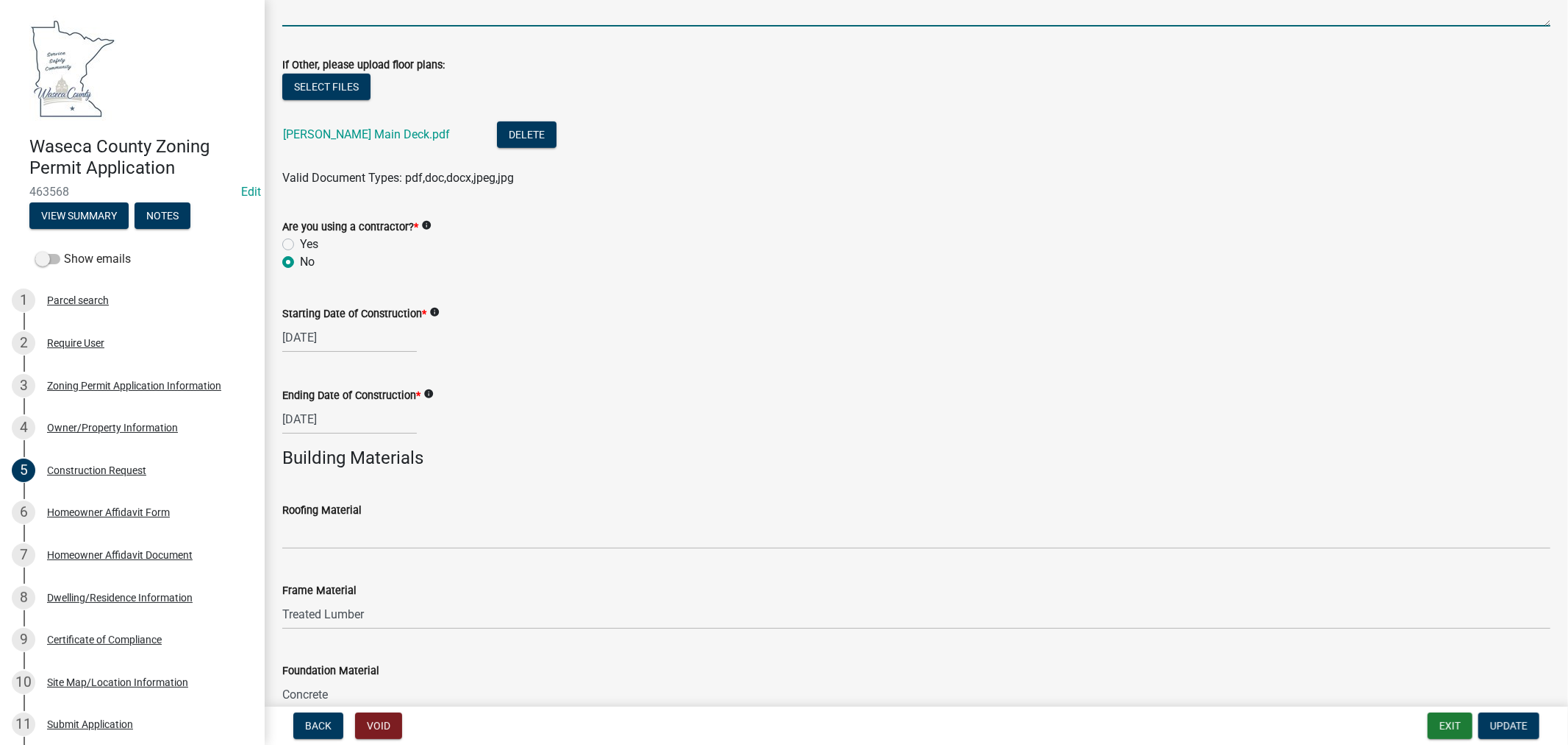
scroll to position [795, 0]
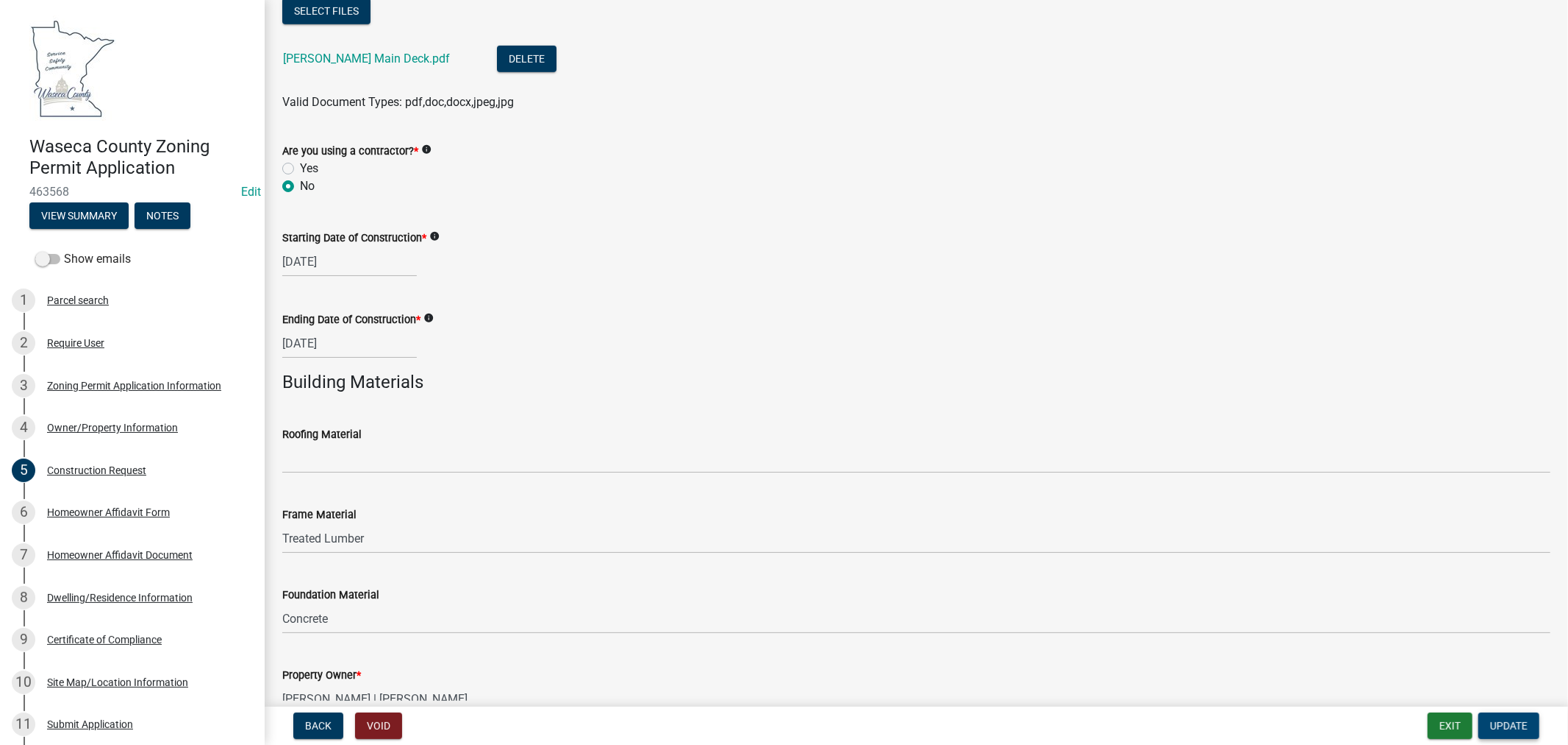
type textarea "16'x20' deck with steps"
click at [1509, 724] on span "Update" at bounding box center [1509, 725] width 37 height 12
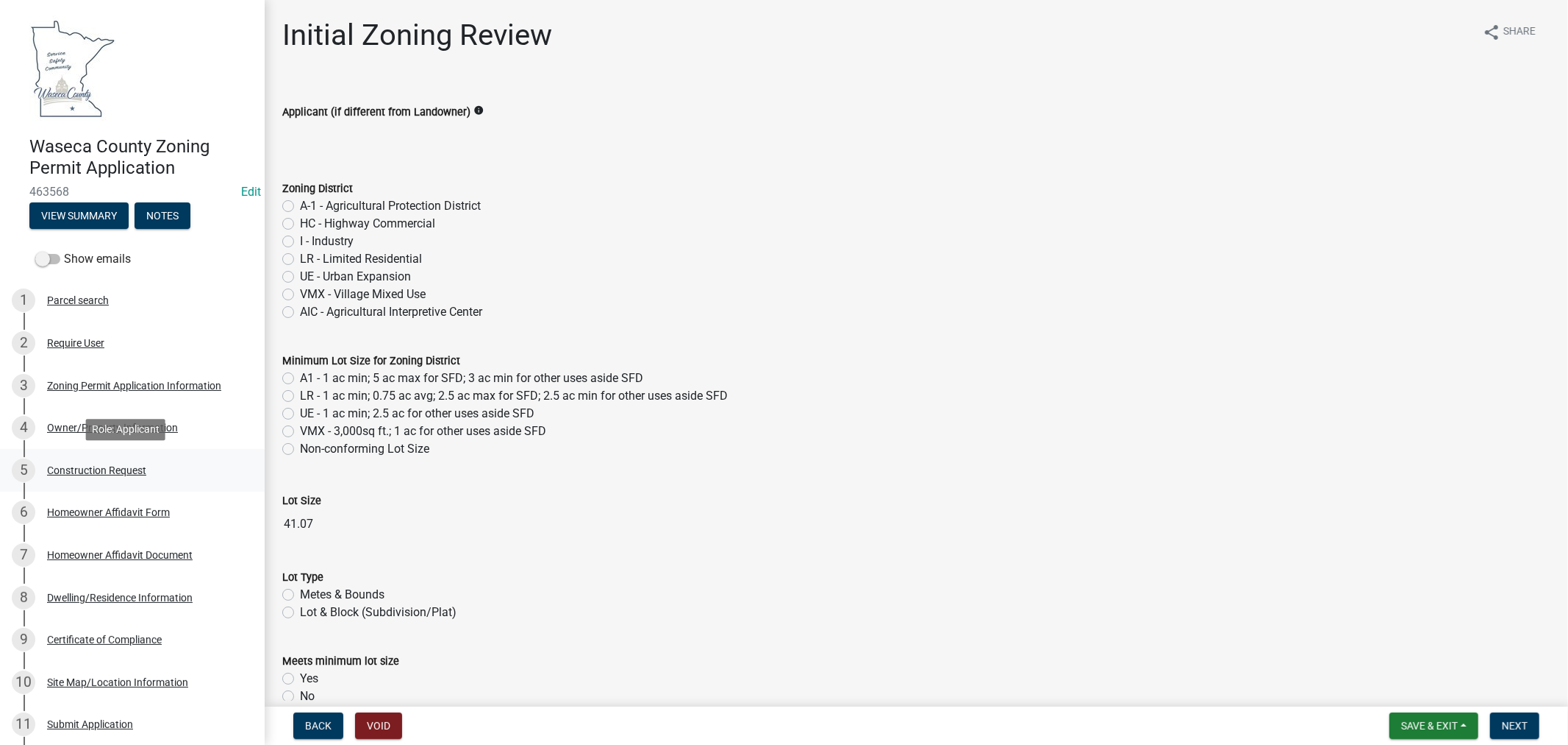
click at [71, 465] on div "Construction Request" at bounding box center [97, 470] width 99 height 10
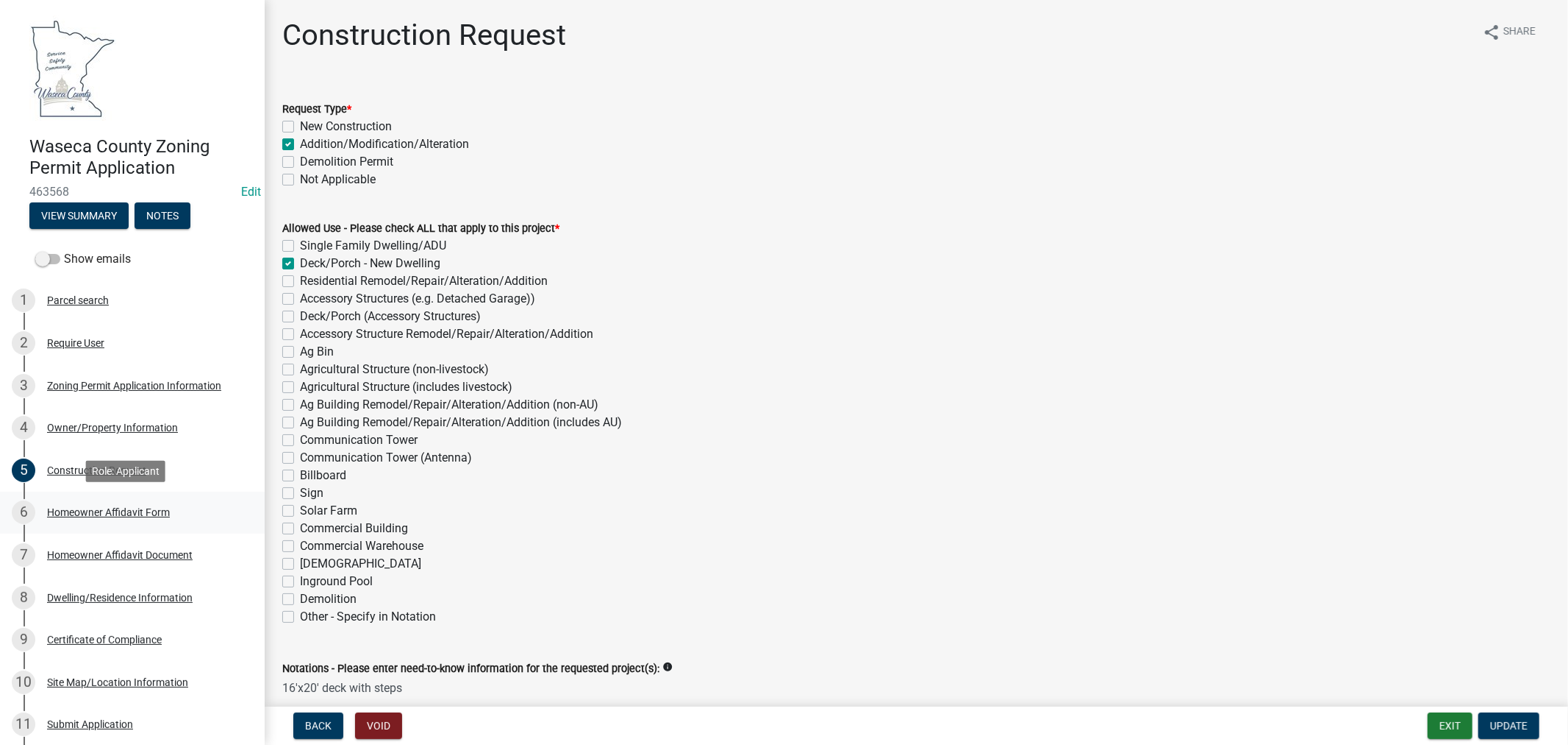
click at [116, 512] on div "Homeowner Affidavit Form" at bounding box center [109, 512] width 123 height 10
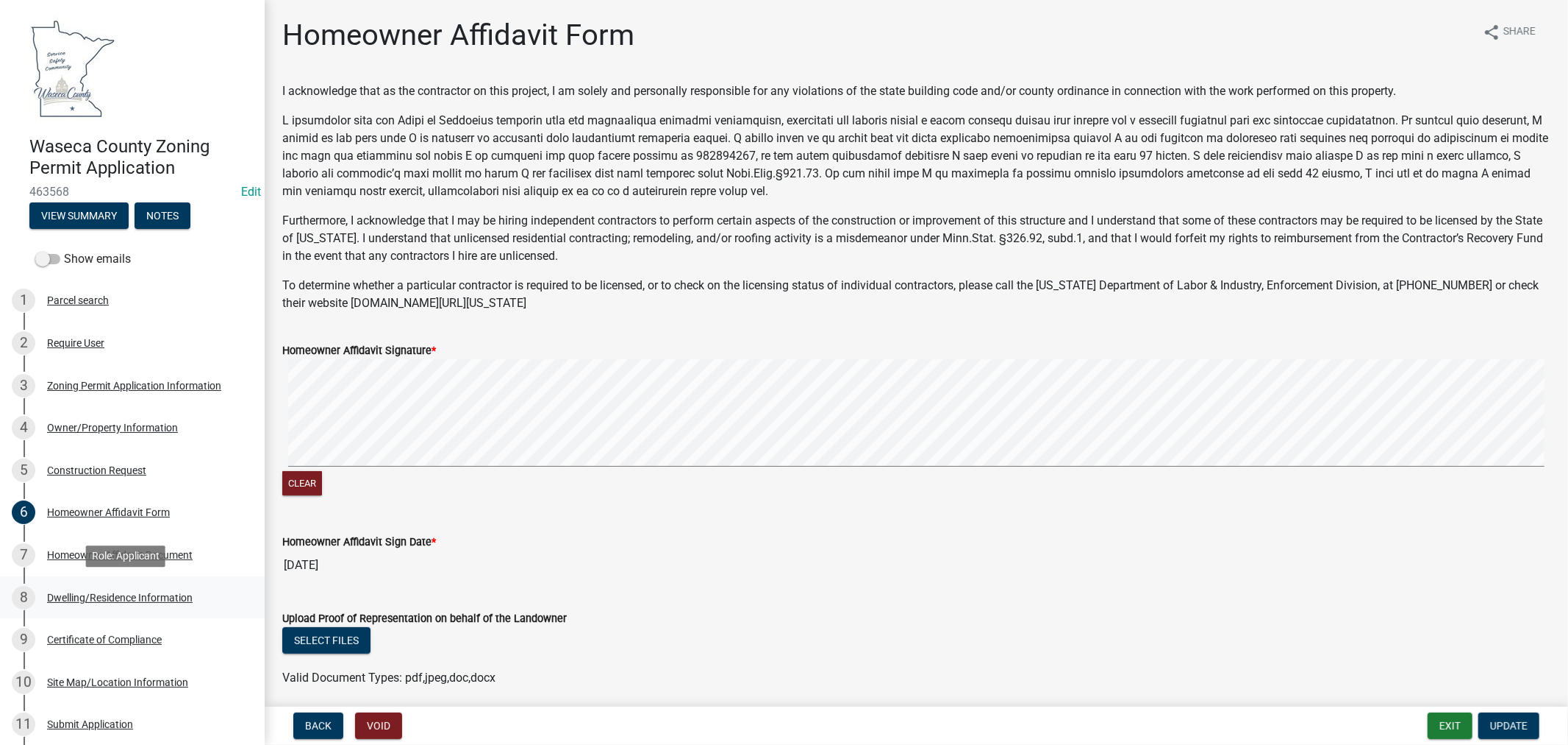
click at [89, 595] on div "Dwelling/Residence Information" at bounding box center [120, 597] width 146 height 10
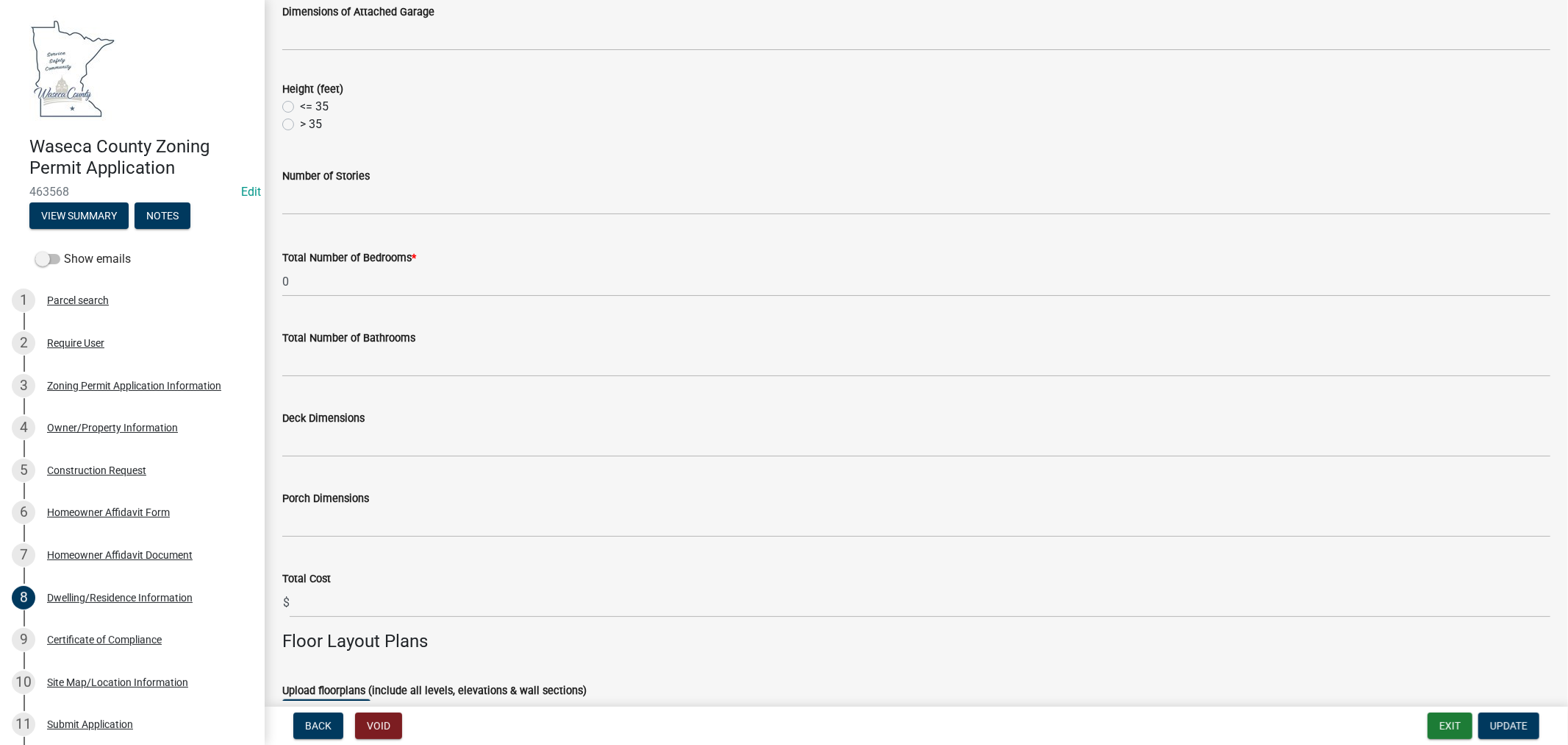
scroll to position [736, 0]
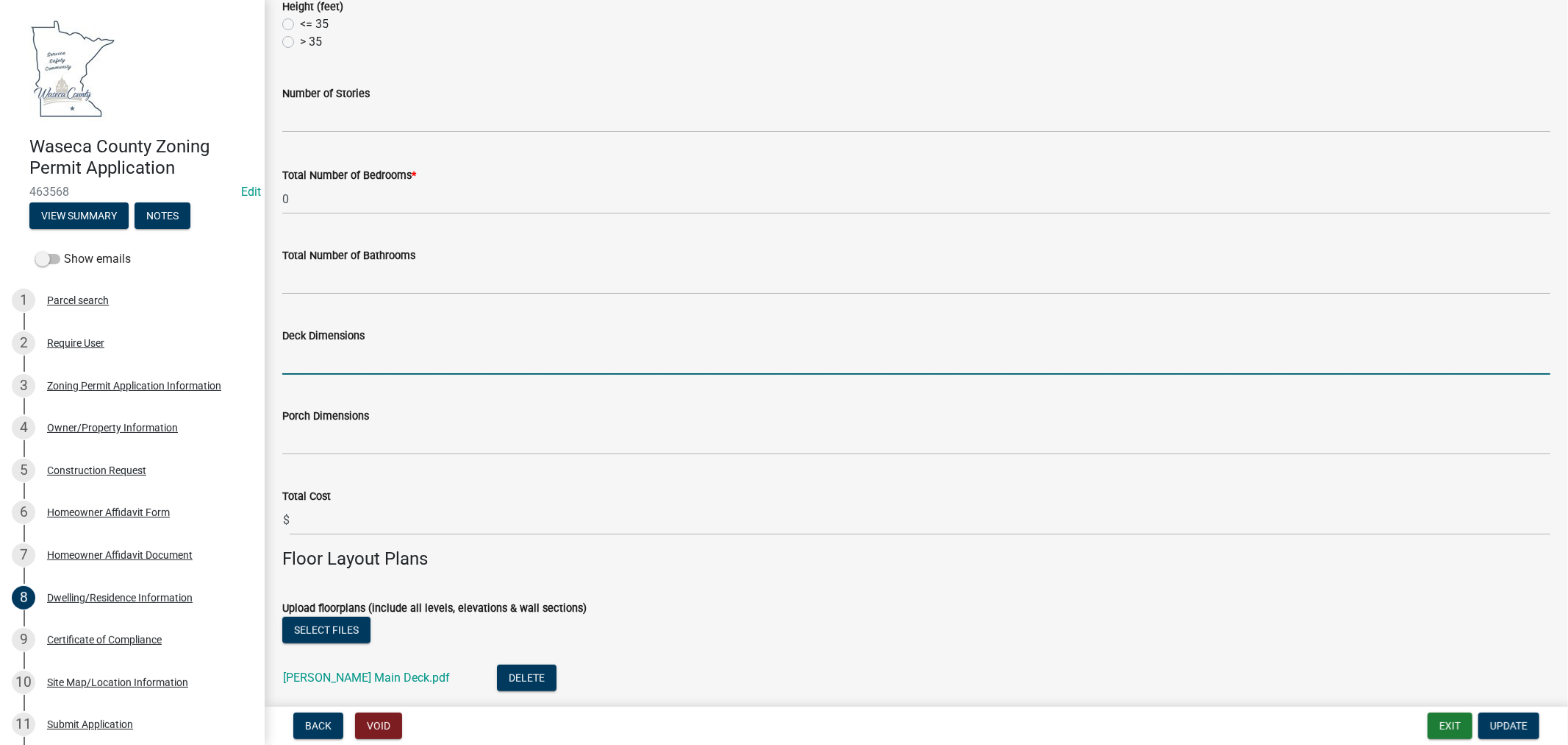
click at [334, 366] on input "Deck Dimensions" at bounding box center [916, 359] width 1268 height 30
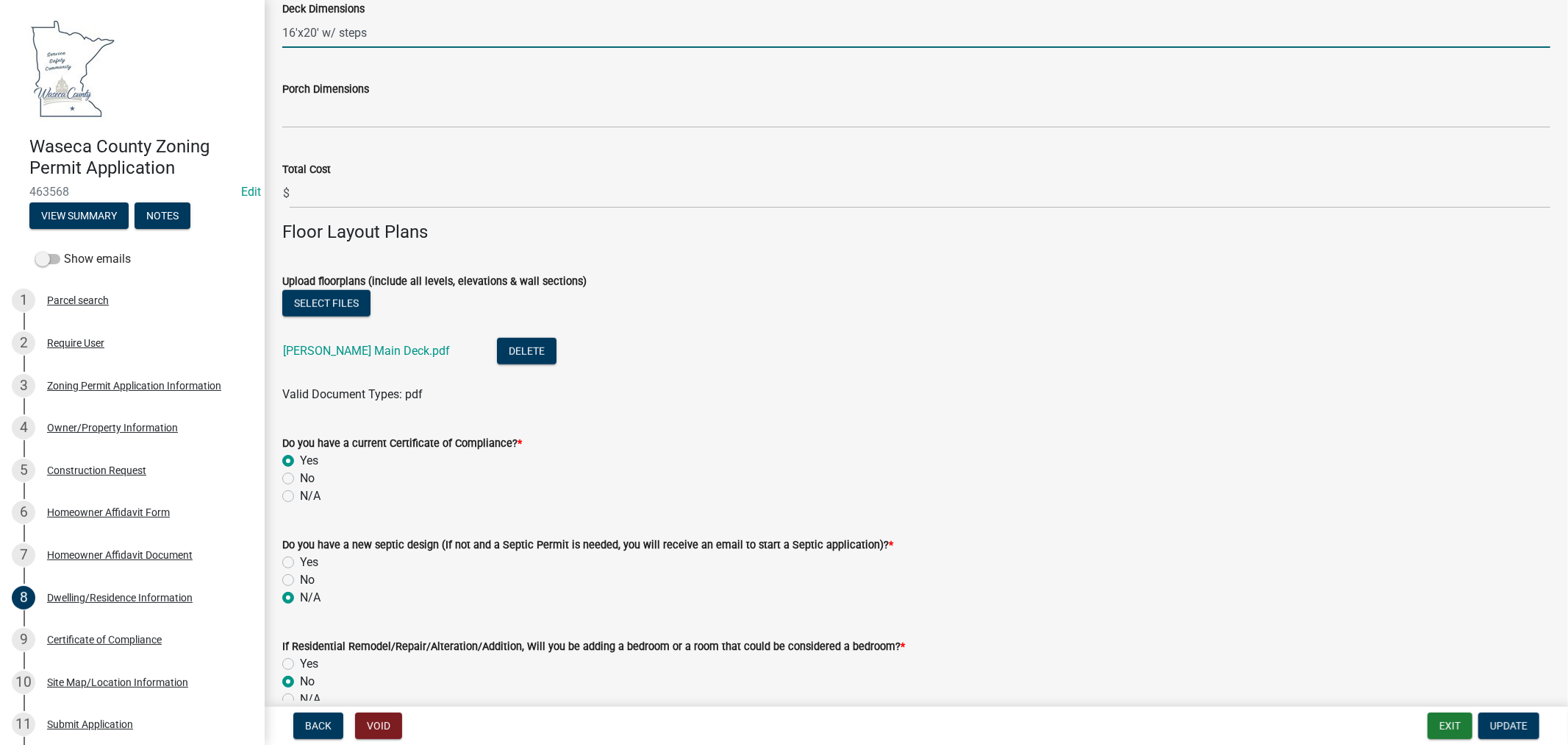
scroll to position [1144, 0]
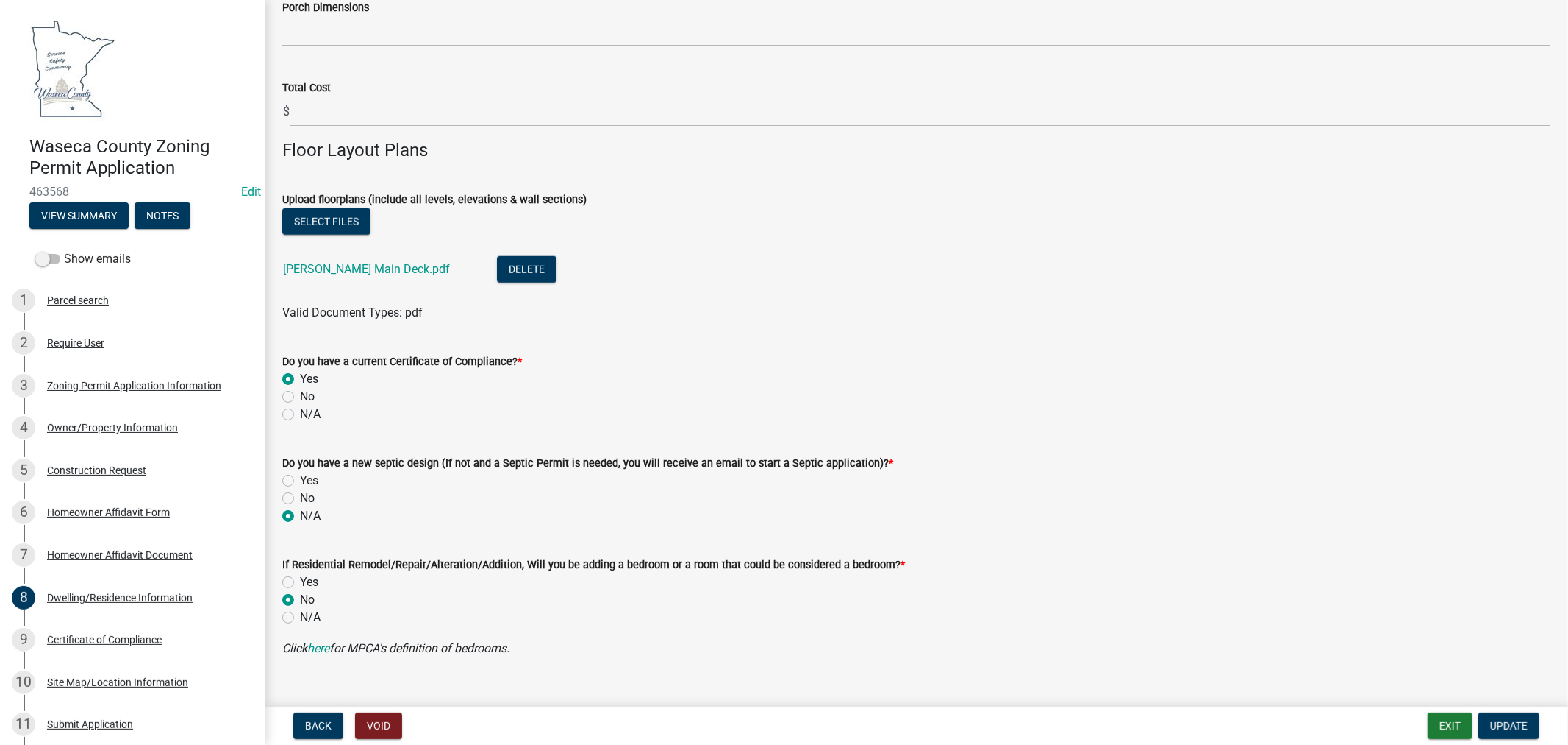
type input "16'x20' w/ steps"
click at [300, 411] on label "N/A" at bounding box center [310, 413] width 20 height 18
click at [300, 411] on input "N/A" at bounding box center [305, 410] width 9 height 9
radio input "true"
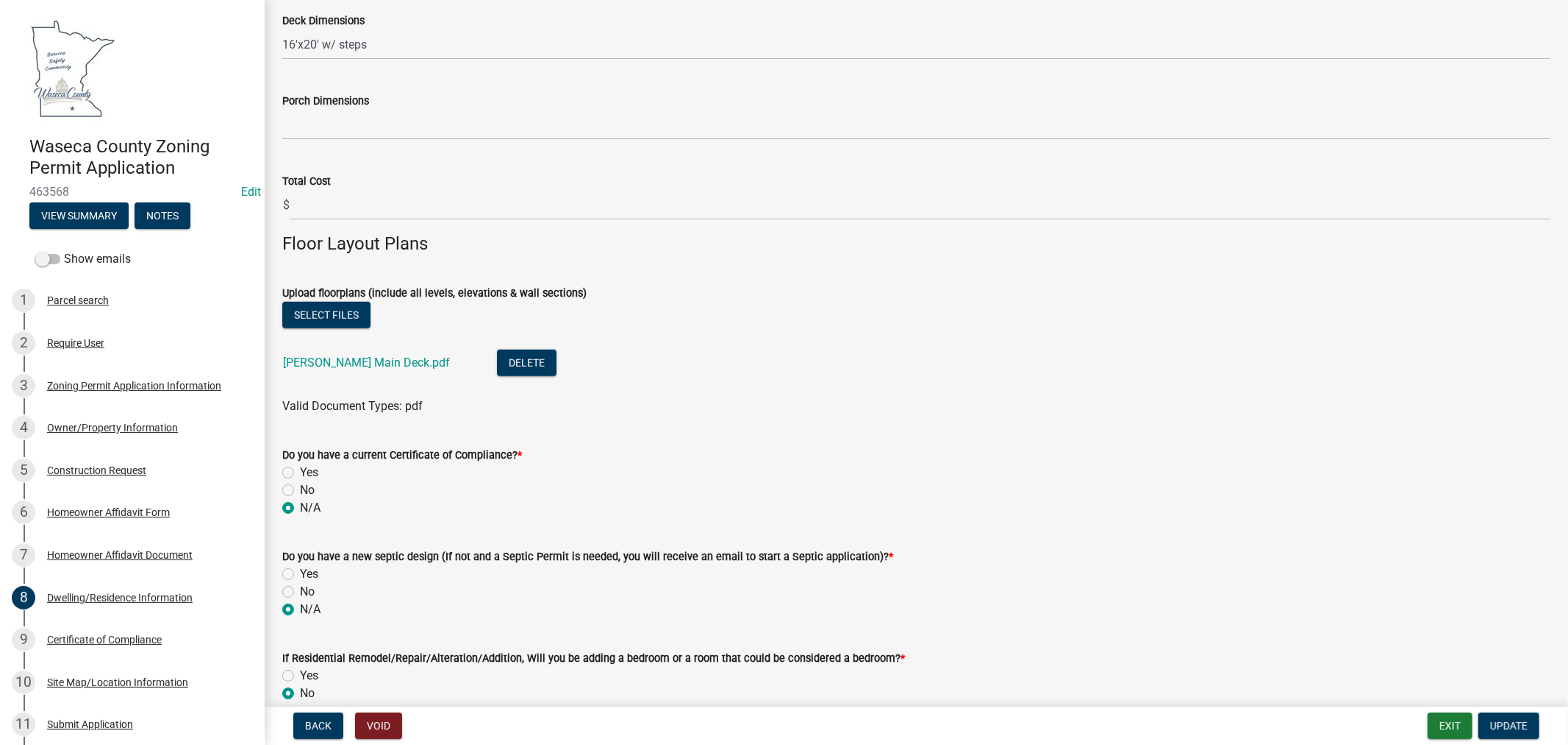
scroll to position [1170, 0]
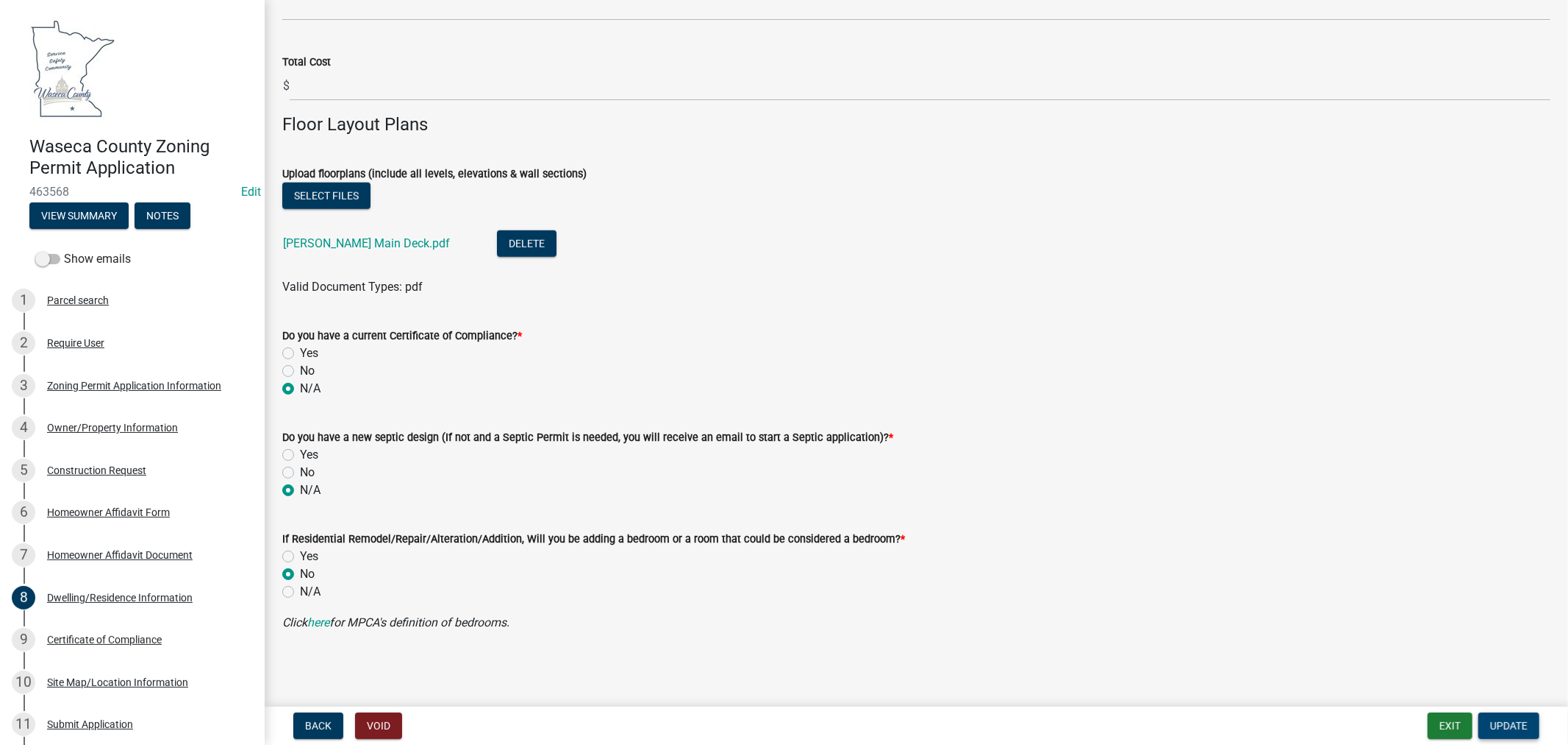
drag, startPoint x: 1520, startPoint y: 720, endPoint x: 1489, endPoint y: 699, distance: 37.4
click at [1520, 720] on span "Update" at bounding box center [1509, 725] width 37 height 12
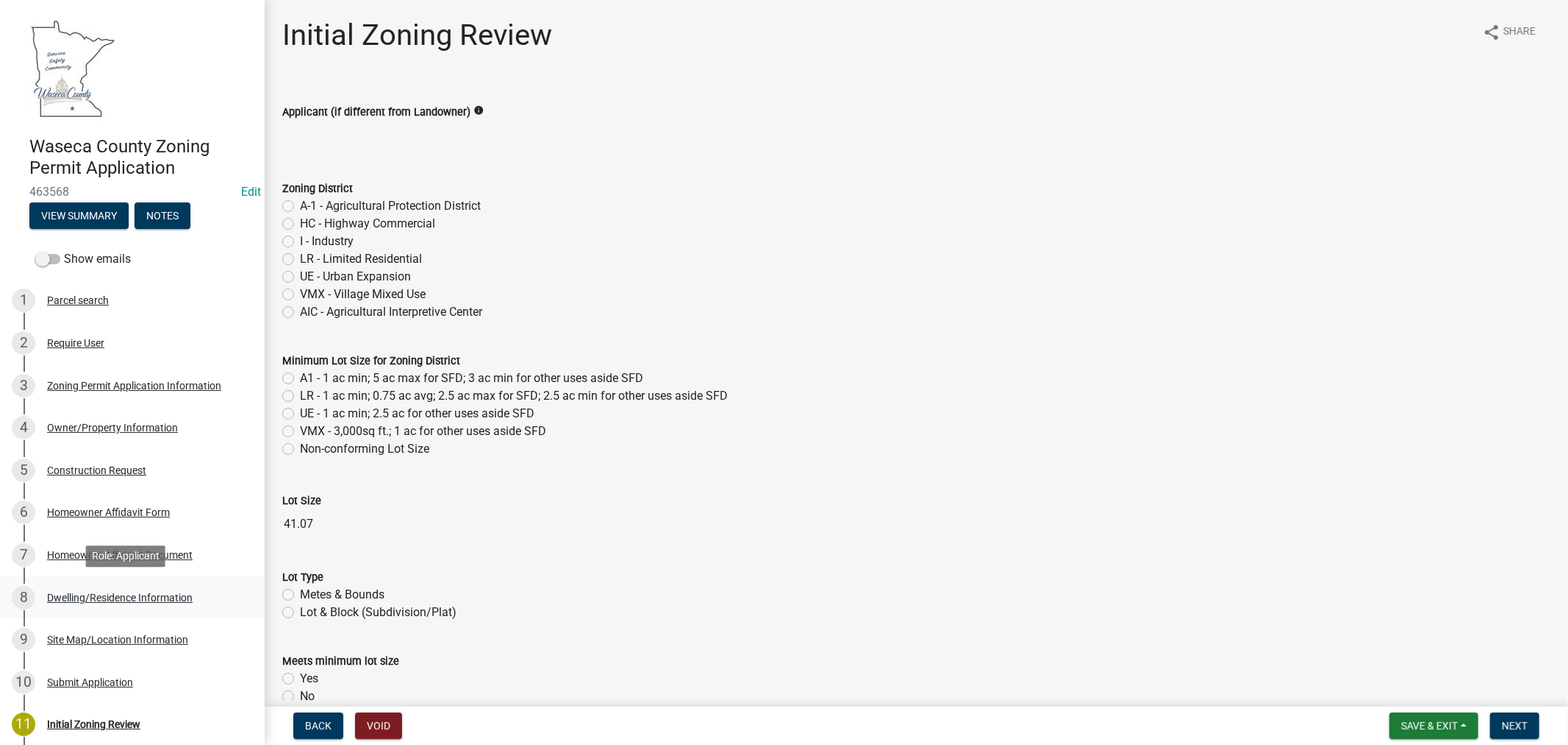
click at [122, 599] on div "Dwelling/Residence Information" at bounding box center [120, 597] width 146 height 10
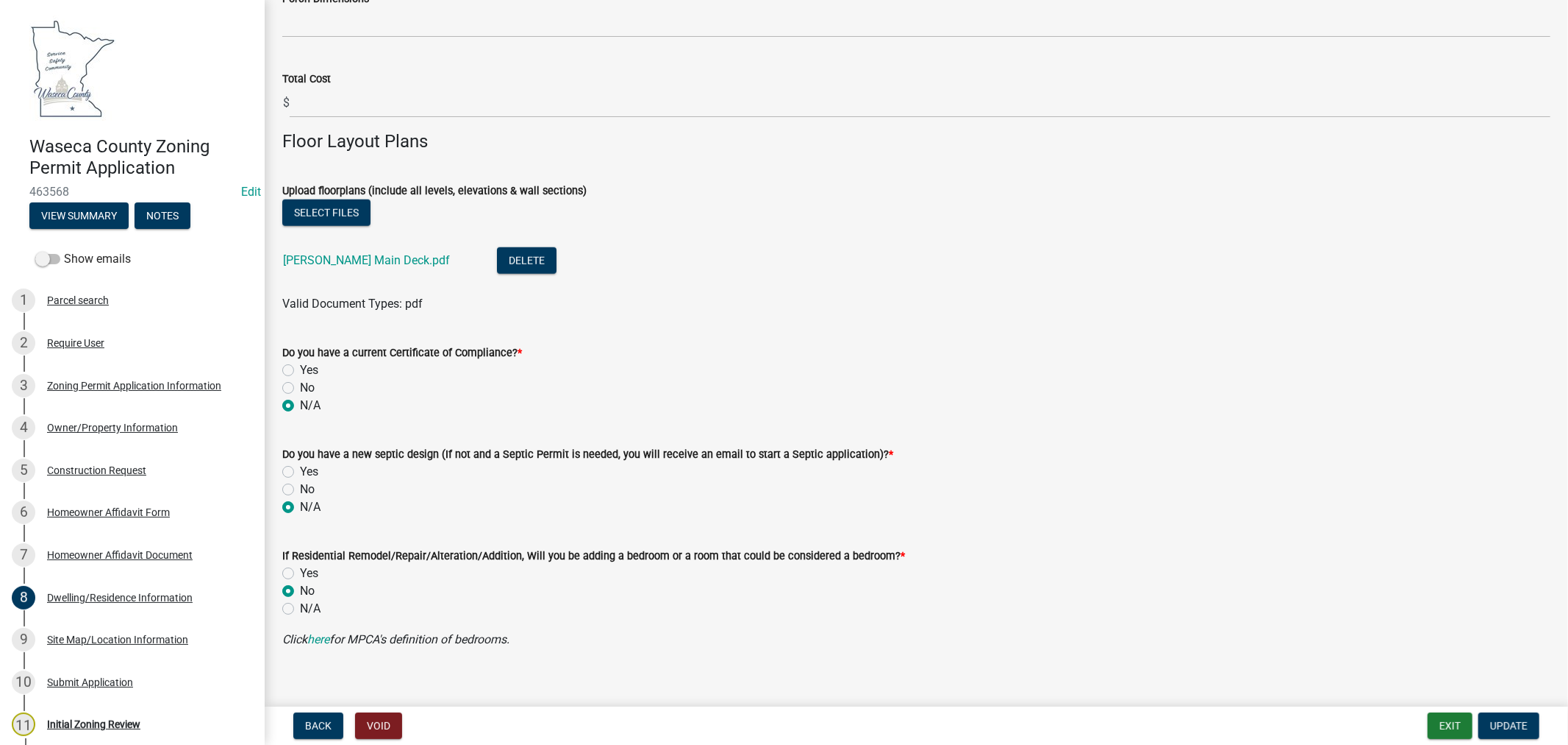
scroll to position [1170, 0]
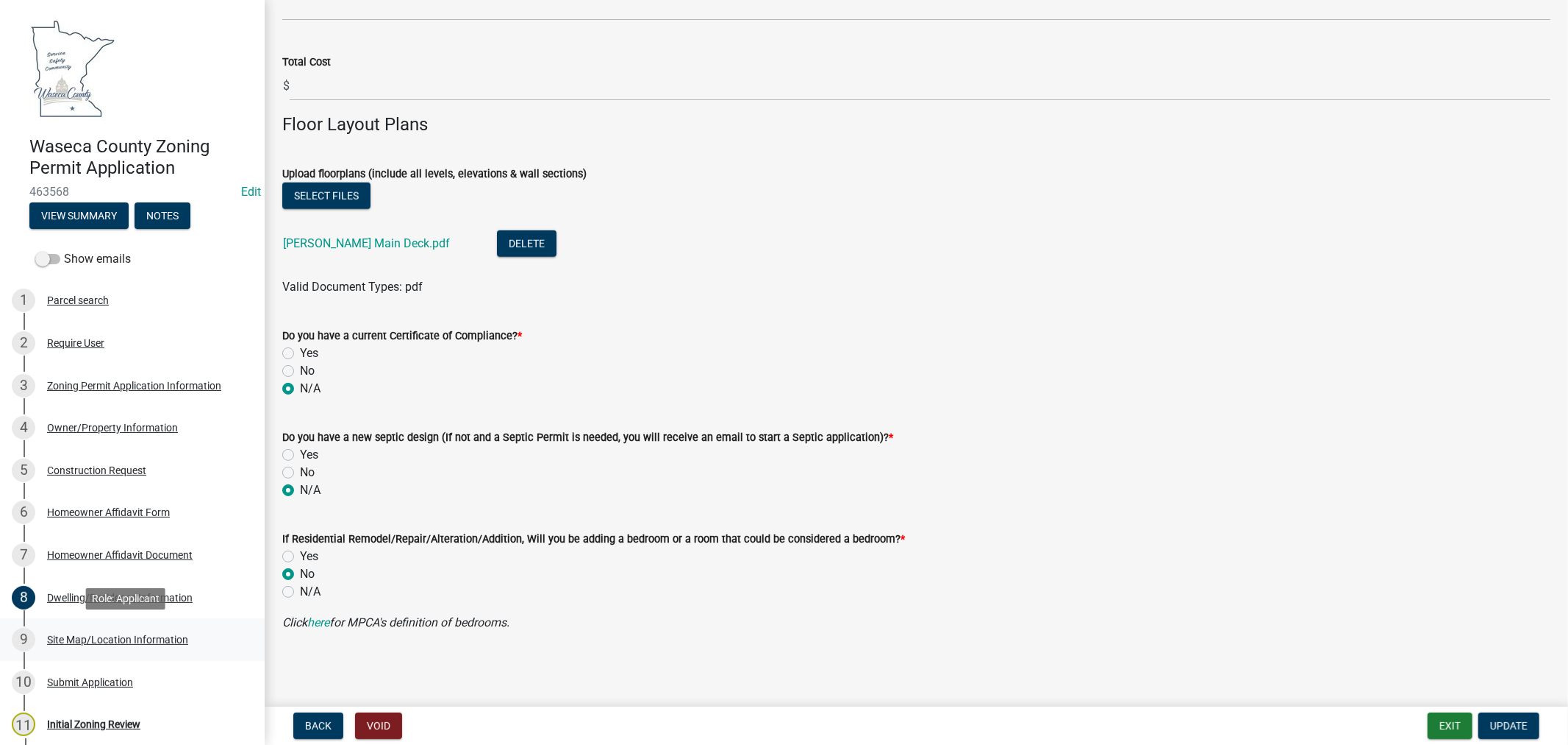
click at [129, 638] on div "Site Map/Location Information" at bounding box center [118, 639] width 141 height 10
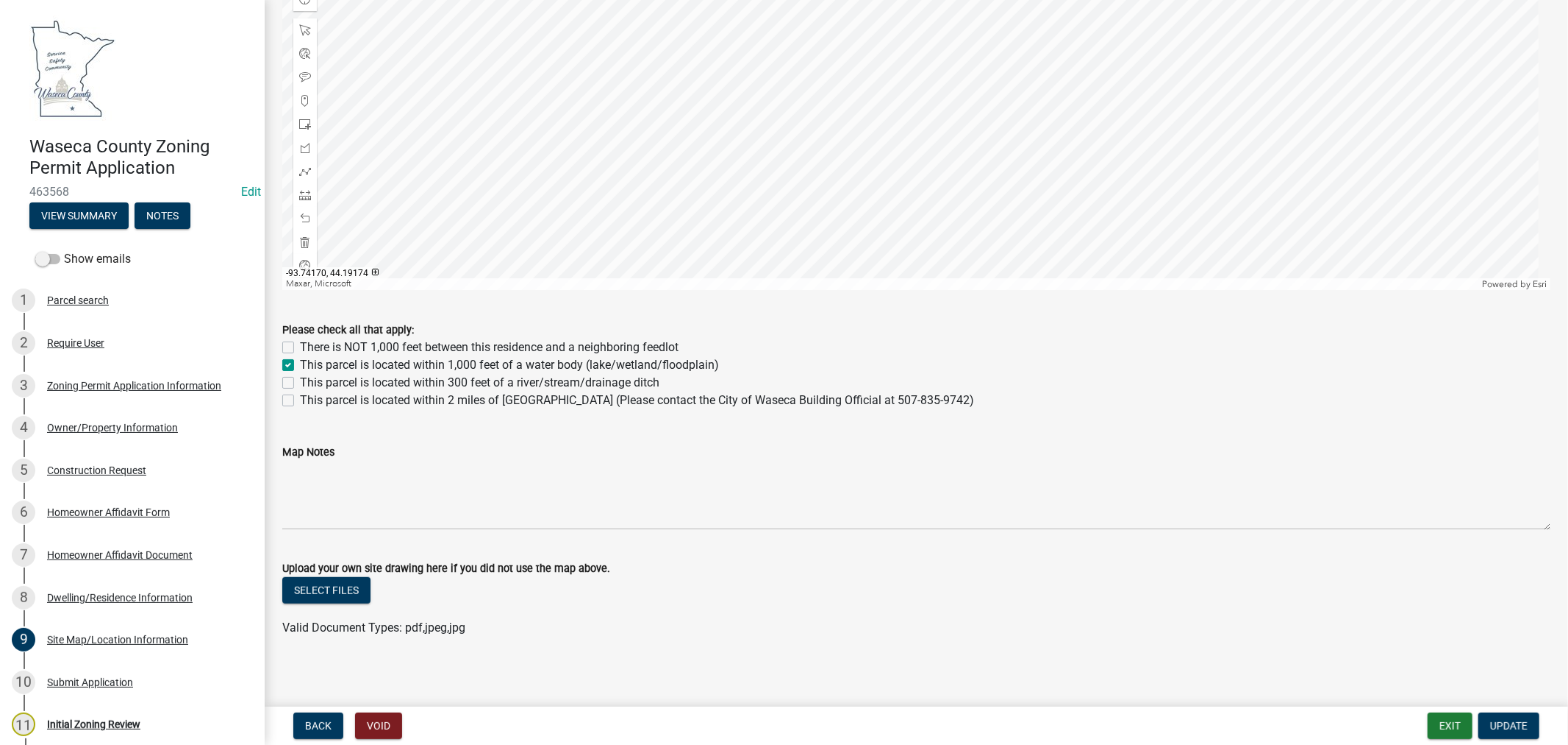
scroll to position [768, 0]
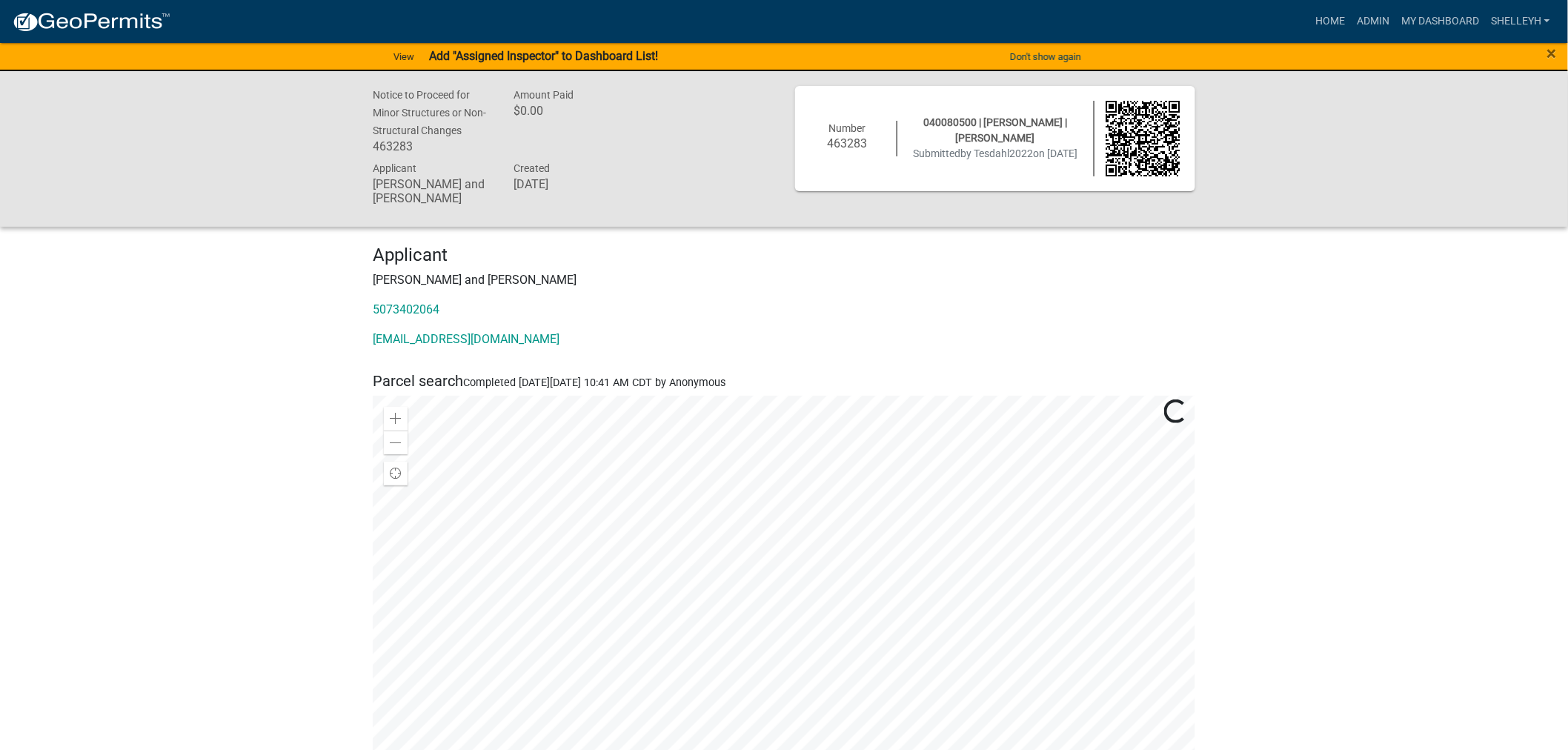
drag, startPoint x: 465, startPoint y: 305, endPoint x: 370, endPoint y: 311, distance: 95.2
click at [370, 311] on div "Applicant Jesse and Angela Tesdahl 5073402064 atesdahl2022@gmail.com" at bounding box center [783, 302] width 845 height 116
copy link "5073402064"
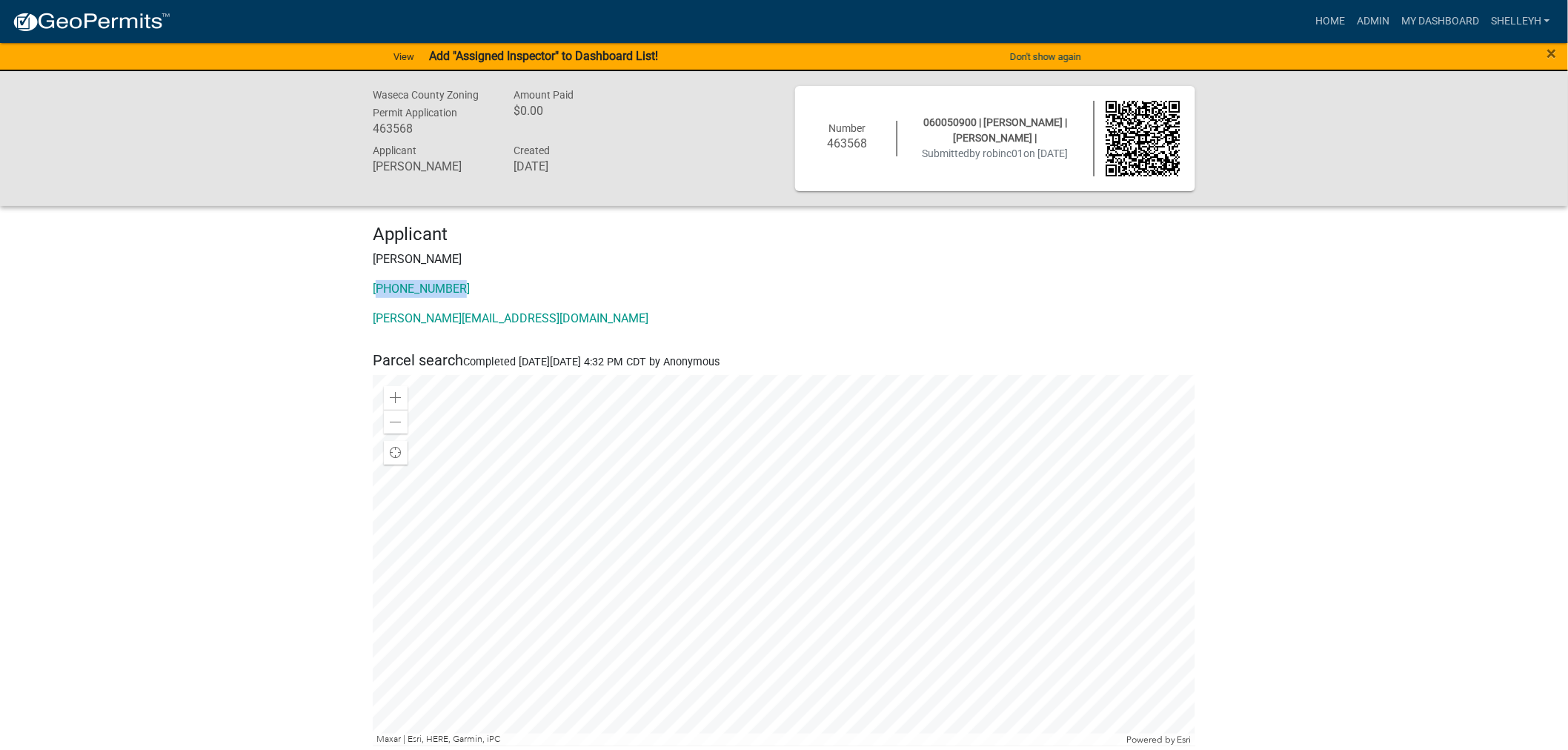
drag, startPoint x: 449, startPoint y: 289, endPoint x: 372, endPoint y: 290, distance: 77.0
click at [372, 290] on div "Applicant [PERSON_NAME] [PHONE_NUMBER] [PERSON_NAME][EMAIL_ADDRESS][DOMAIN_NAME]" at bounding box center [783, 281] width 845 height 116
copy link "[PHONE_NUMBER]"
